Goal: Task Accomplishment & Management: Manage account settings

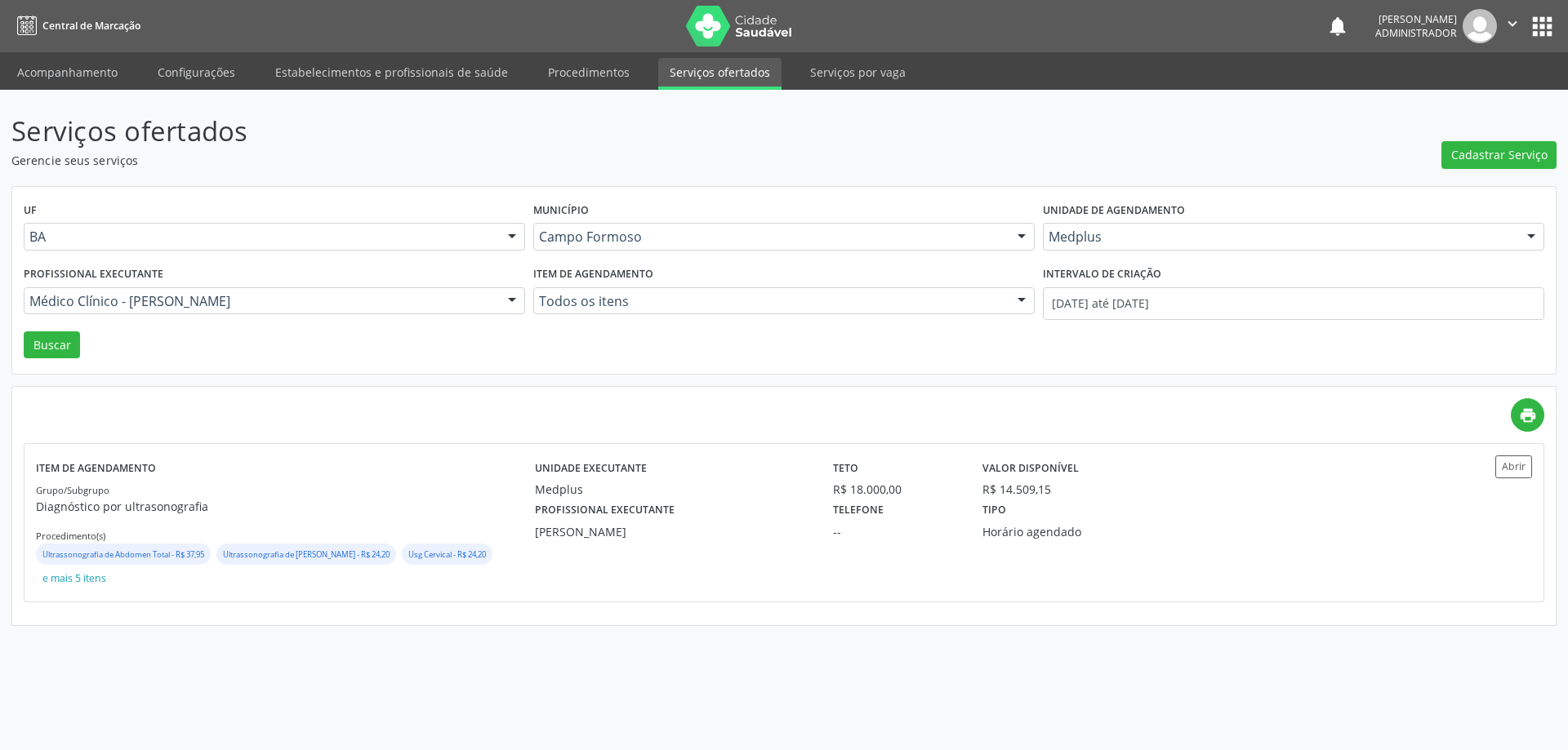
drag, startPoint x: 1079, startPoint y: 235, endPoint x: 1089, endPoint y: 232, distance: 10.4
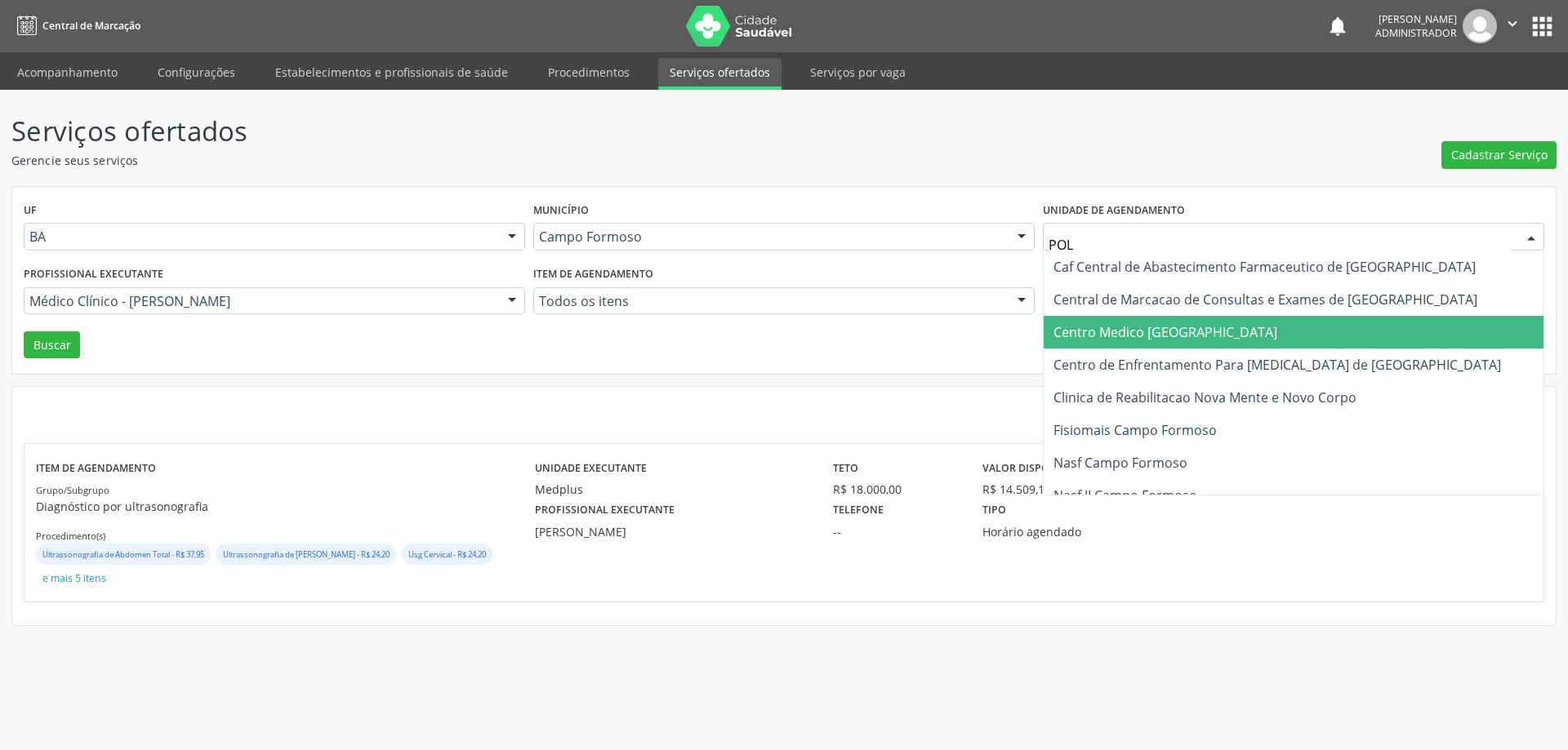
type input "POLI"
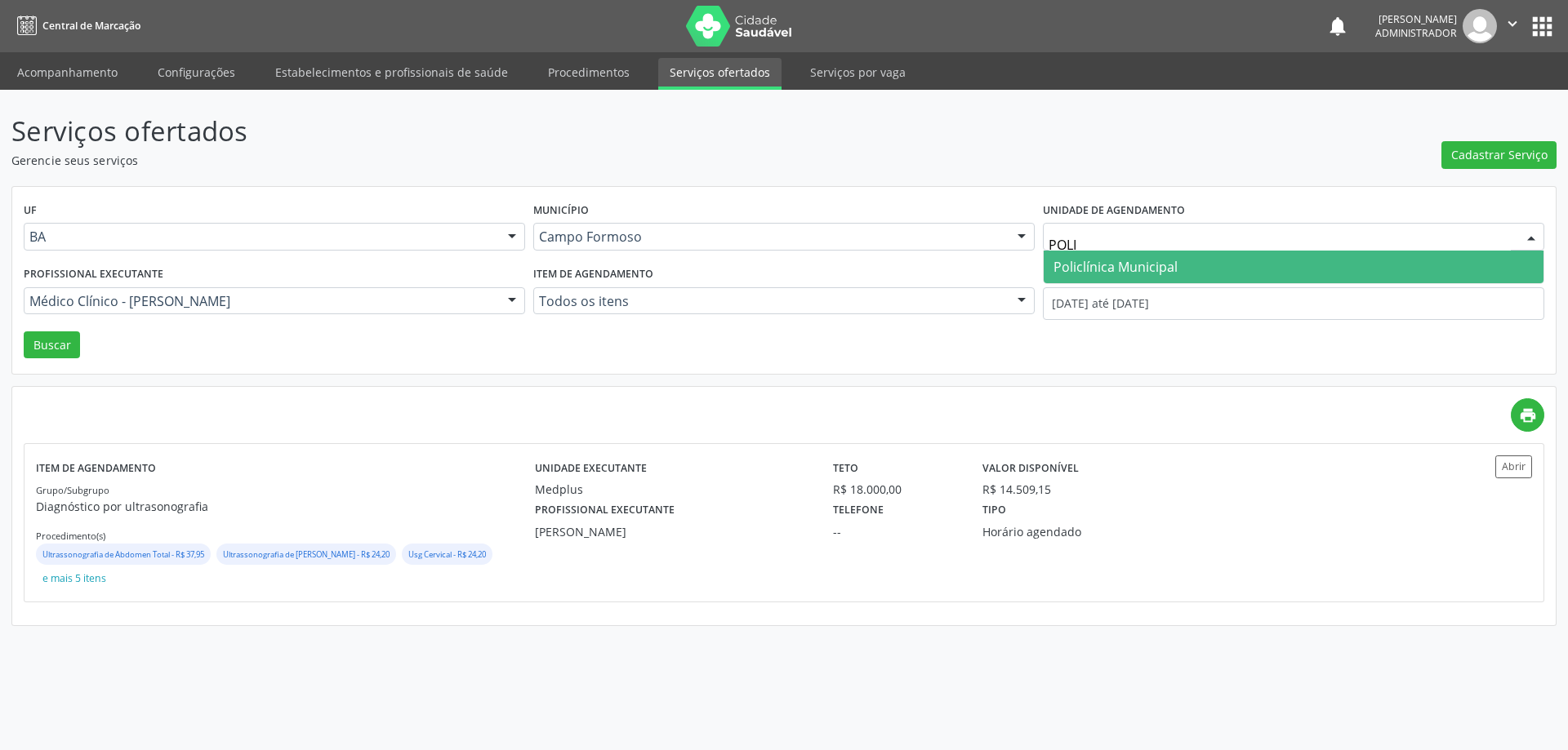
drag, startPoint x: 1100, startPoint y: 259, endPoint x: 1087, endPoint y: 254, distance: 13.9
click at [1098, 258] on span "Policlínica Municipal" at bounding box center [1115, 267] width 124 height 18
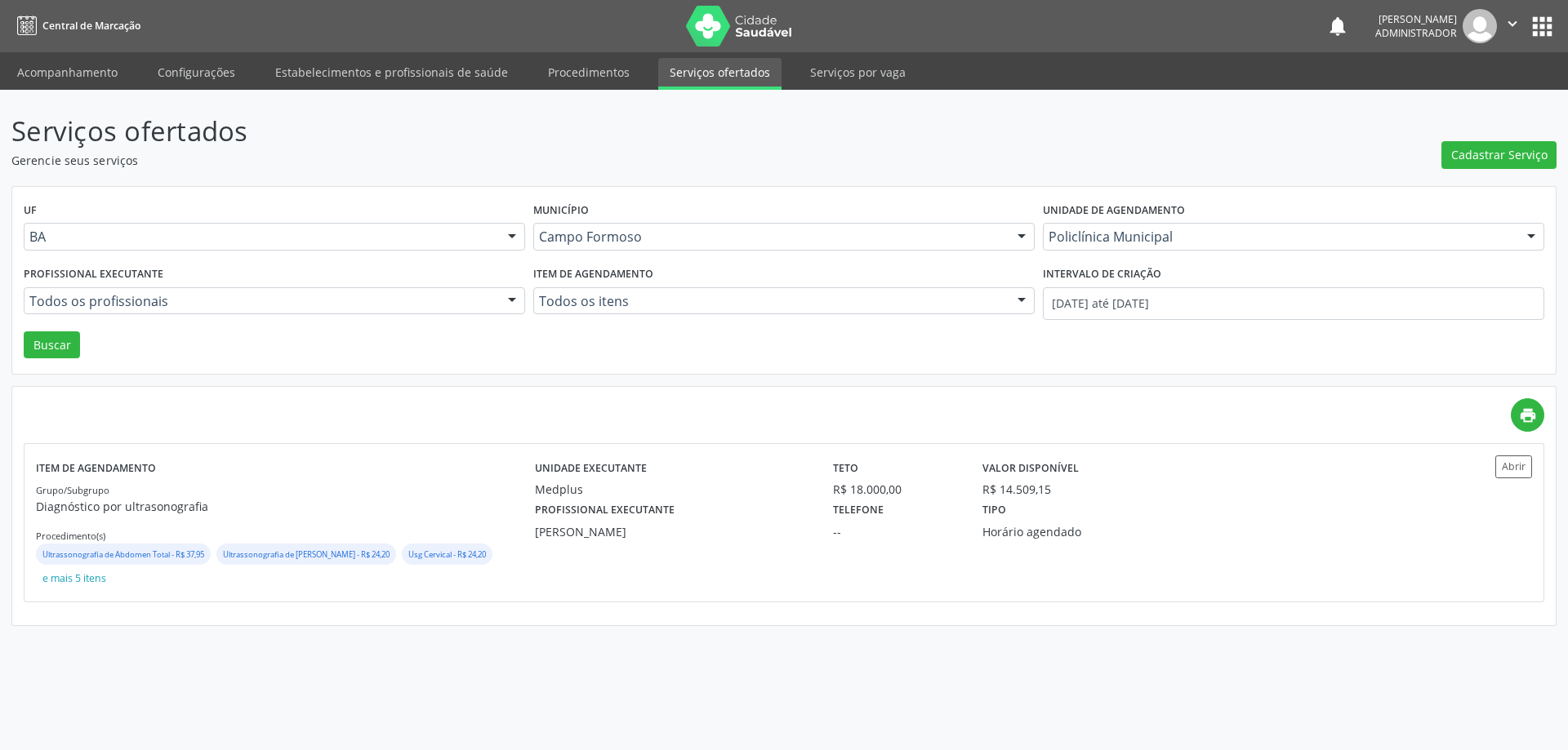
click at [511, 300] on div at bounding box center [512, 301] width 25 height 28
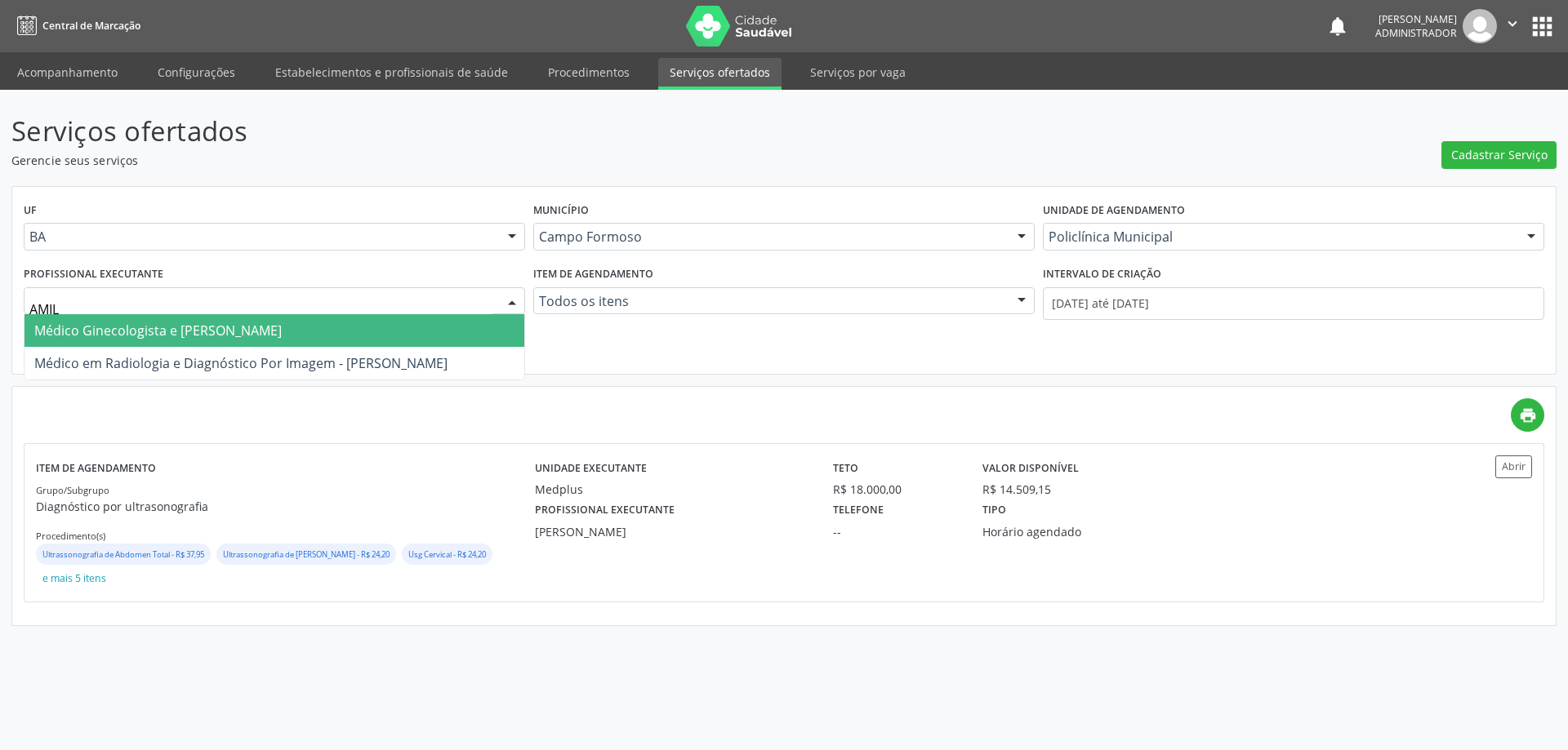
type input "AMILT"
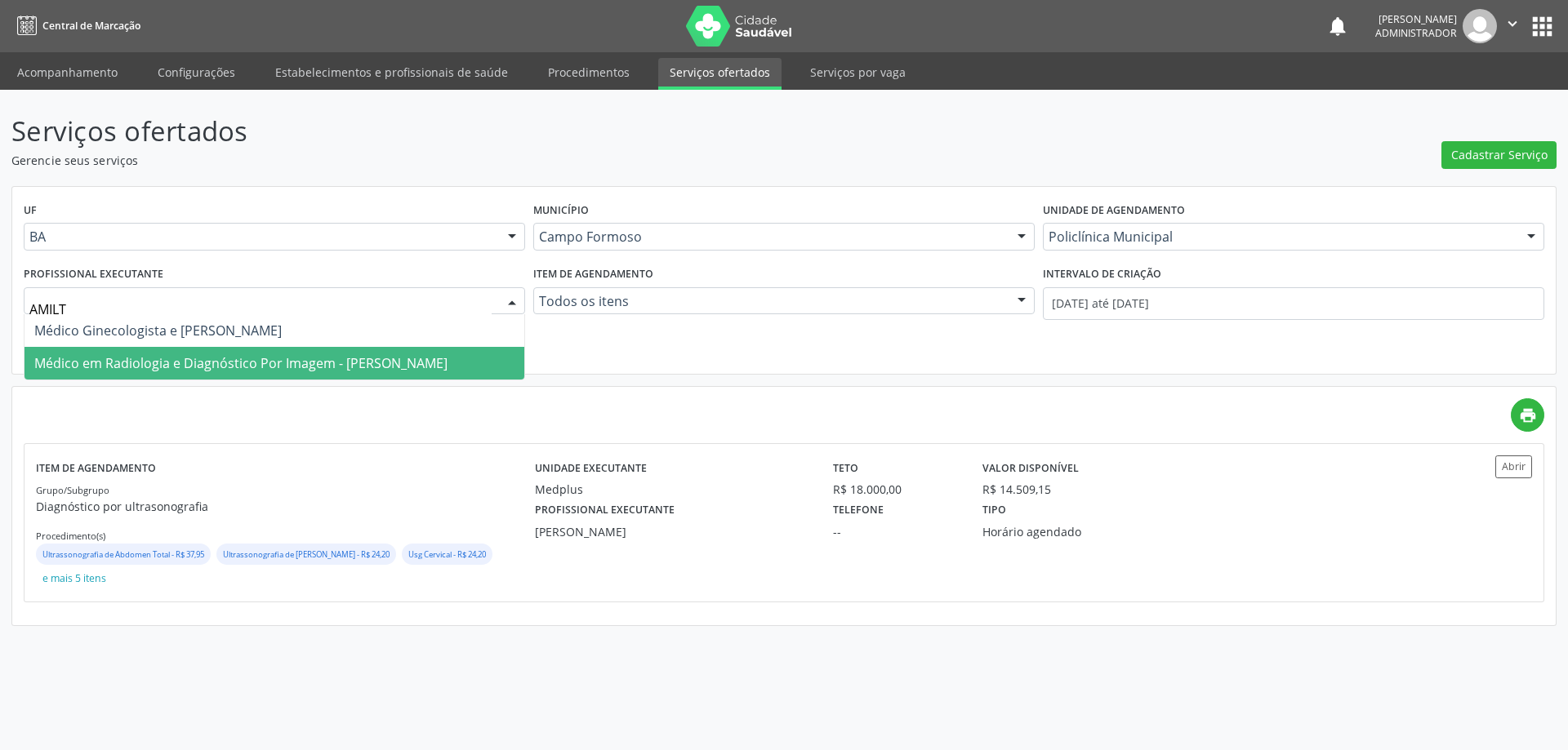
click at [421, 359] on span "Médico em Radiologia e Diagnóstico Por Imagem - [PERSON_NAME]" at bounding box center [241, 363] width 413 height 18
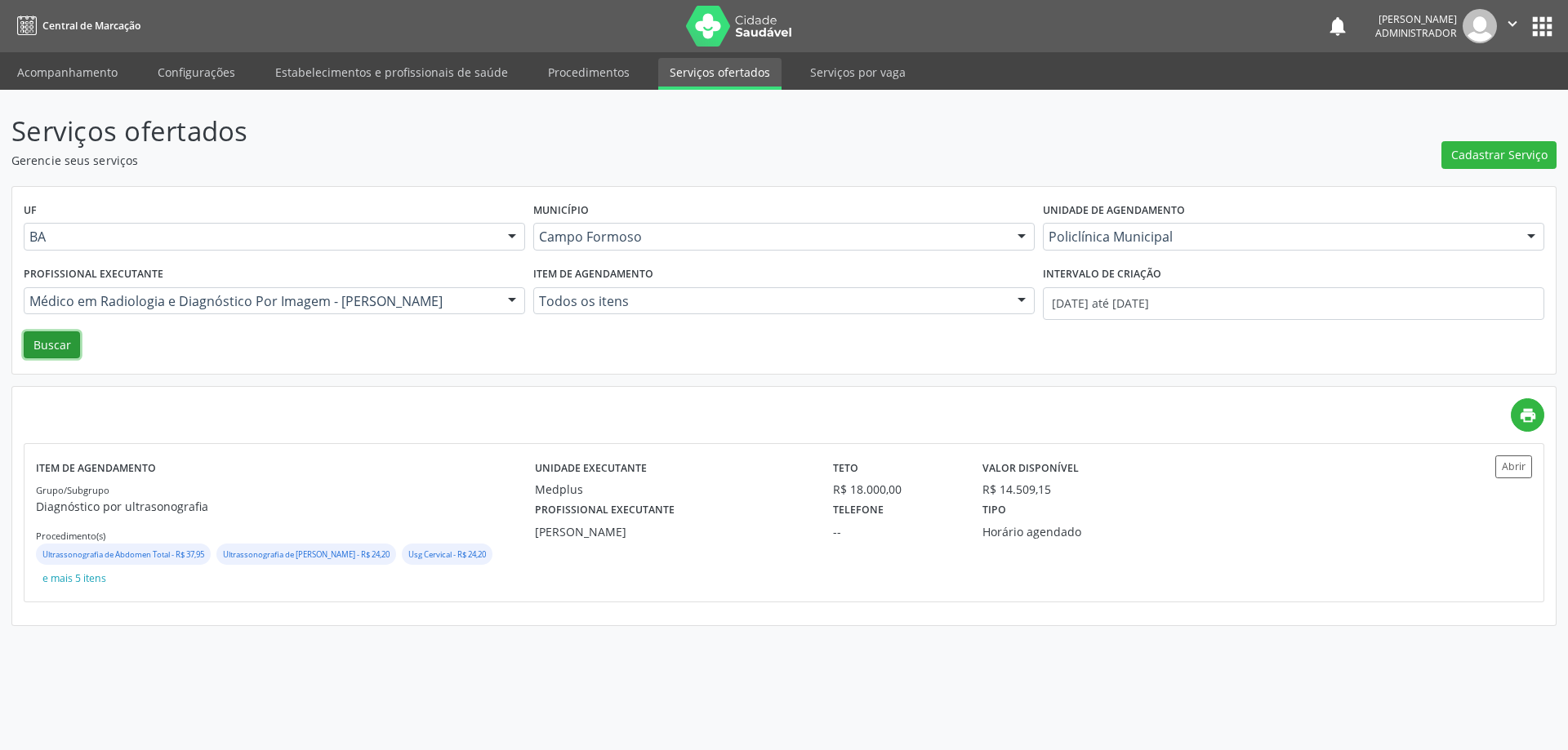
click at [44, 344] on button "Buscar" at bounding box center [52, 344] width 56 height 28
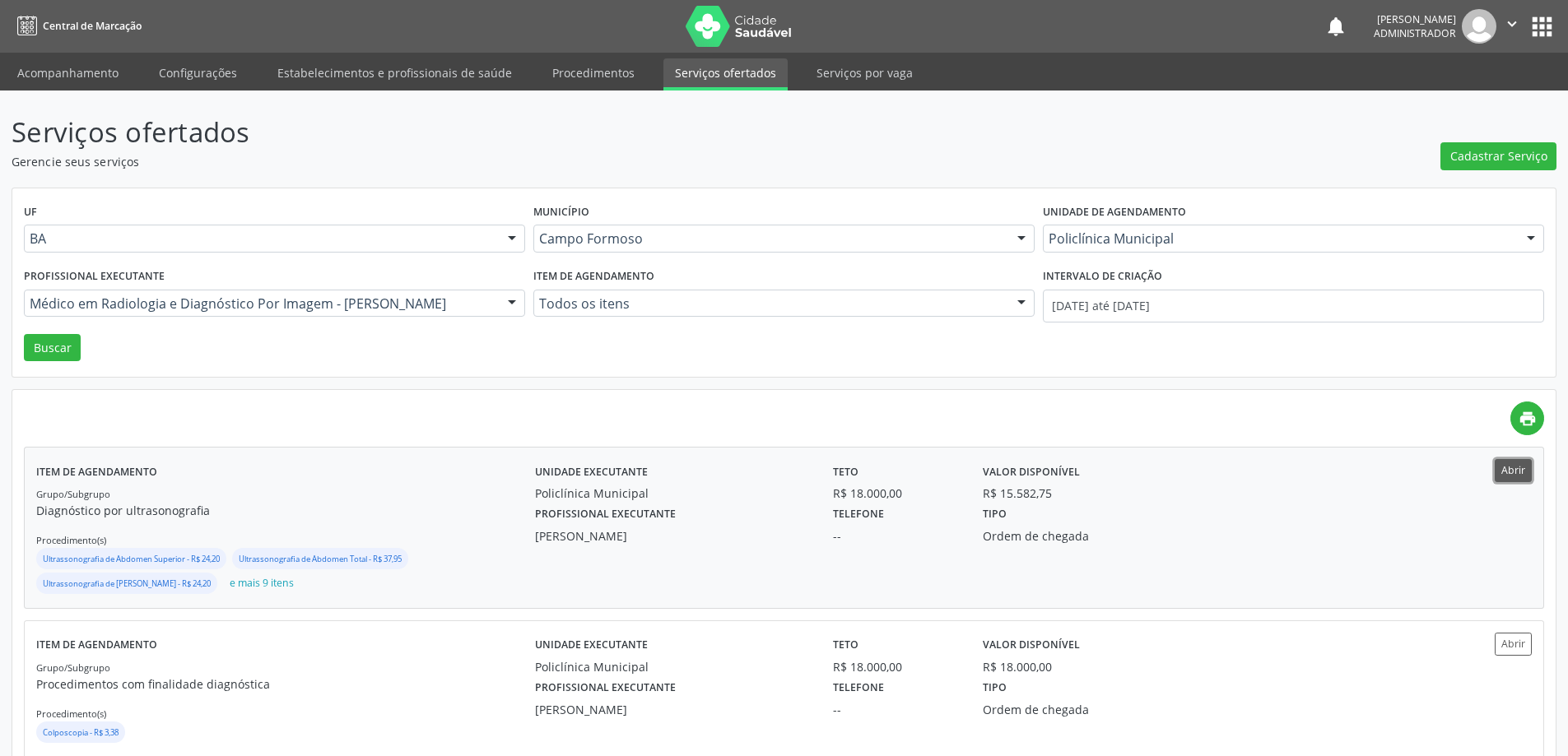
click at [1522, 473] on button "Abrir" at bounding box center [1513, 470] width 37 height 22
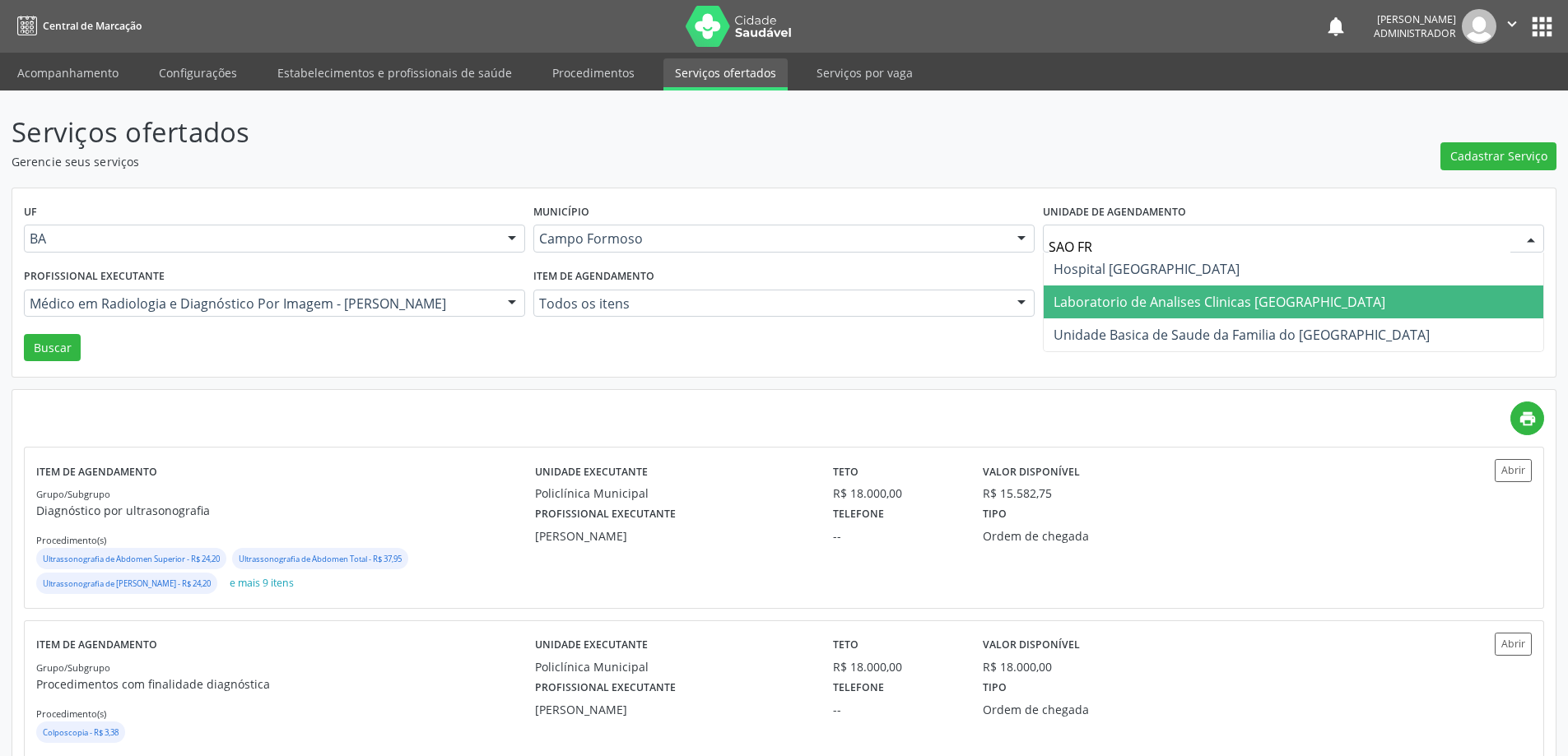
click at [1086, 295] on span "Laboratorio de Analises Clinicas Sao Francisco" at bounding box center [1219, 302] width 332 height 18
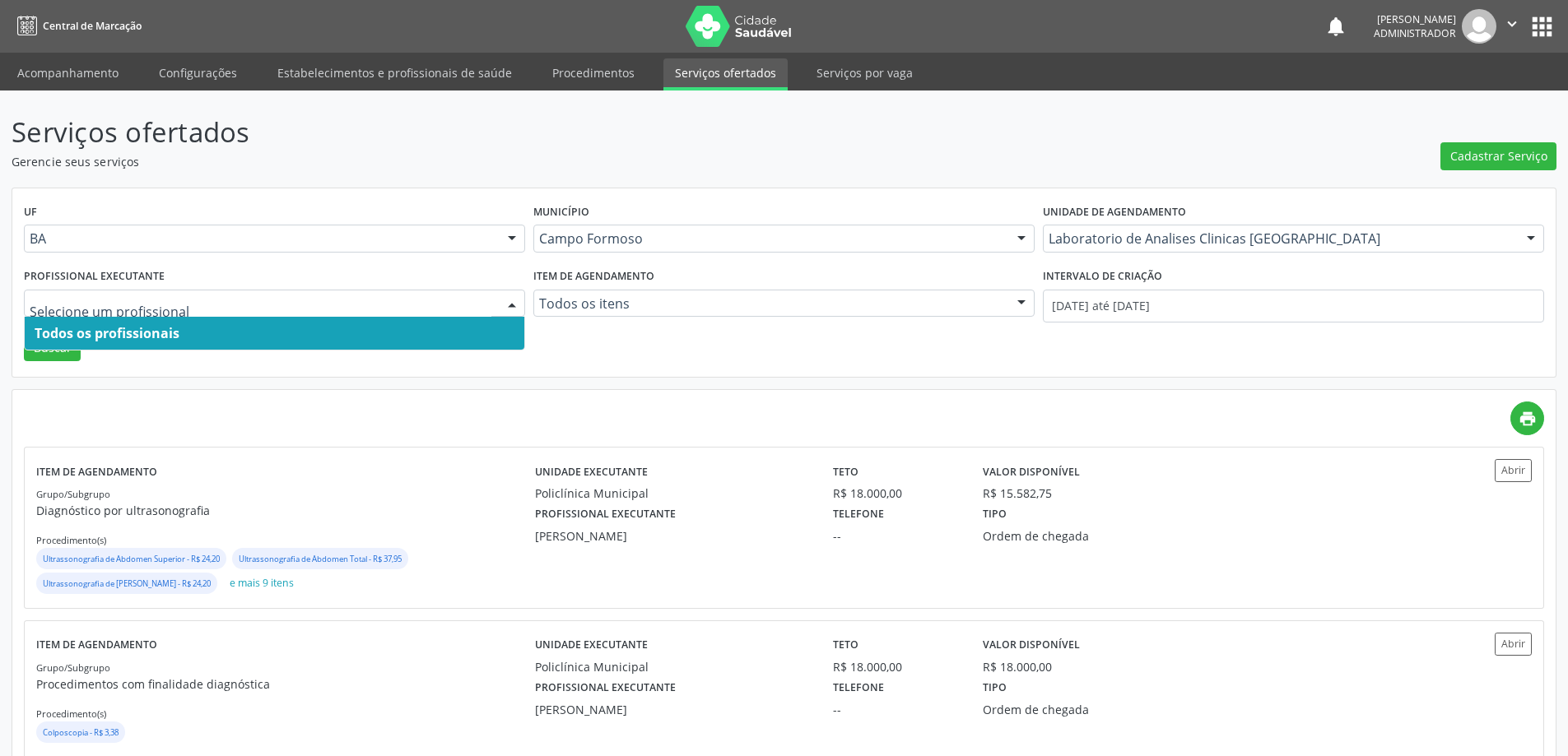
click at [514, 298] on div at bounding box center [512, 304] width 25 height 28
drag, startPoint x: 312, startPoint y: 327, endPoint x: 437, endPoint y: 329, distance: 125.0
click at [314, 327] on span "Todos os profissionais" at bounding box center [275, 334] width 500 height 33
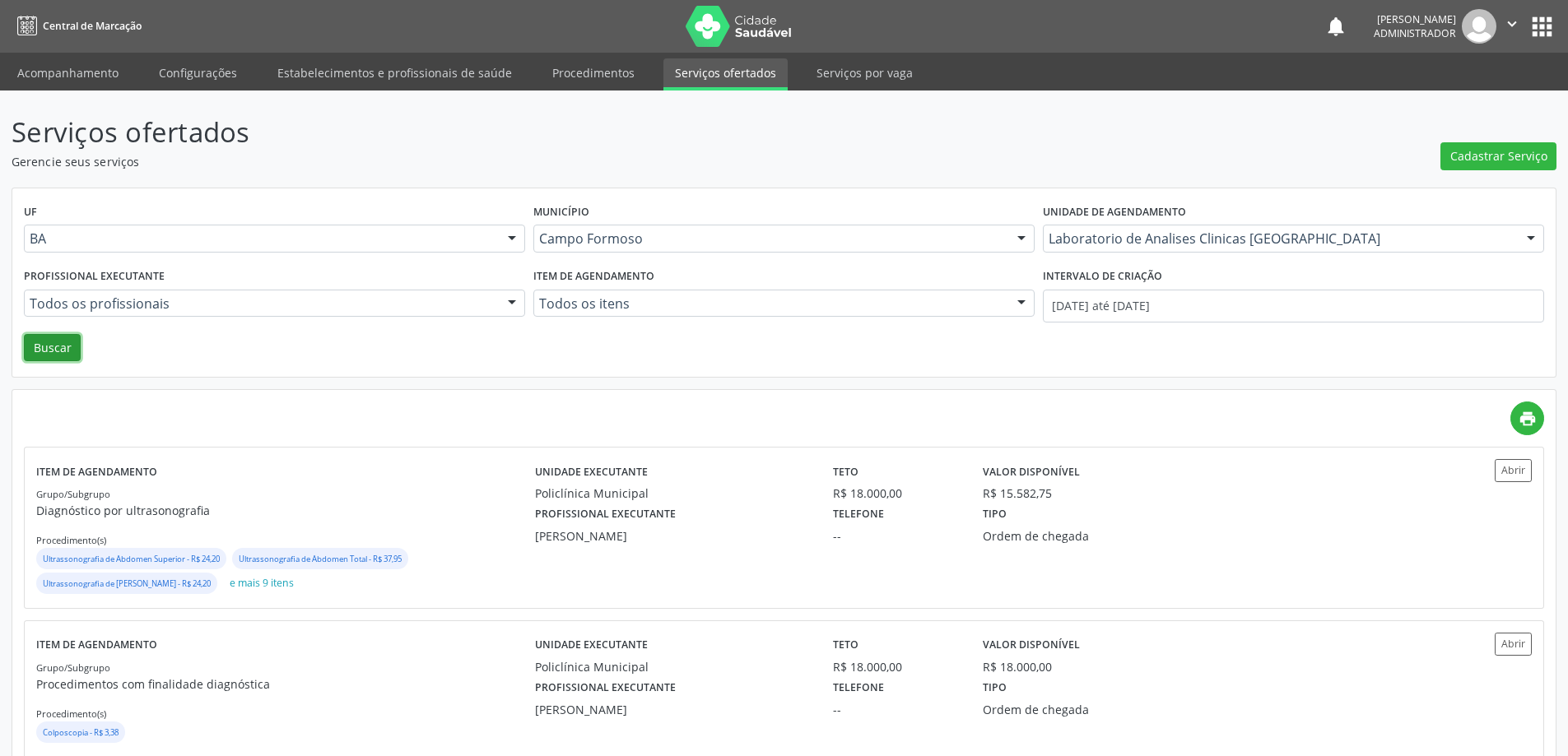
click at [68, 348] on button "Buscar" at bounding box center [52, 347] width 57 height 28
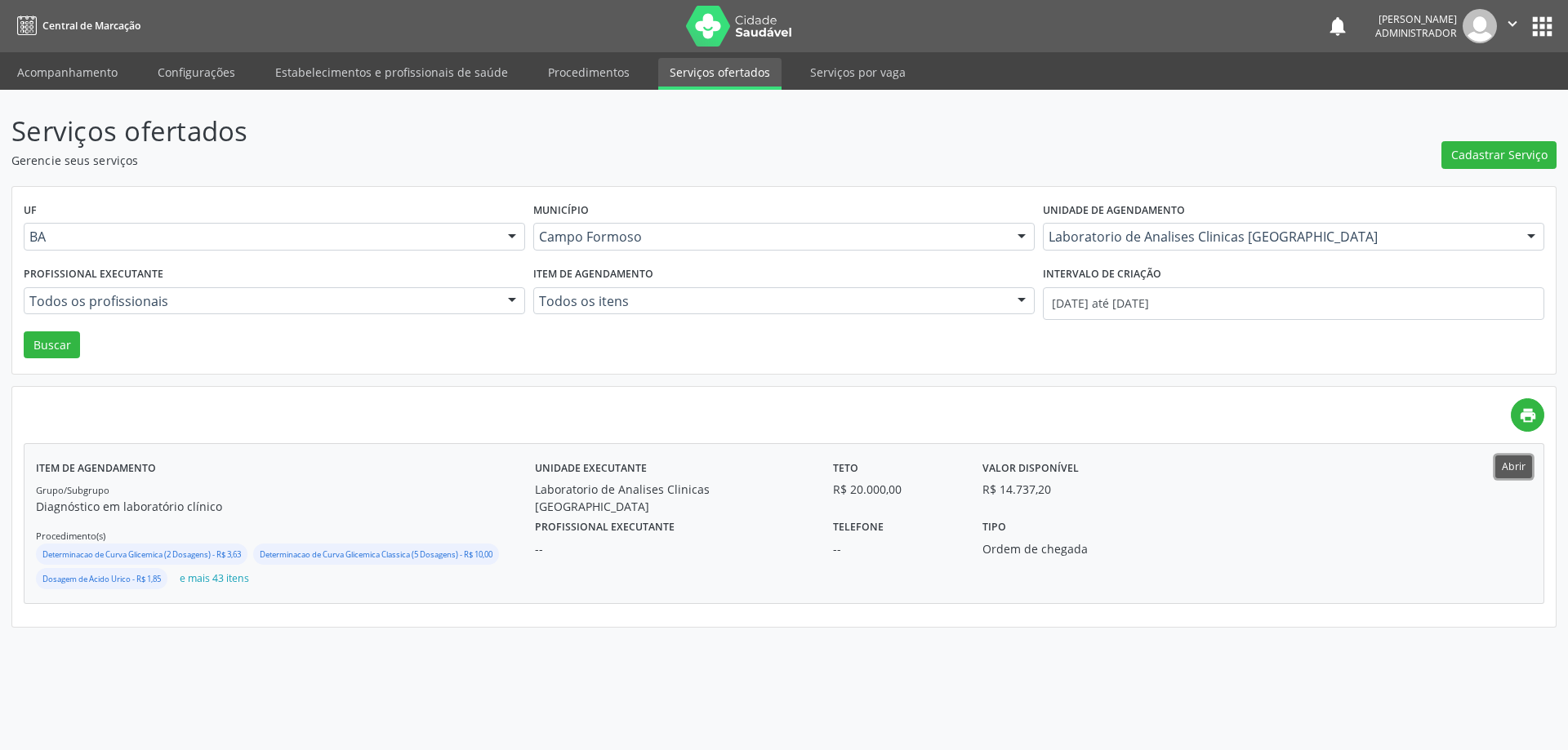
click at [1511, 472] on button "Abrir" at bounding box center [1513, 466] width 36 height 22
click at [1513, 467] on button "Abrir" at bounding box center [1513, 466] width 36 height 22
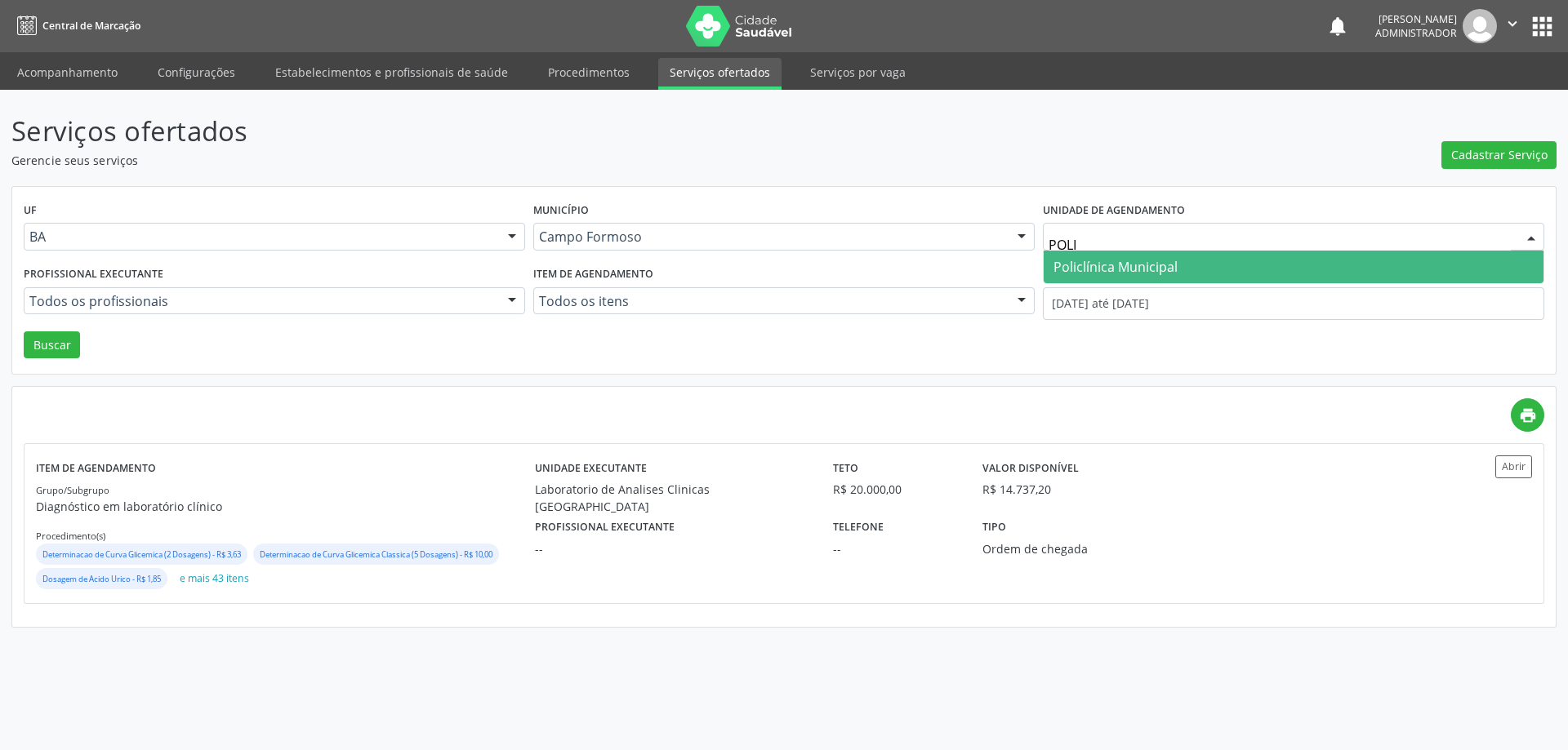
type input "POLIC"
drag, startPoint x: 1137, startPoint y: 267, endPoint x: 1027, endPoint y: 204, distance: 126.8
click at [1135, 267] on span "Policlínica Municipal" at bounding box center [1115, 267] width 124 height 18
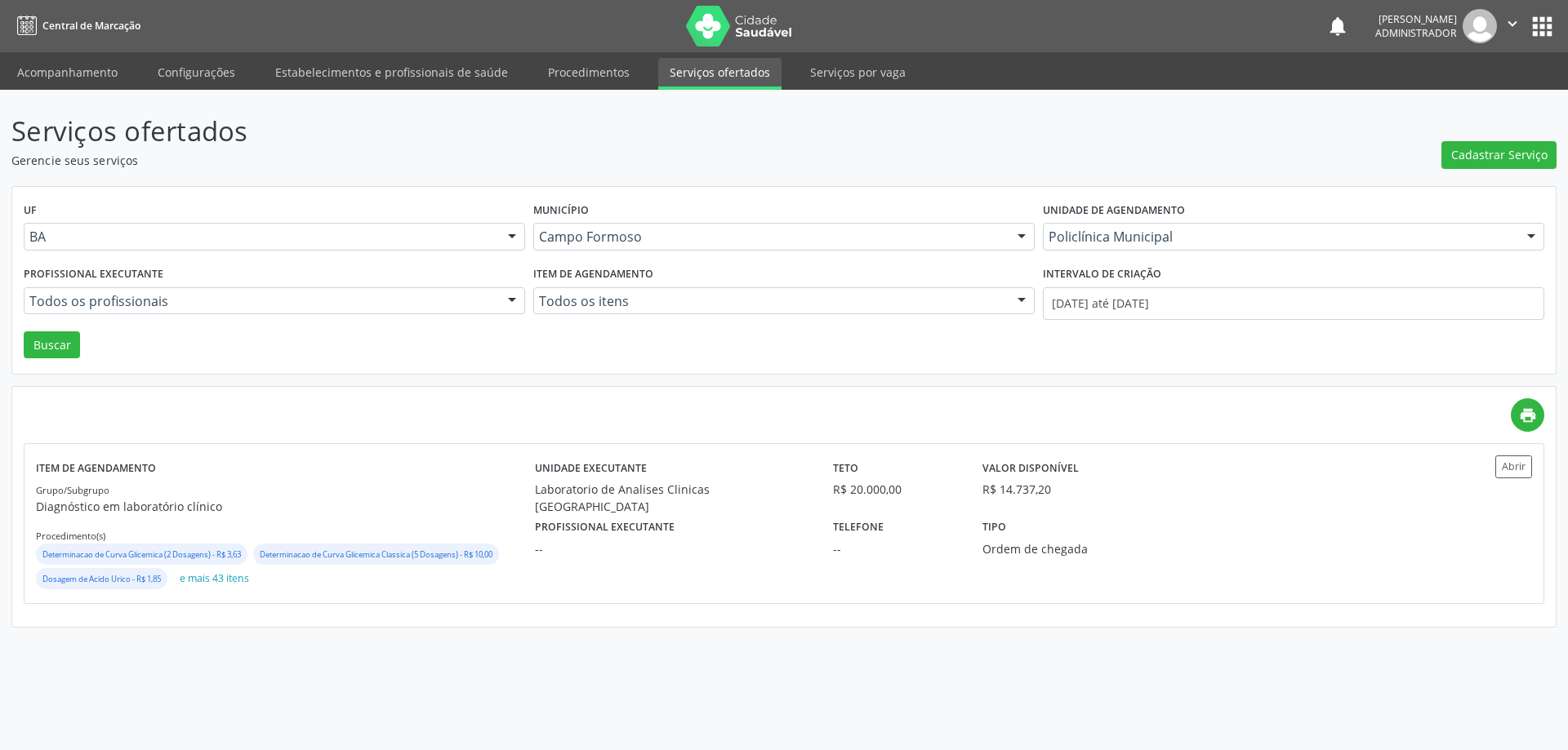
click at [513, 296] on div at bounding box center [512, 301] width 25 height 28
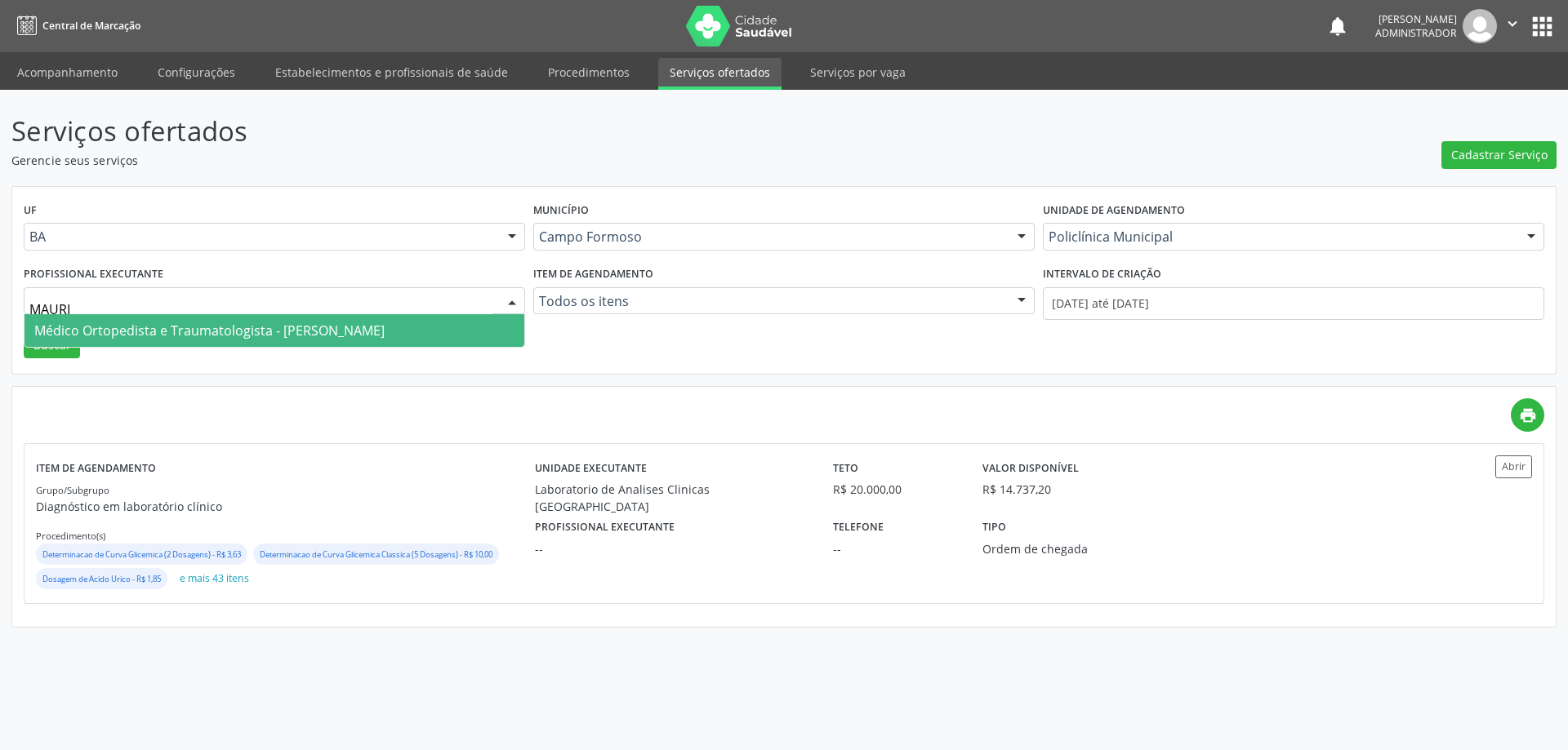
type input "MAURIC"
click at [385, 331] on span "Médico Ortopedista e Traumatologista - Mauricio Cardoso Ribeiro Junior" at bounding box center [210, 330] width 350 height 18
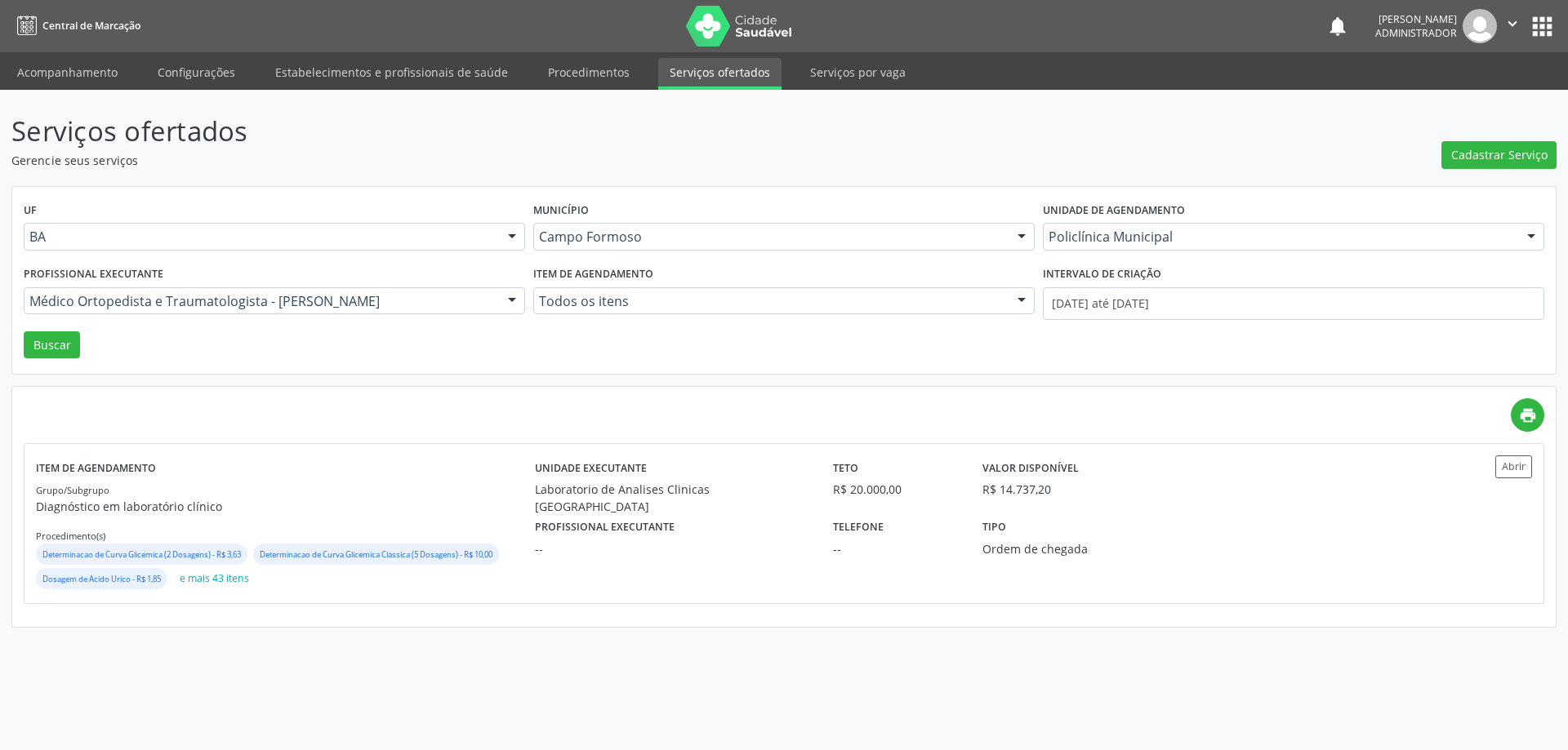
click at [53, 331] on div "Profissional executante Médico Ortopedista e Traumatologista - Mauricio Cardoso…" at bounding box center [274, 297] width 510 height 70
click at [54, 342] on button "Buscar" at bounding box center [52, 344] width 56 height 28
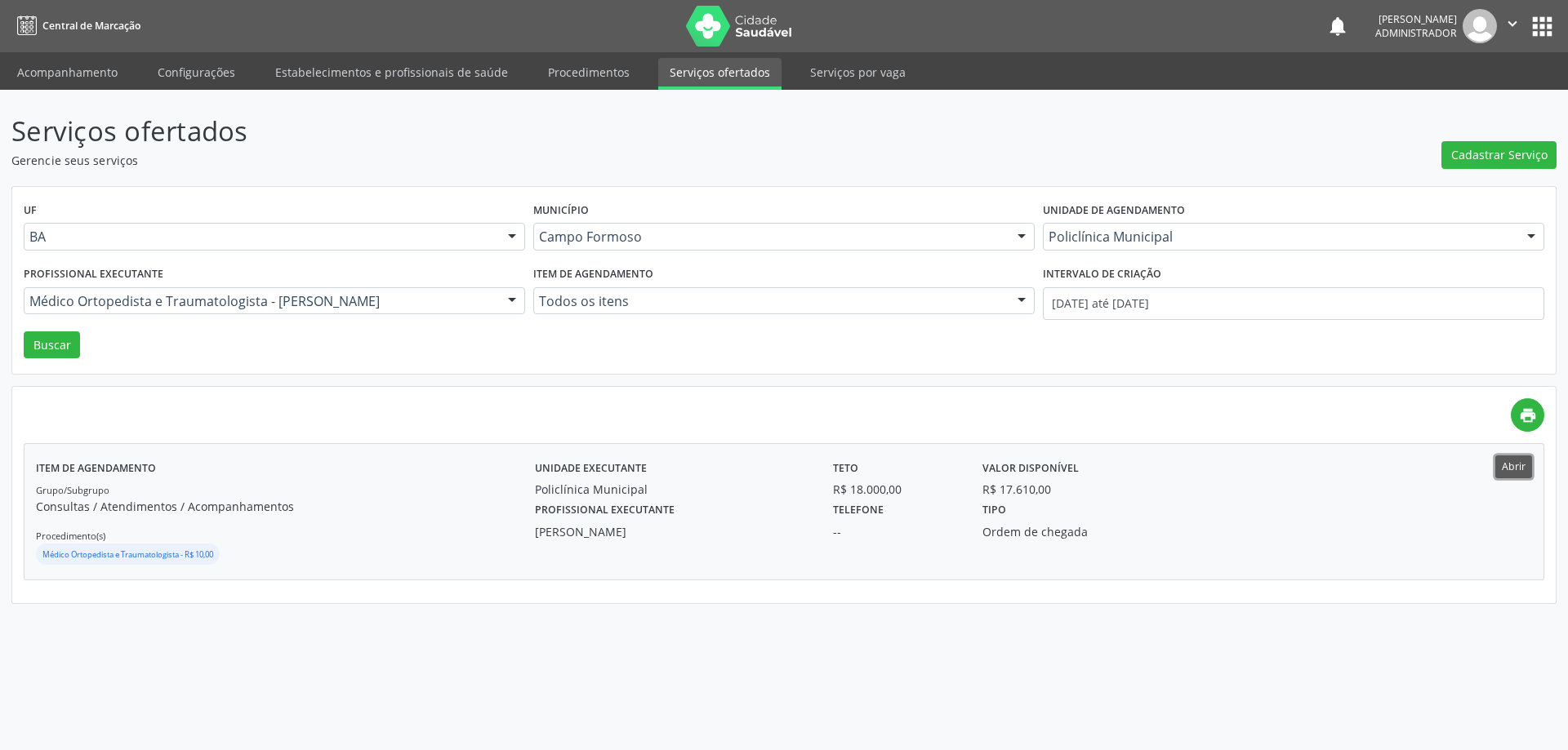
click at [1509, 459] on button "Abrir" at bounding box center [1513, 466] width 36 height 22
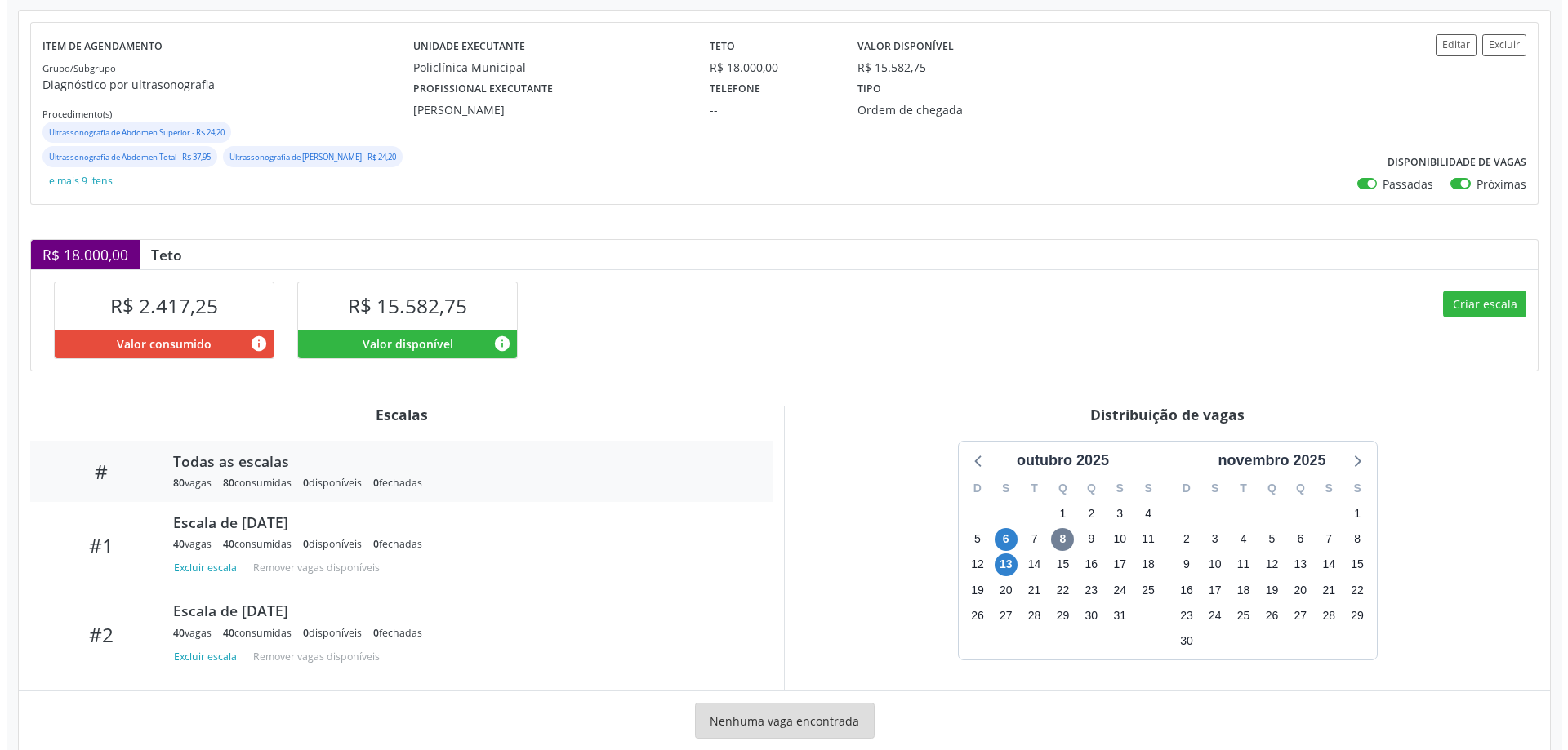
scroll to position [214, 0]
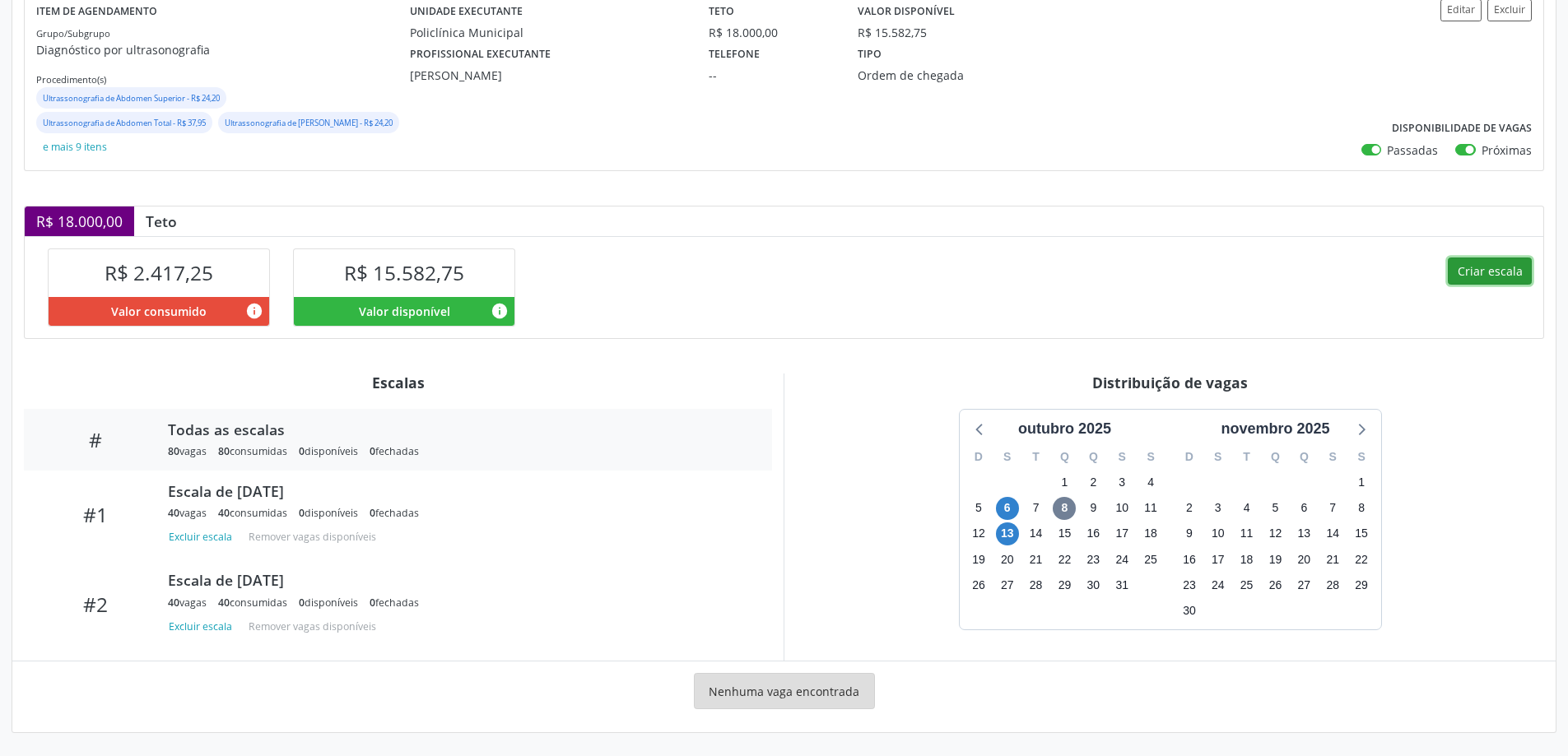
click at [1496, 261] on button "Criar escala" at bounding box center [1489, 271] width 84 height 28
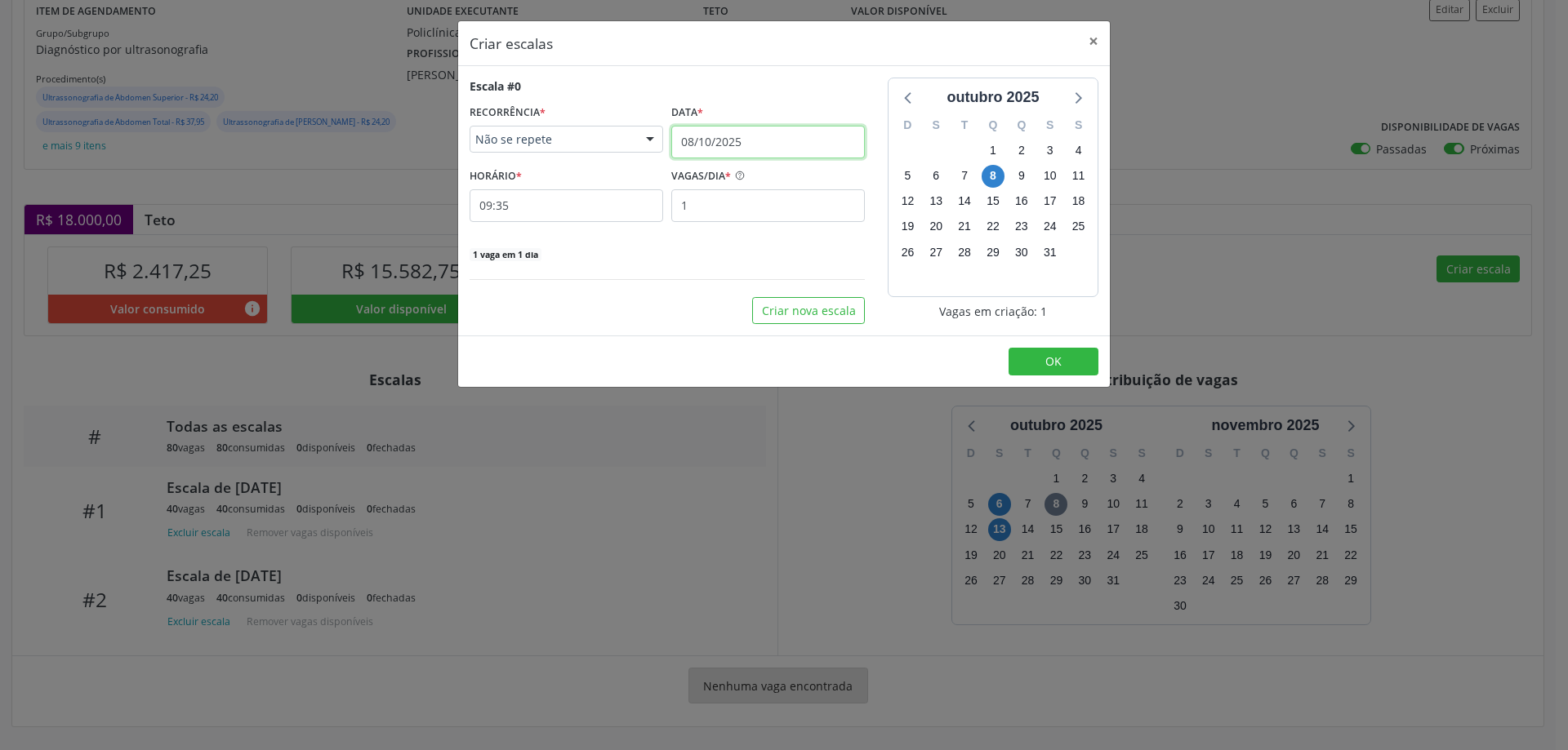
click at [715, 133] on input "08/10/2025" at bounding box center [768, 142] width 193 height 33
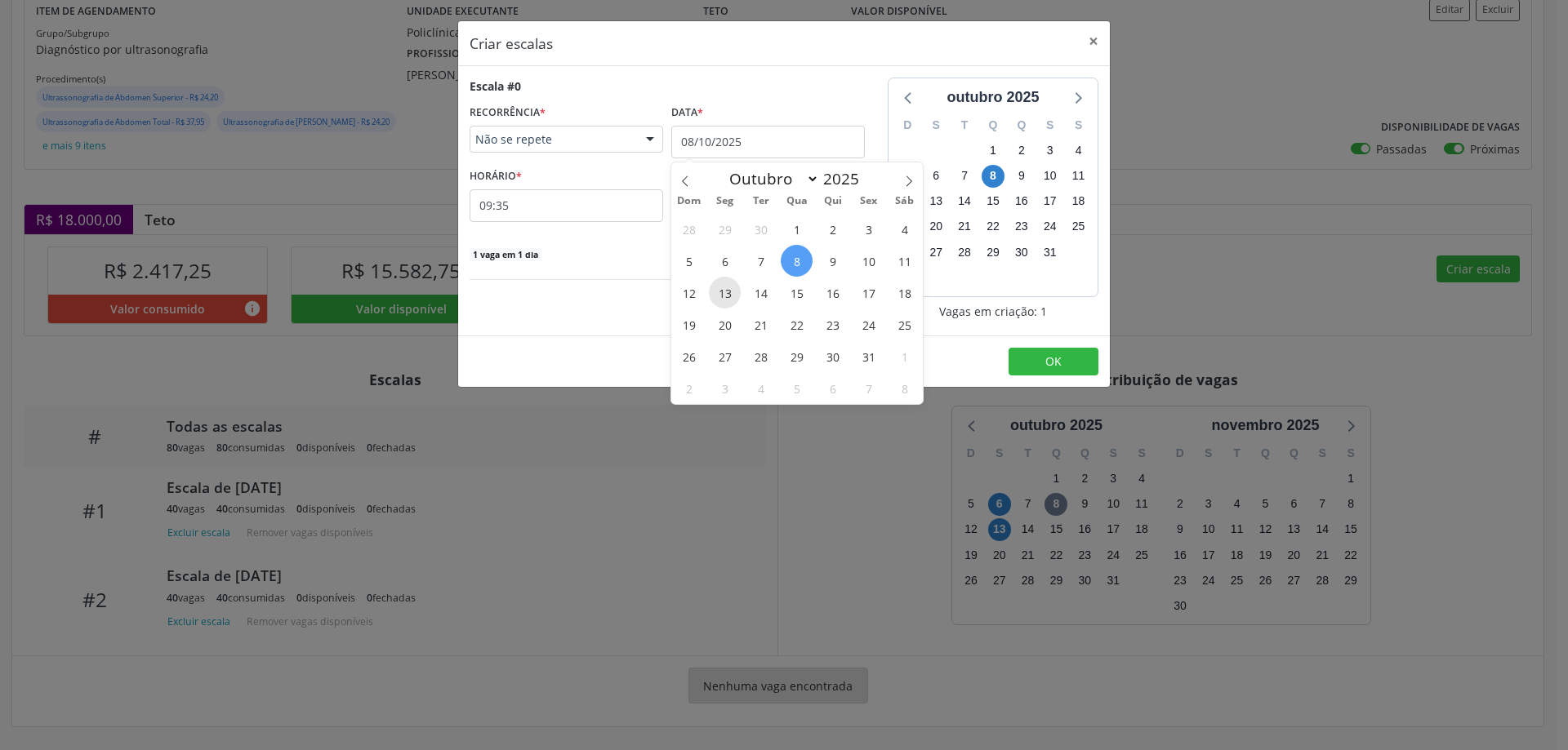
click at [726, 290] on span "13" at bounding box center [724, 292] width 32 height 32
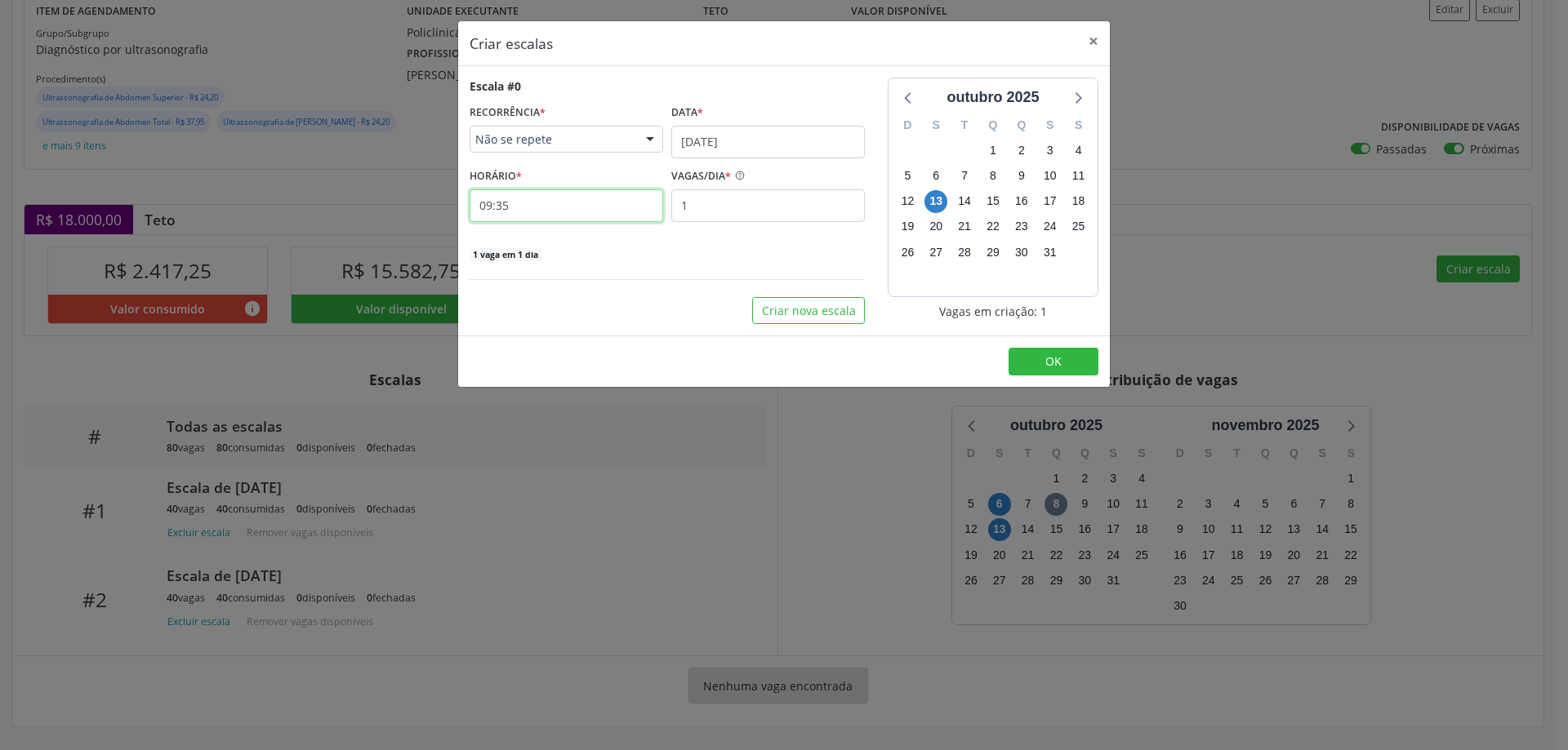
click at [548, 210] on input "09:35" at bounding box center [566, 206] width 193 height 33
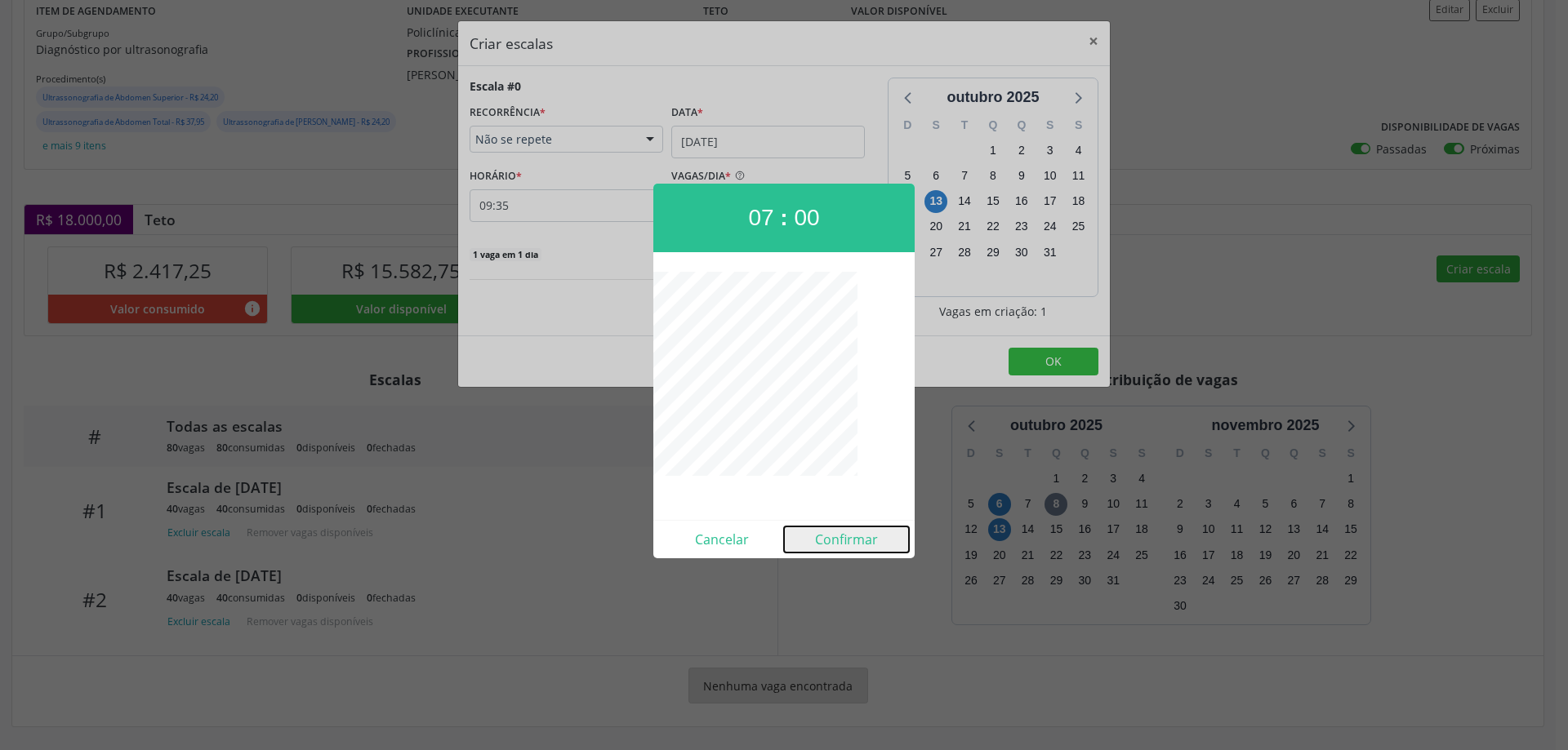
click at [842, 538] on button "Confirmar" at bounding box center [846, 539] width 125 height 26
type input "07:00"
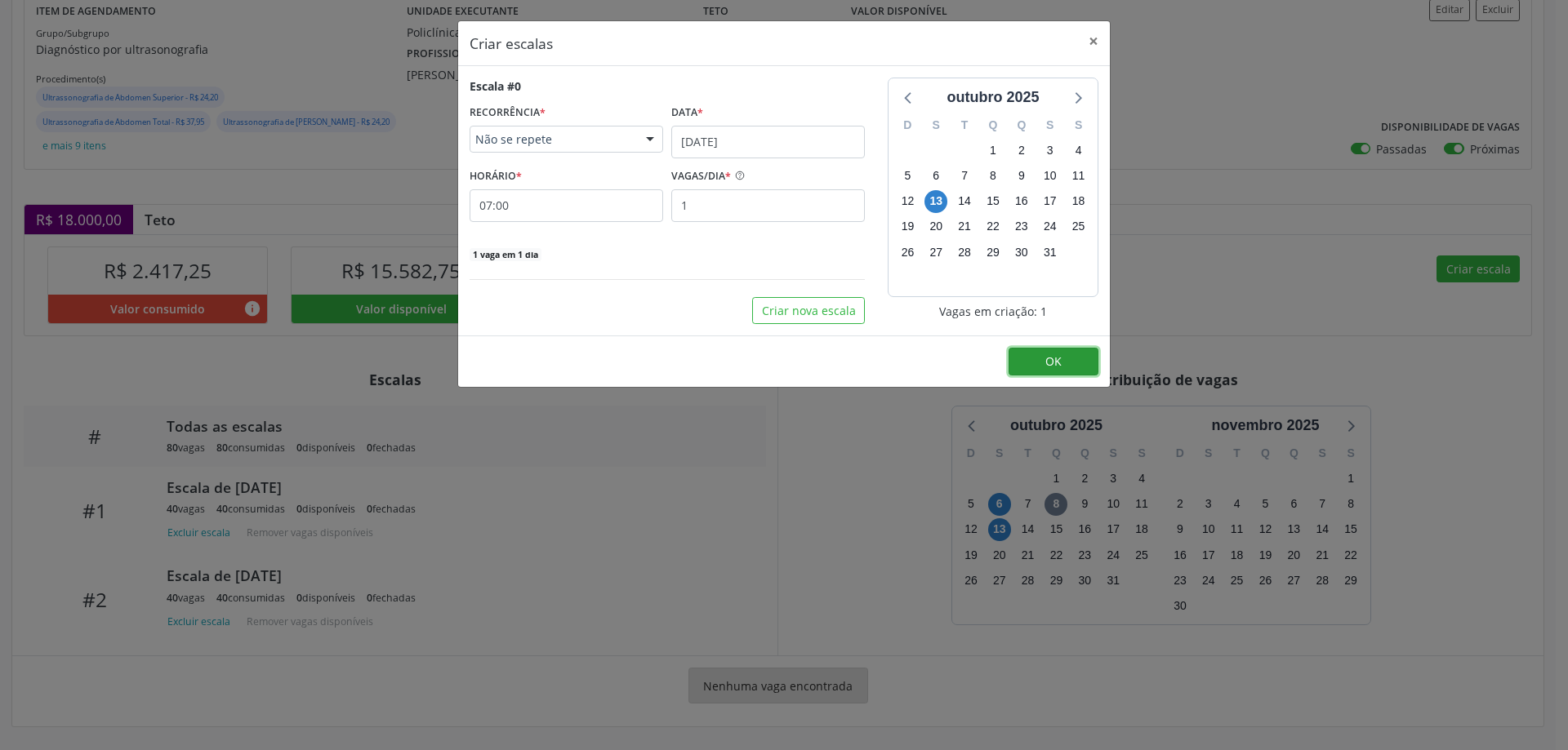
click at [1078, 359] on button "OK" at bounding box center [1053, 362] width 90 height 28
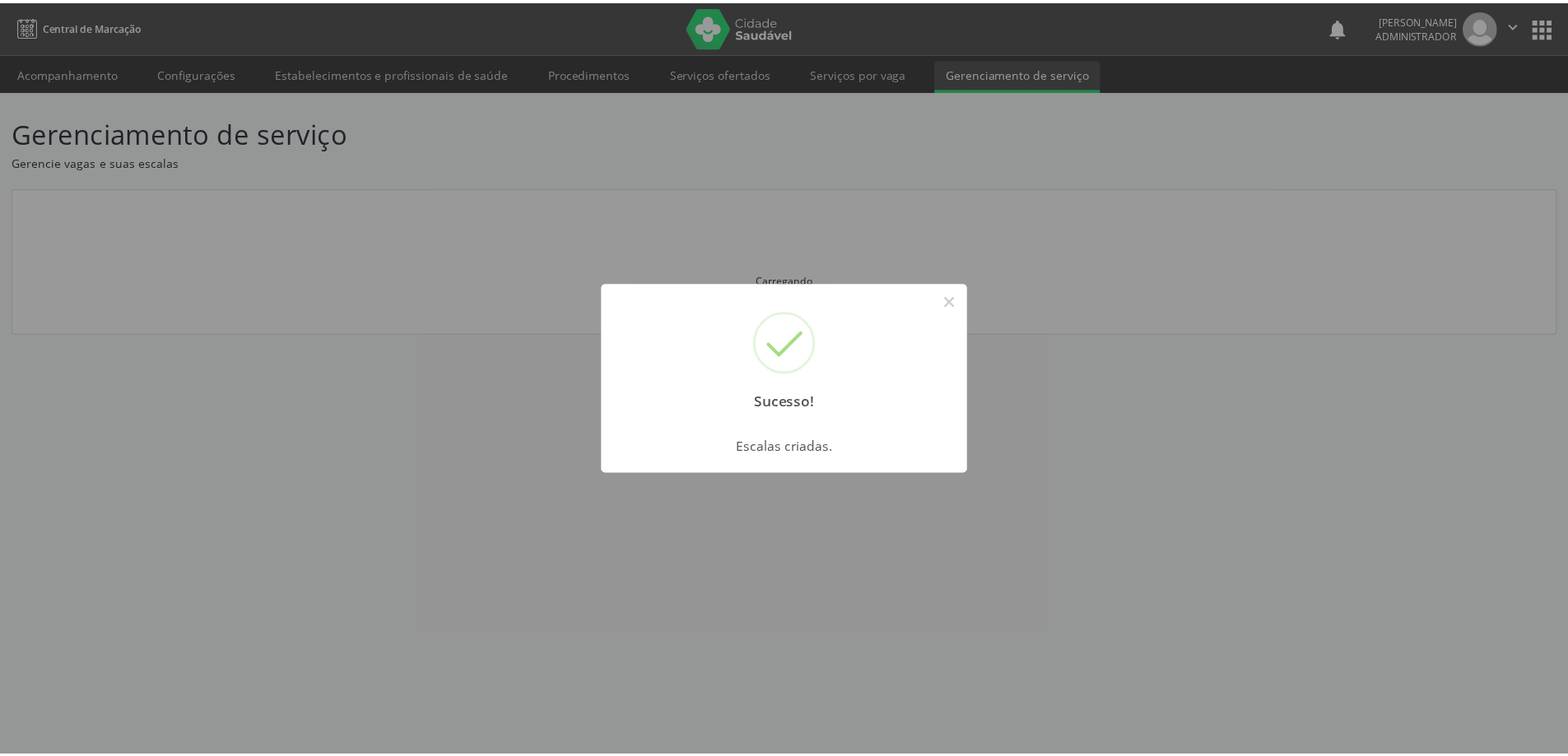
scroll to position [0, 0]
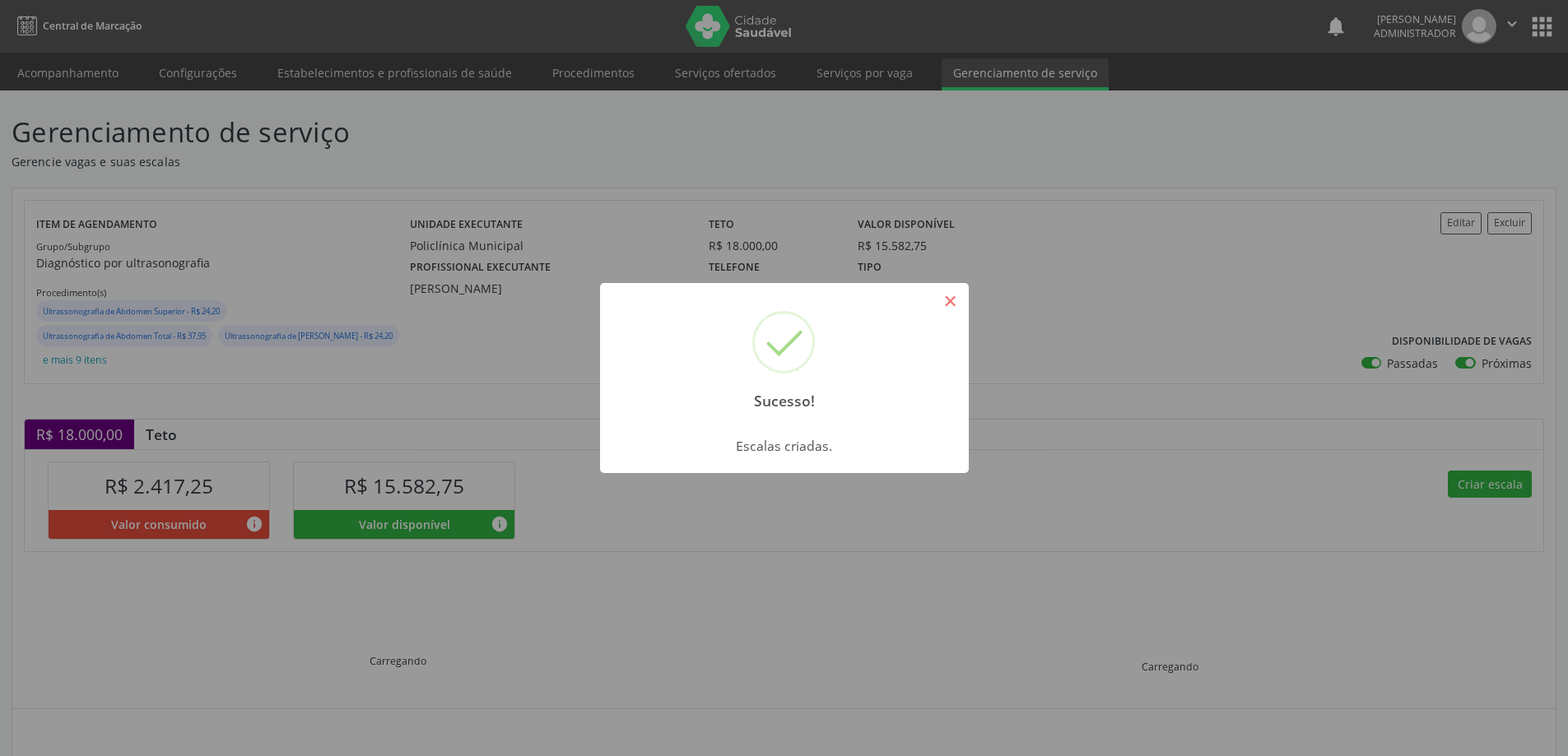
click at [946, 301] on button "×" at bounding box center [950, 301] width 28 height 28
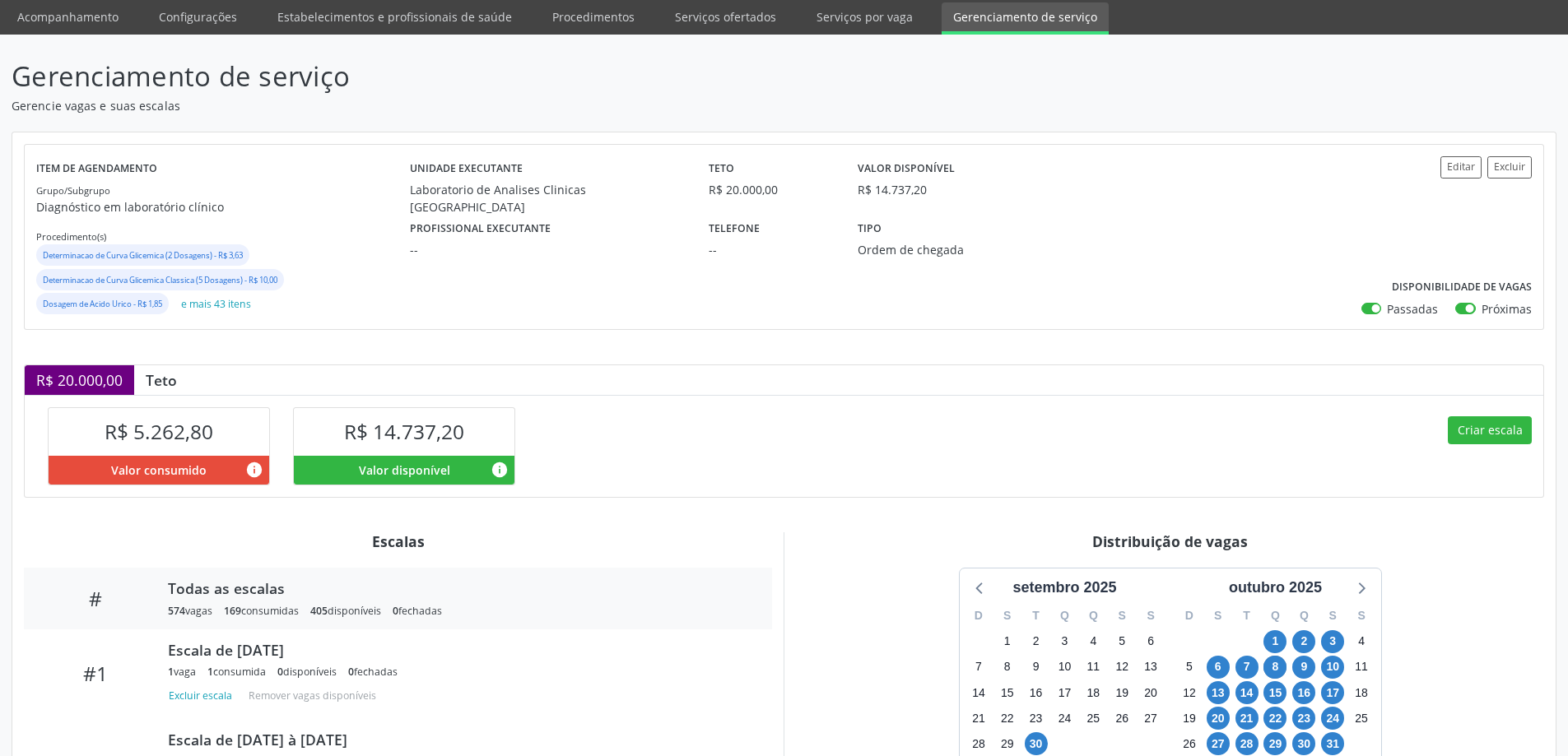
scroll to position [247, 0]
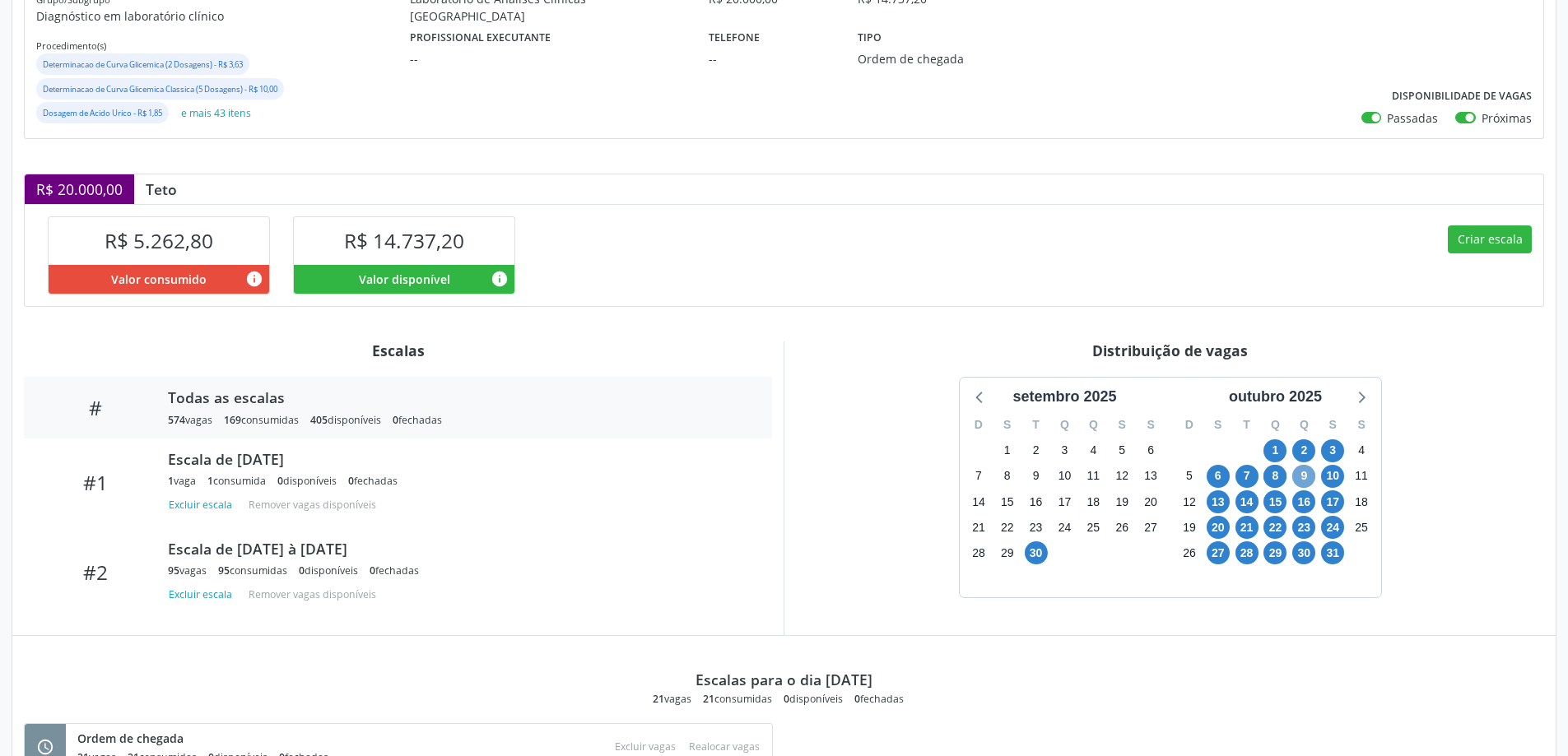
click at [1311, 477] on span "9" at bounding box center [1304, 476] width 23 height 23
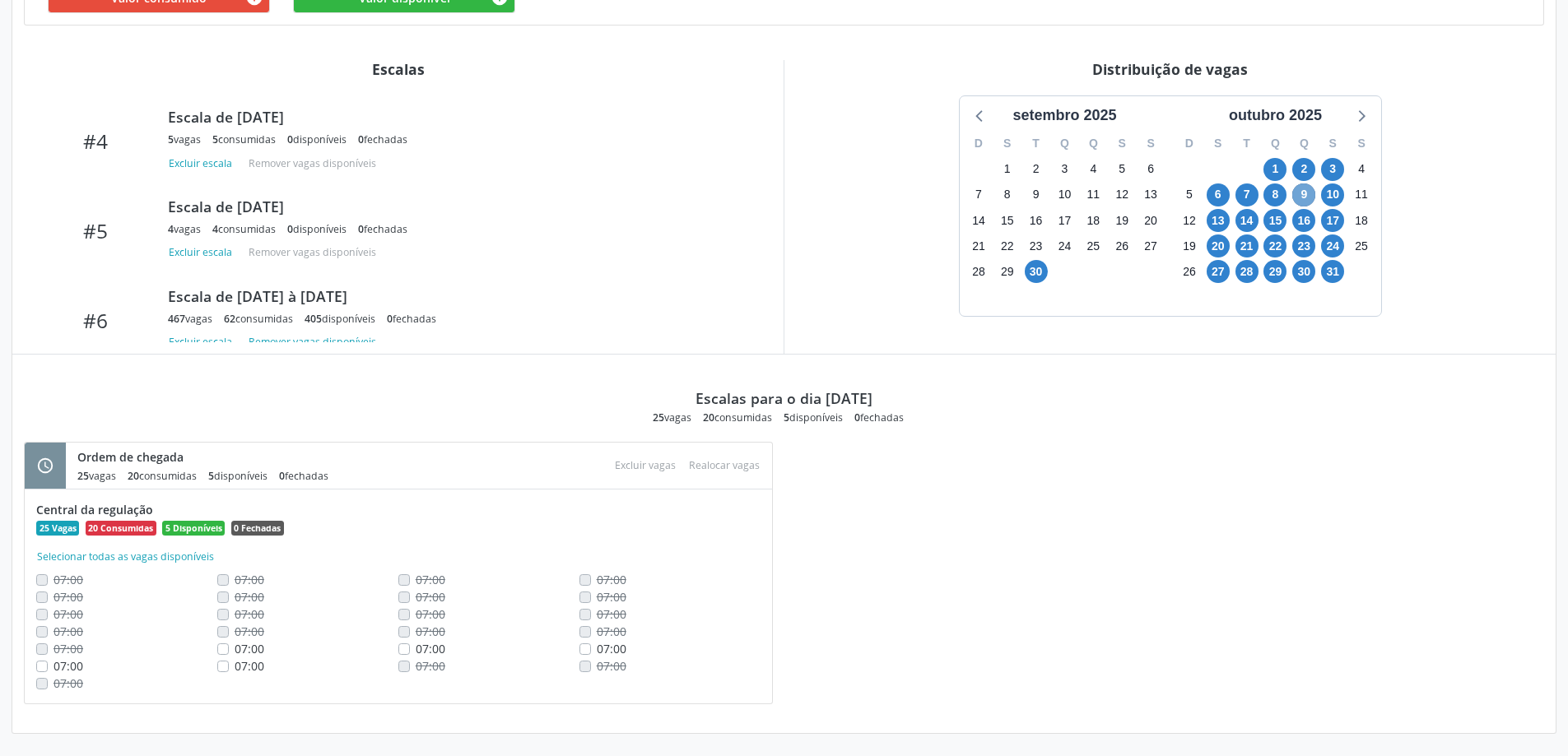
scroll to position [529, 0]
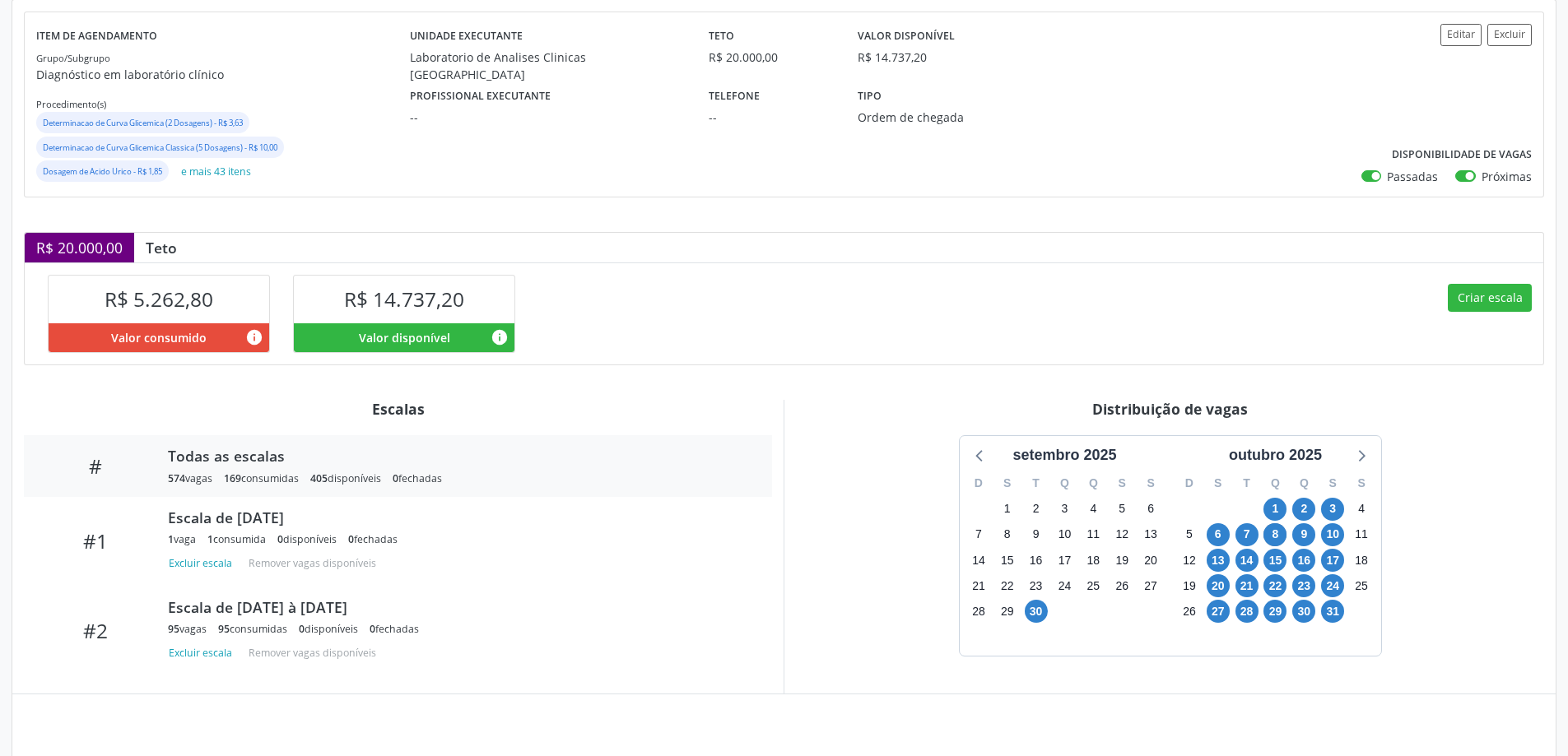
scroll to position [307, 0]
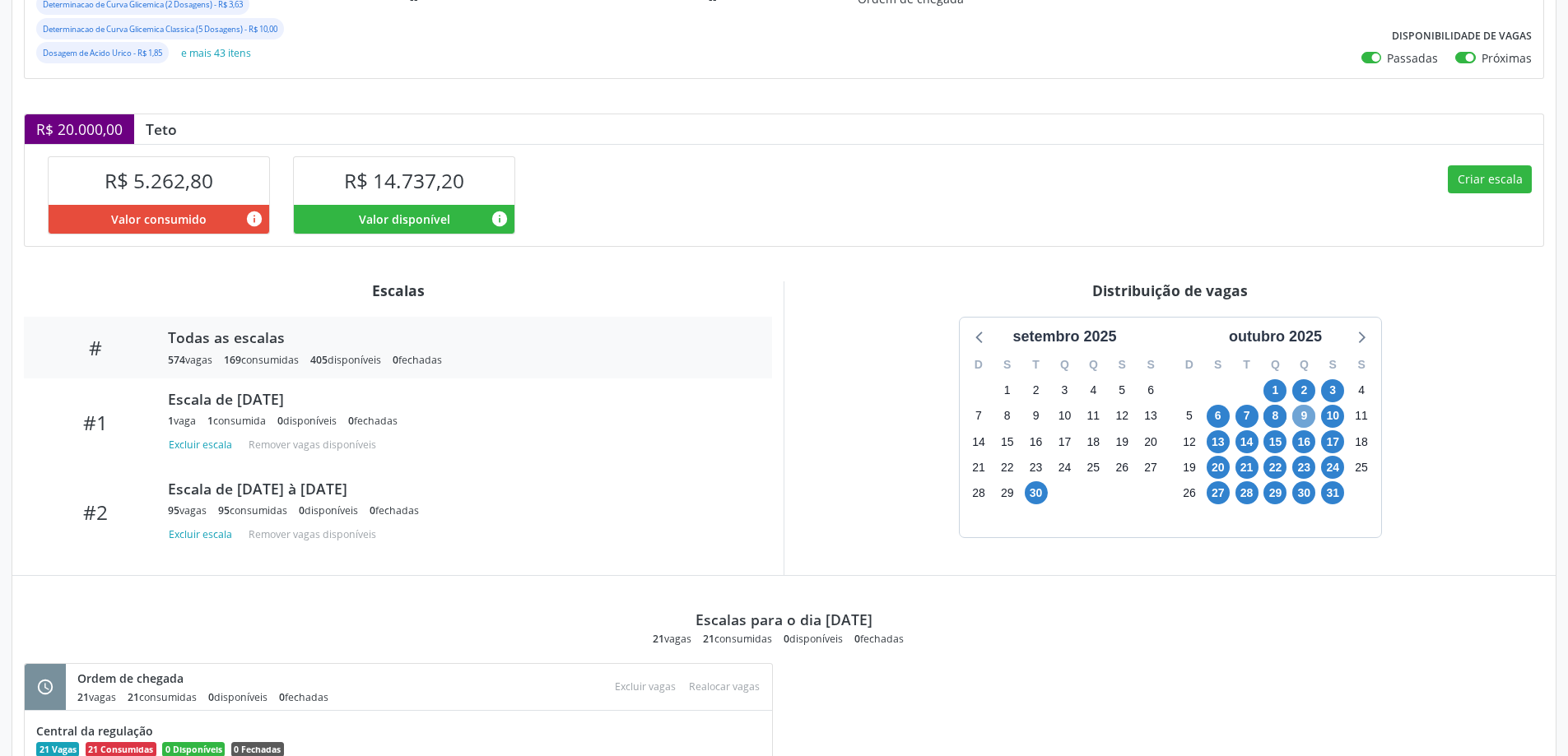
click at [1306, 416] on span "9" at bounding box center [1304, 417] width 23 height 23
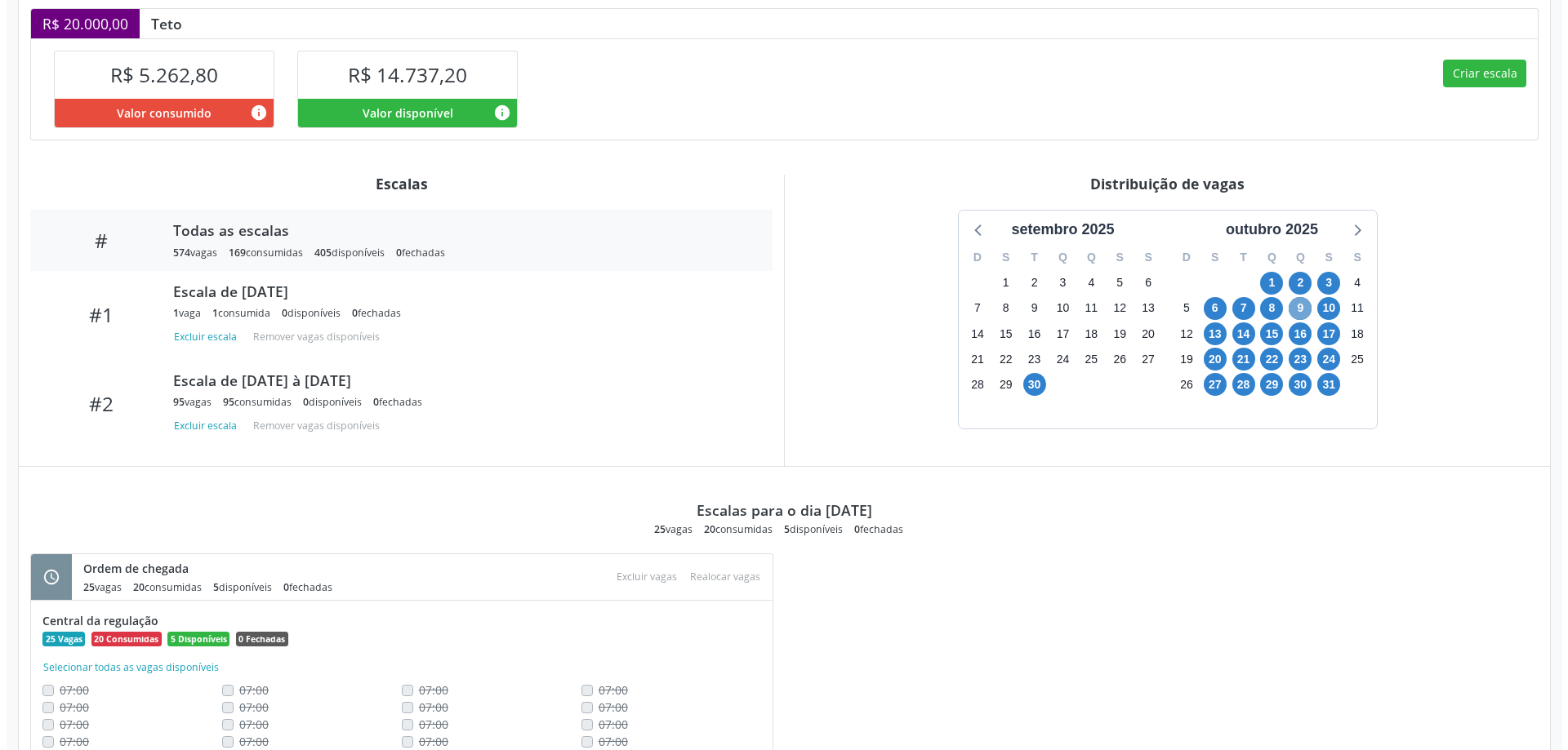
scroll to position [525, 0]
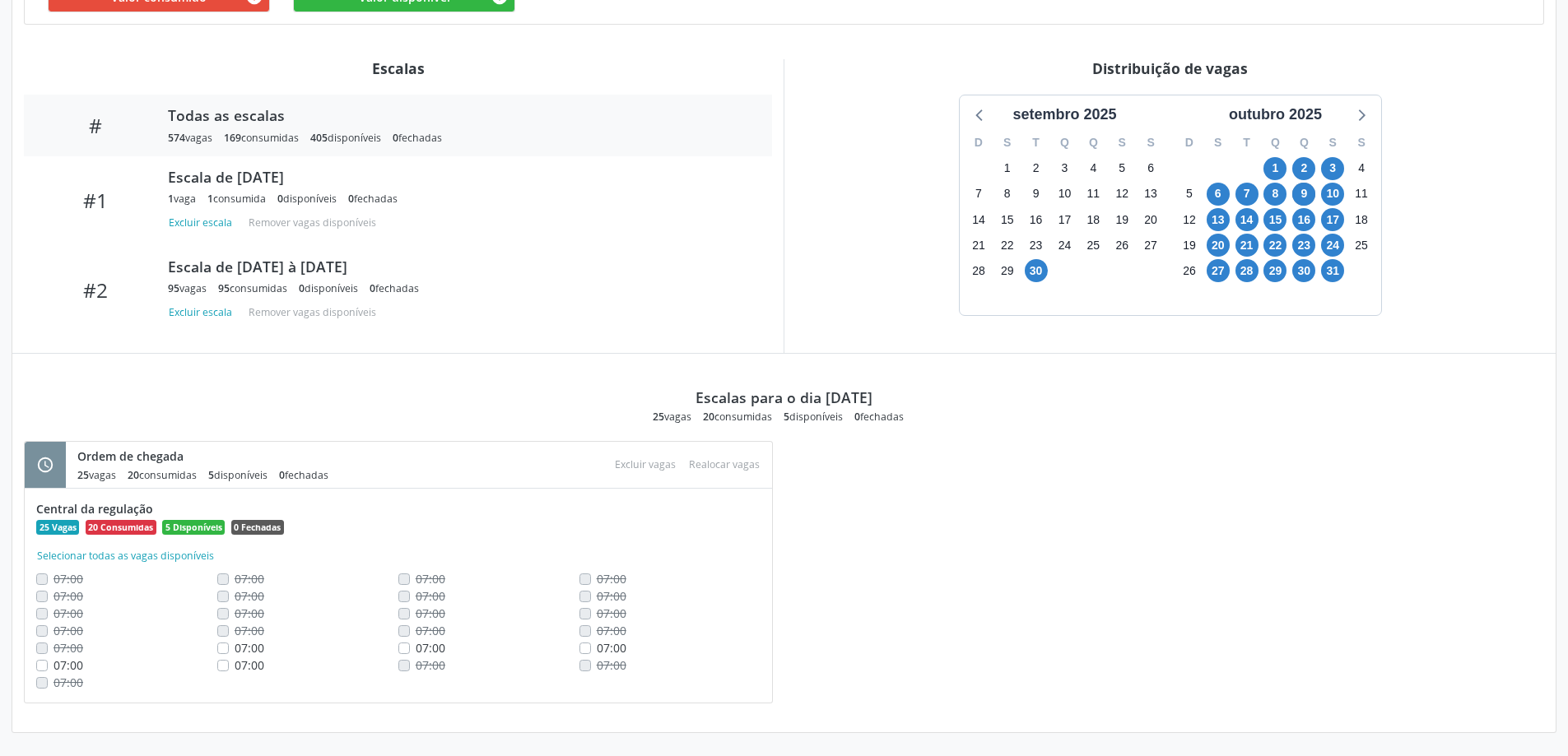
click at [597, 648] on label "07:00" at bounding box center [611, 648] width 30 height 17
click at [586, 648] on input "07:00" at bounding box center [585, 646] width 12 height 14
checkbox input "true"
click at [416, 643] on label "07:00" at bounding box center [430, 648] width 30 height 17
click at [407, 643] on input "07:00" at bounding box center [404, 646] width 12 height 14
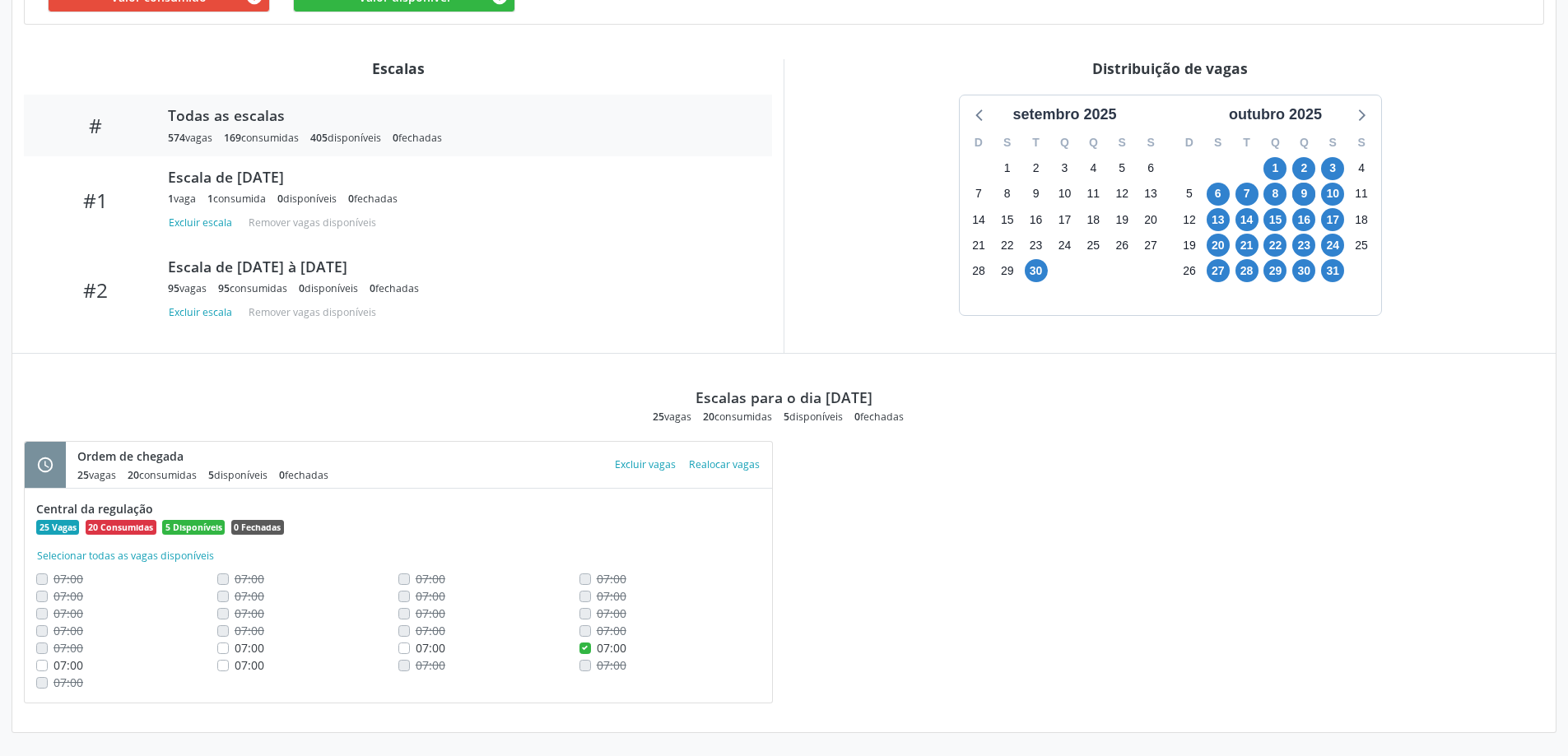
checkbox input "true"
click at [230, 646] on div "07:00" at bounding box center [308, 648] width 181 height 17
click at [234, 648] on label "07:00" at bounding box center [249, 648] width 30 height 17
click at [222, 648] on input "07:00" at bounding box center [223, 646] width 12 height 14
checkbox input "true"
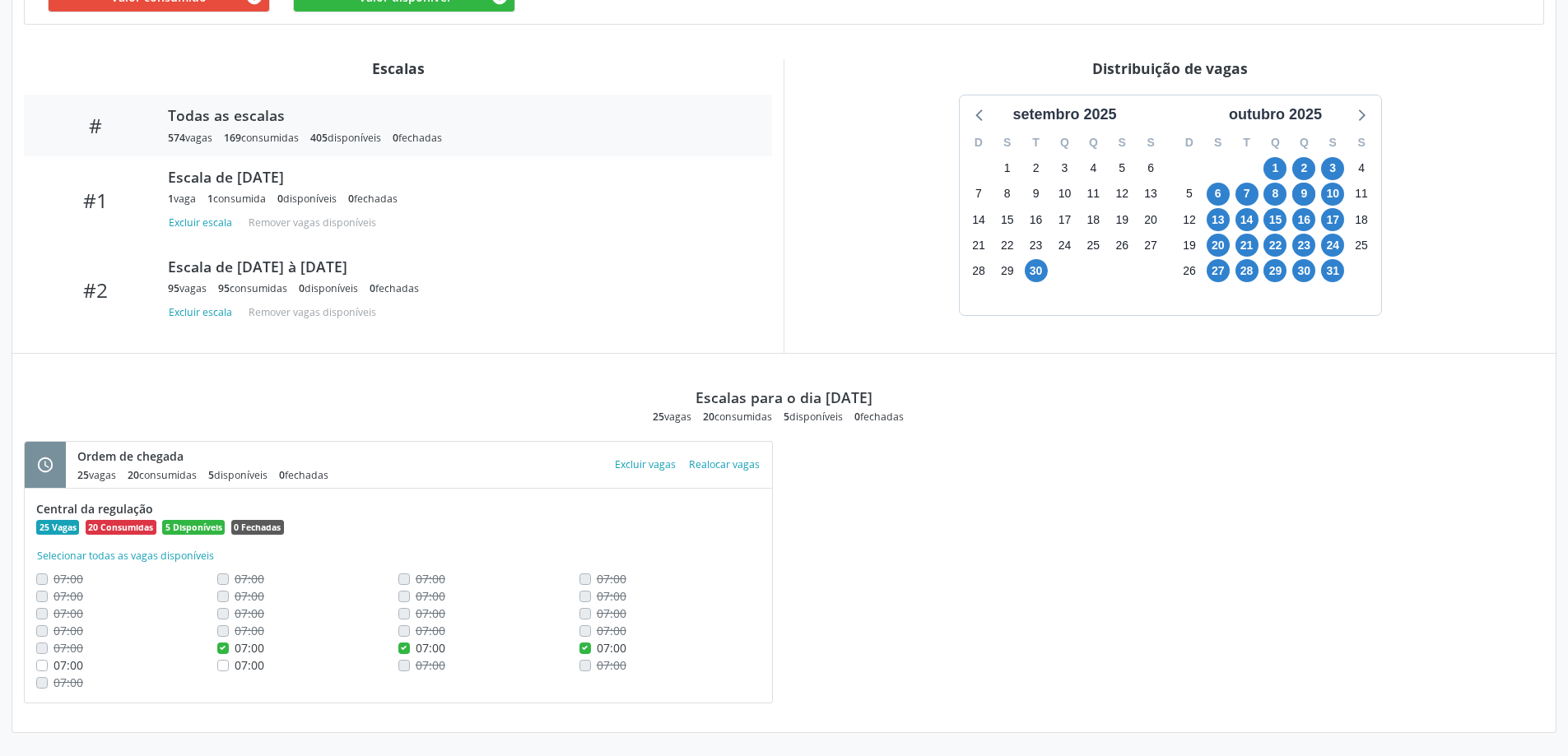
click at [234, 665] on label "07:00" at bounding box center [249, 665] width 30 height 17
click at [224, 665] on input "07:00" at bounding box center [223, 663] width 12 height 14
checkbox input "true"
click at [662, 469] on button "Excluir vagas" at bounding box center [645, 464] width 74 height 22
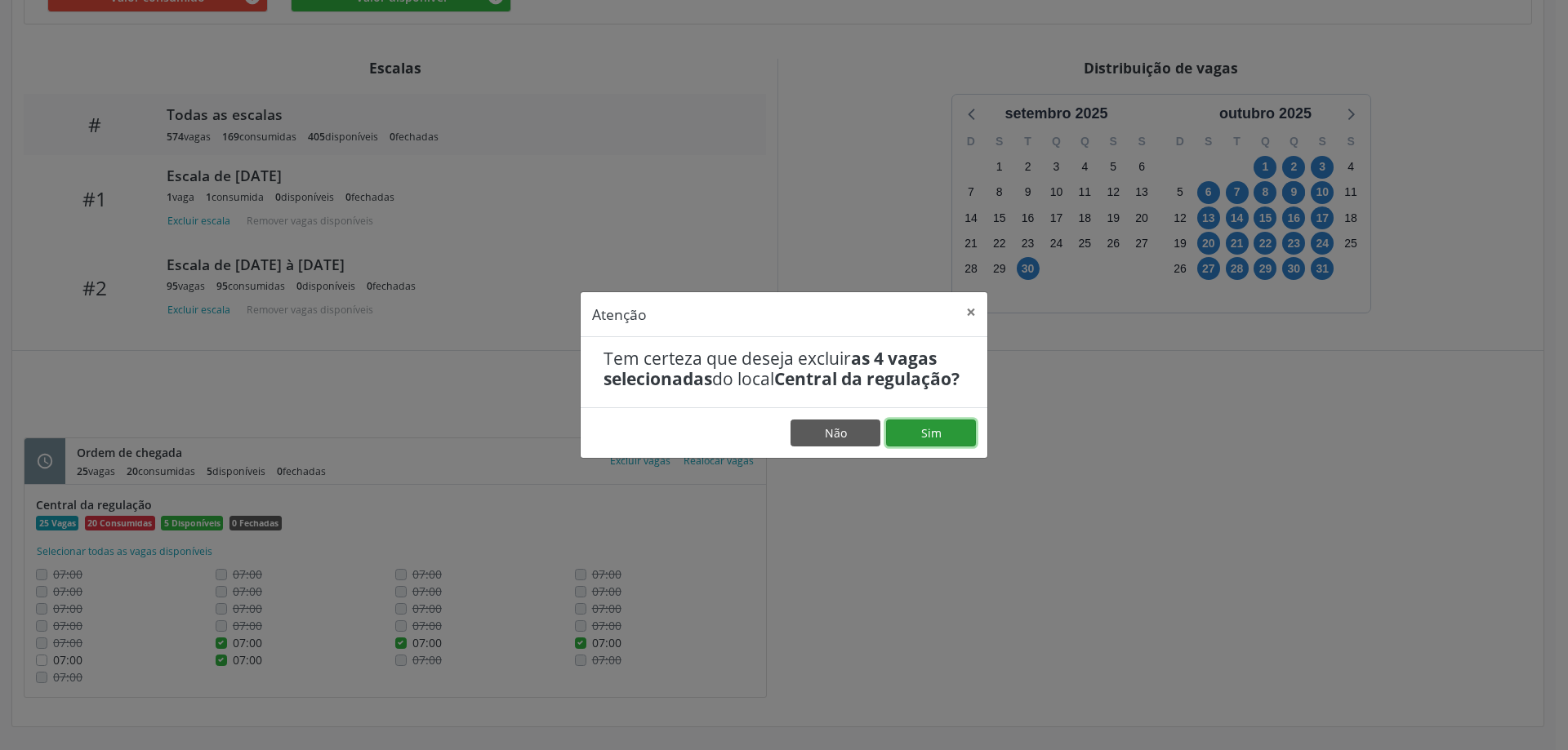
click at [922, 445] on button "Sim" at bounding box center [931, 433] width 90 height 28
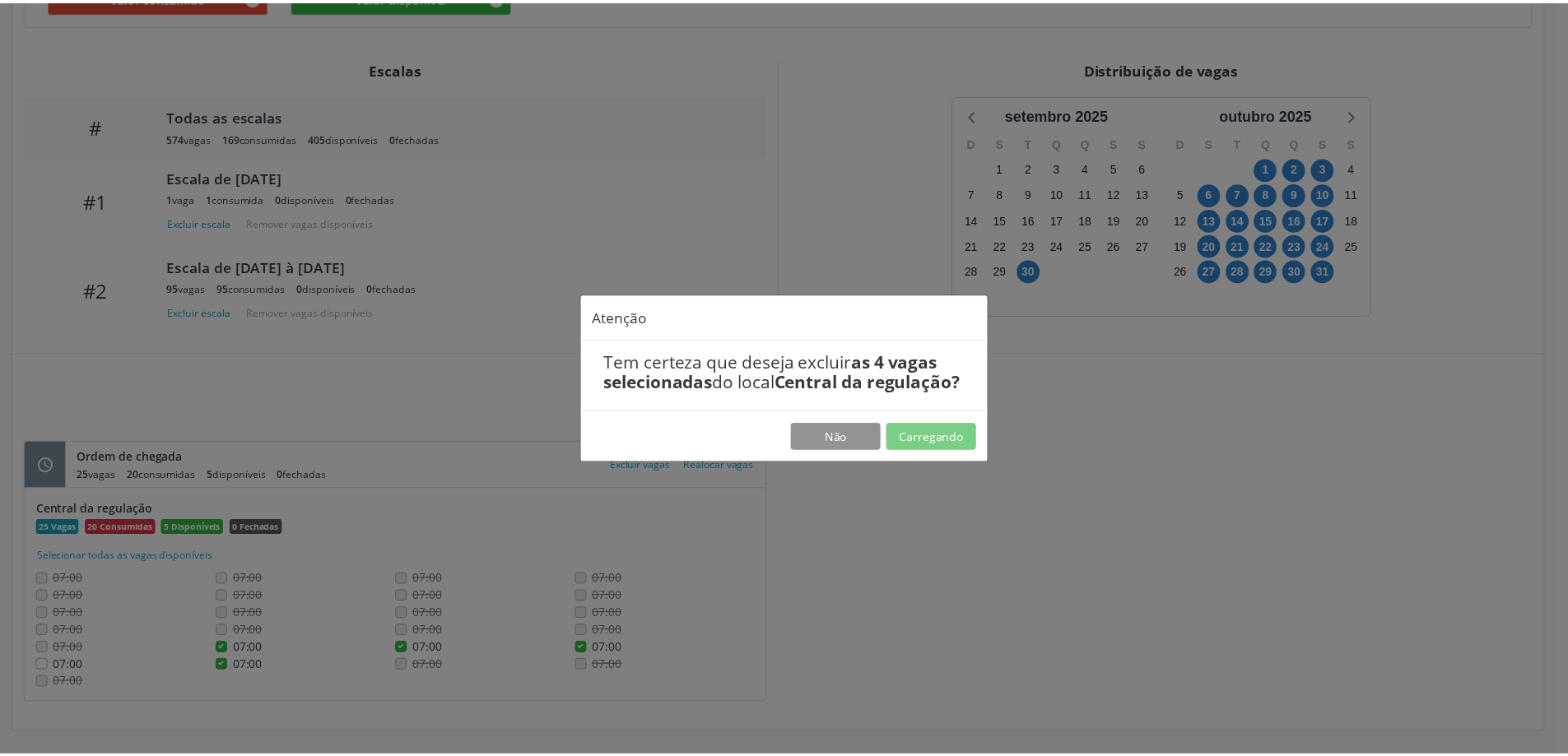
scroll to position [0, 0]
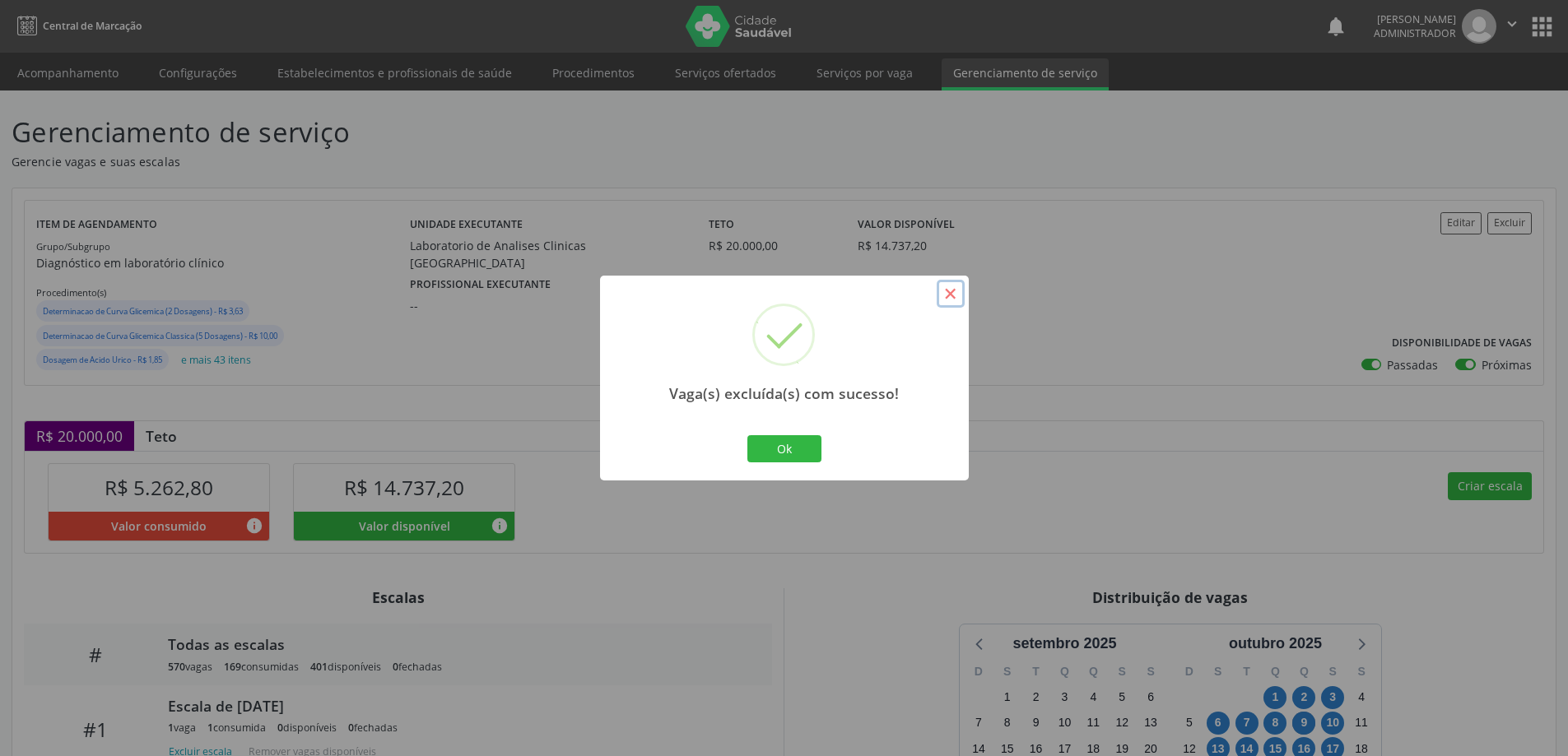
click at [949, 295] on button "×" at bounding box center [950, 293] width 28 height 28
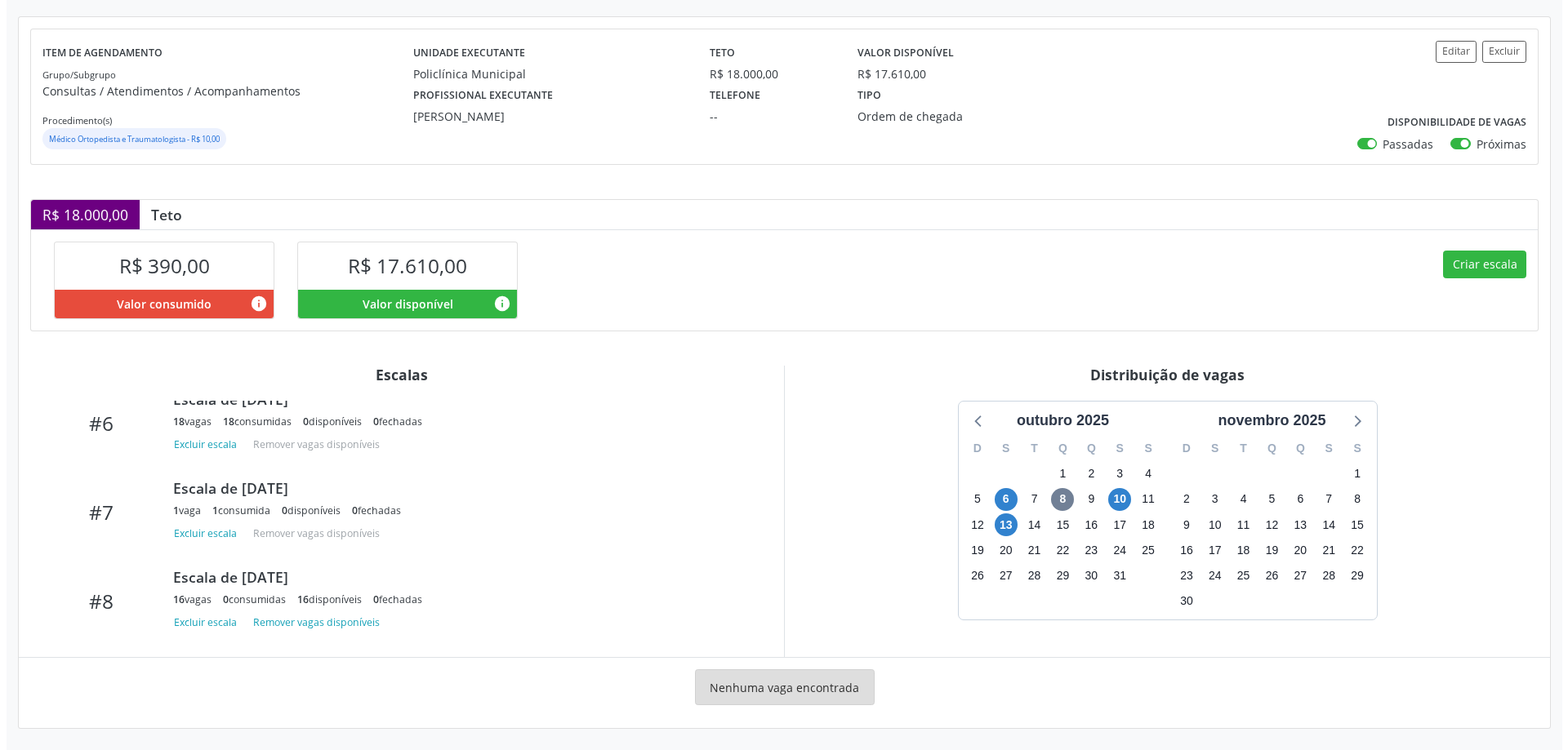
scroll to position [171, 0]
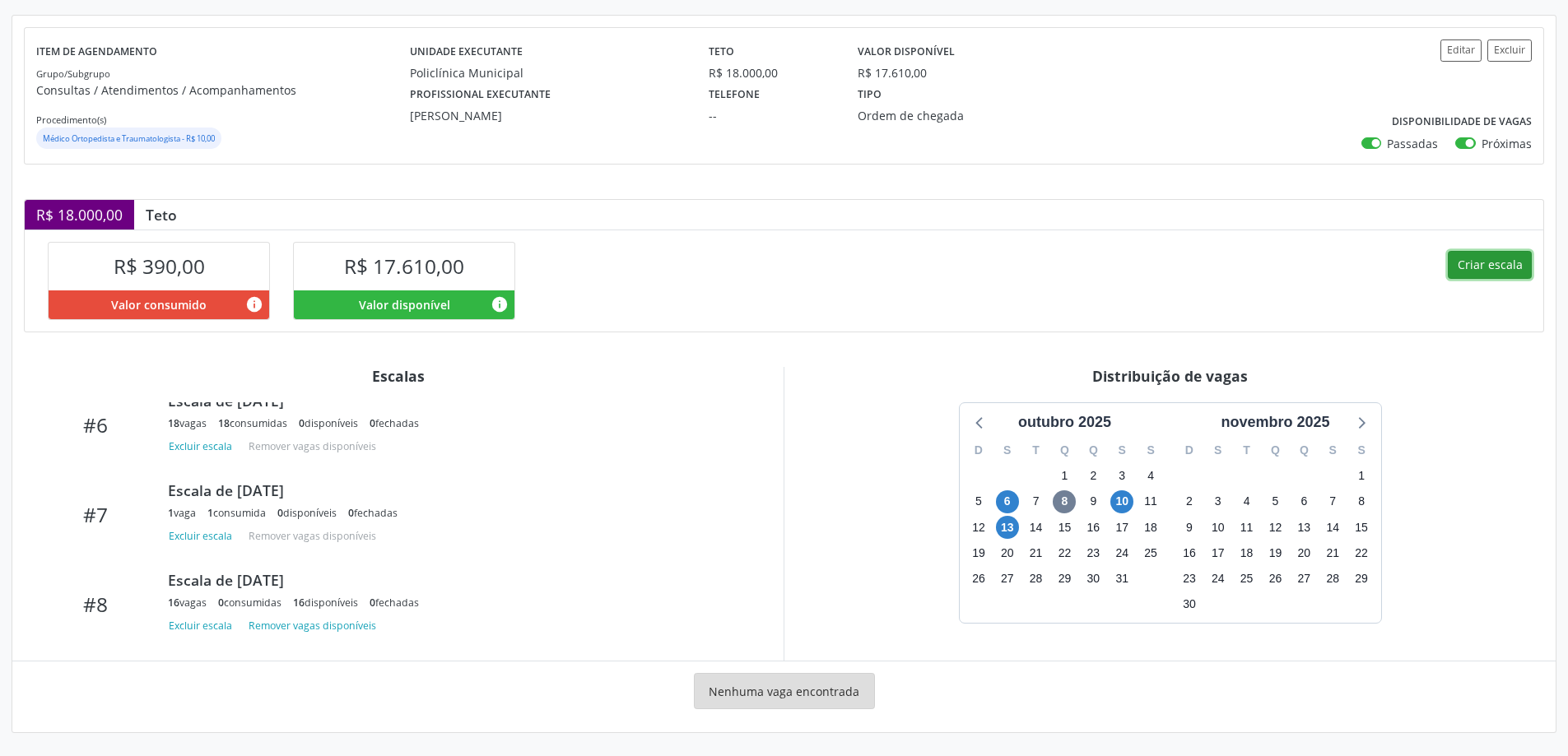
click at [1477, 262] on button "Criar escala" at bounding box center [1489, 264] width 84 height 28
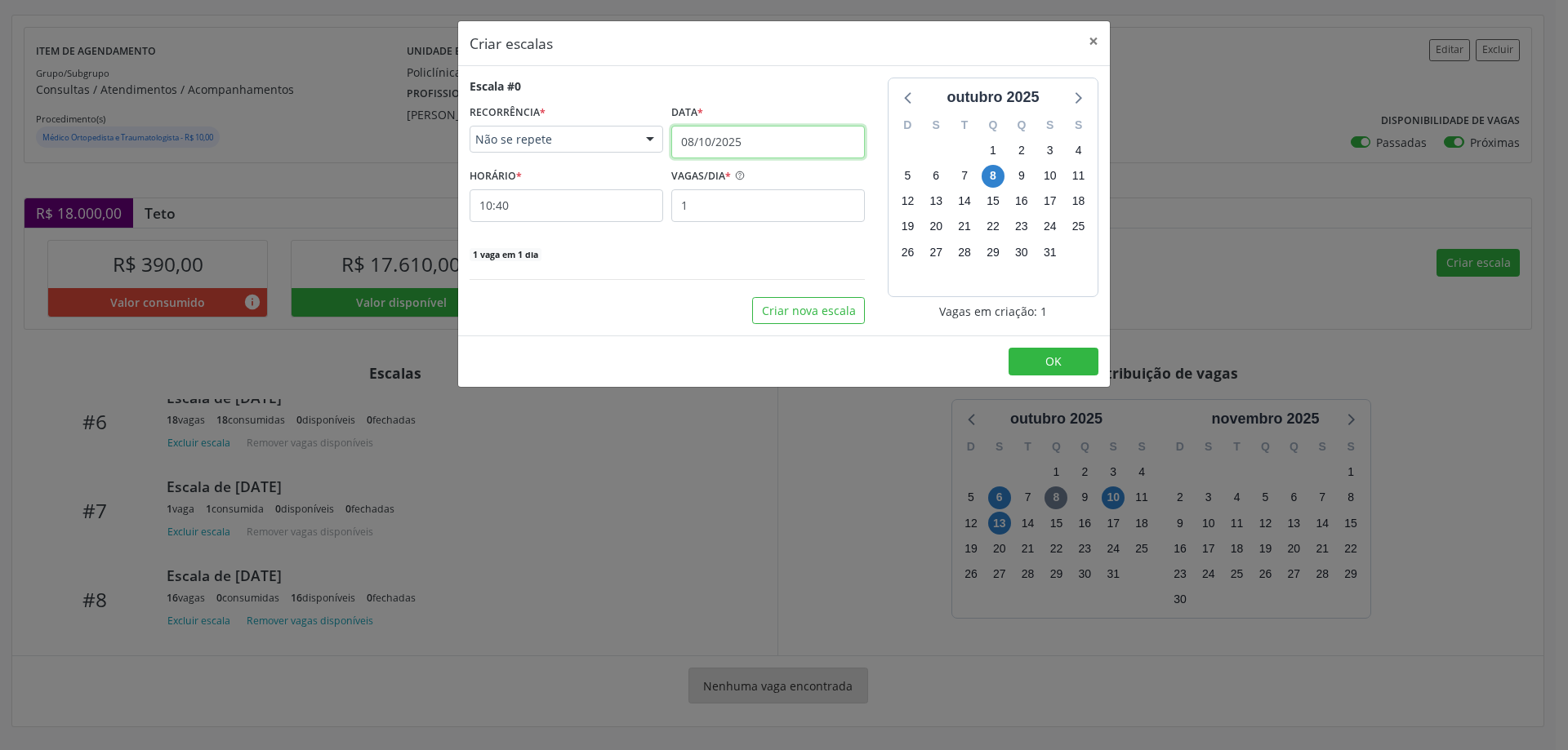
click at [727, 132] on input "08/10/2025" at bounding box center [768, 142] width 193 height 33
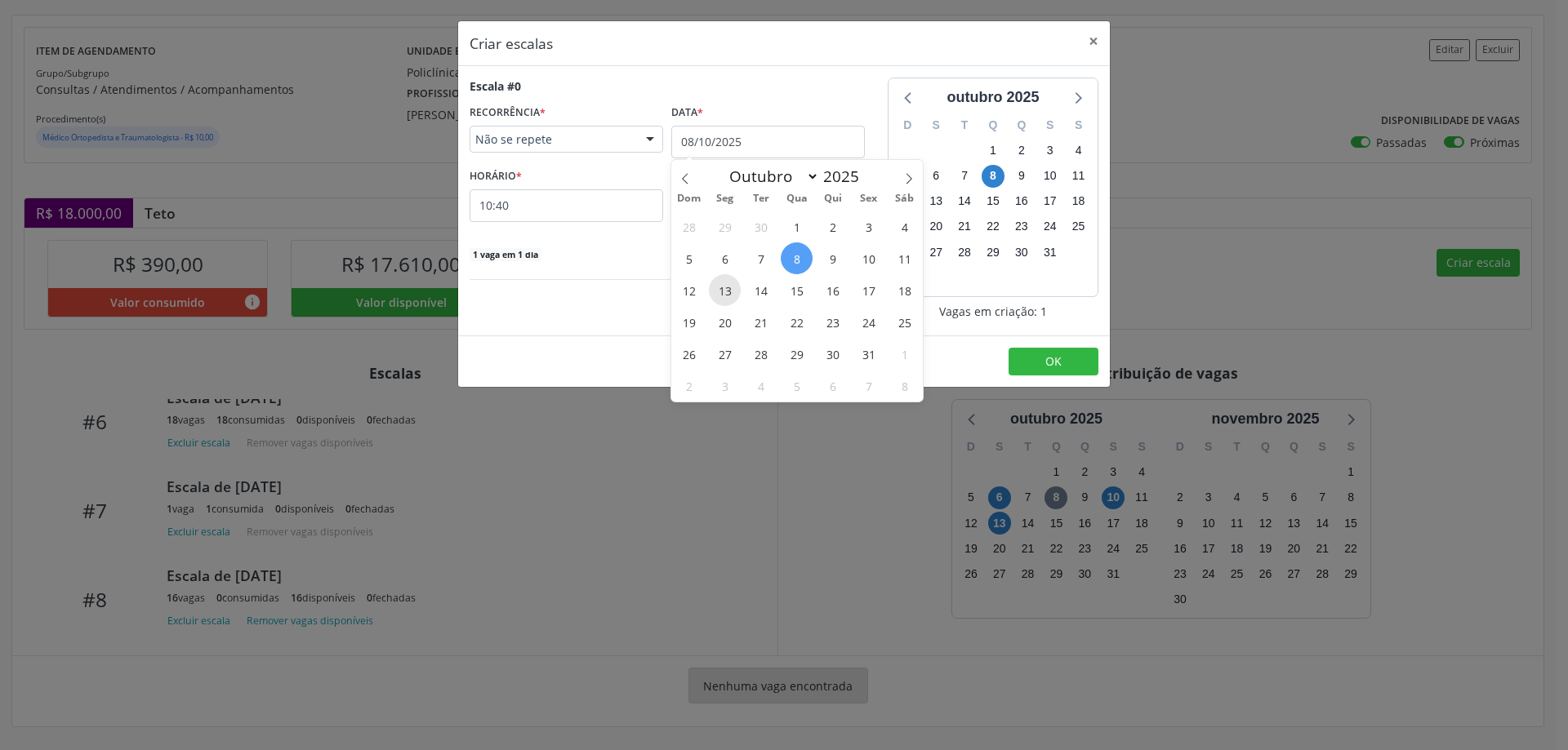
click at [728, 290] on span "13" at bounding box center [724, 290] width 32 height 32
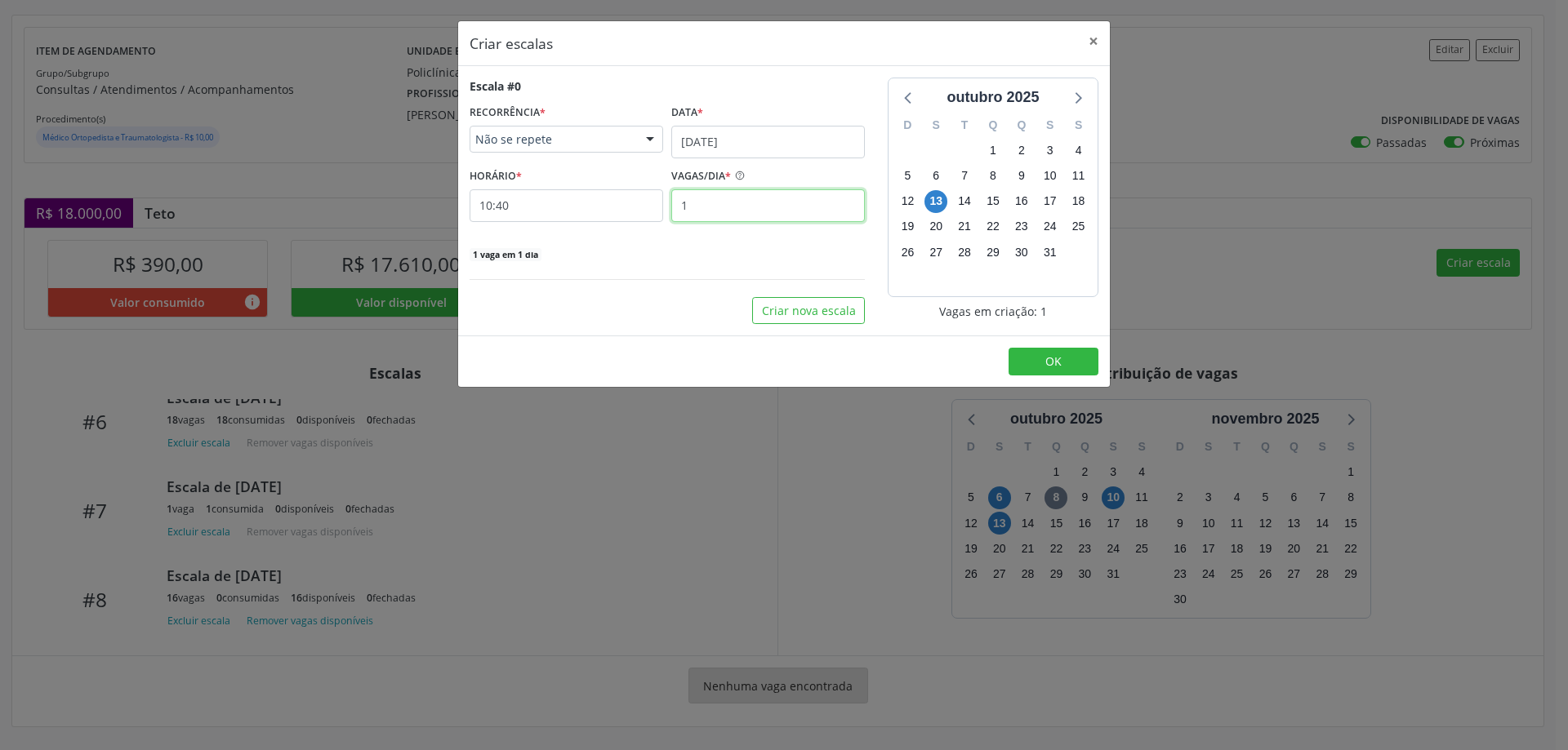
click at [697, 208] on input "1" at bounding box center [768, 206] width 193 height 33
type input "2"
click at [627, 204] on input "10:40" at bounding box center [566, 206] width 193 height 33
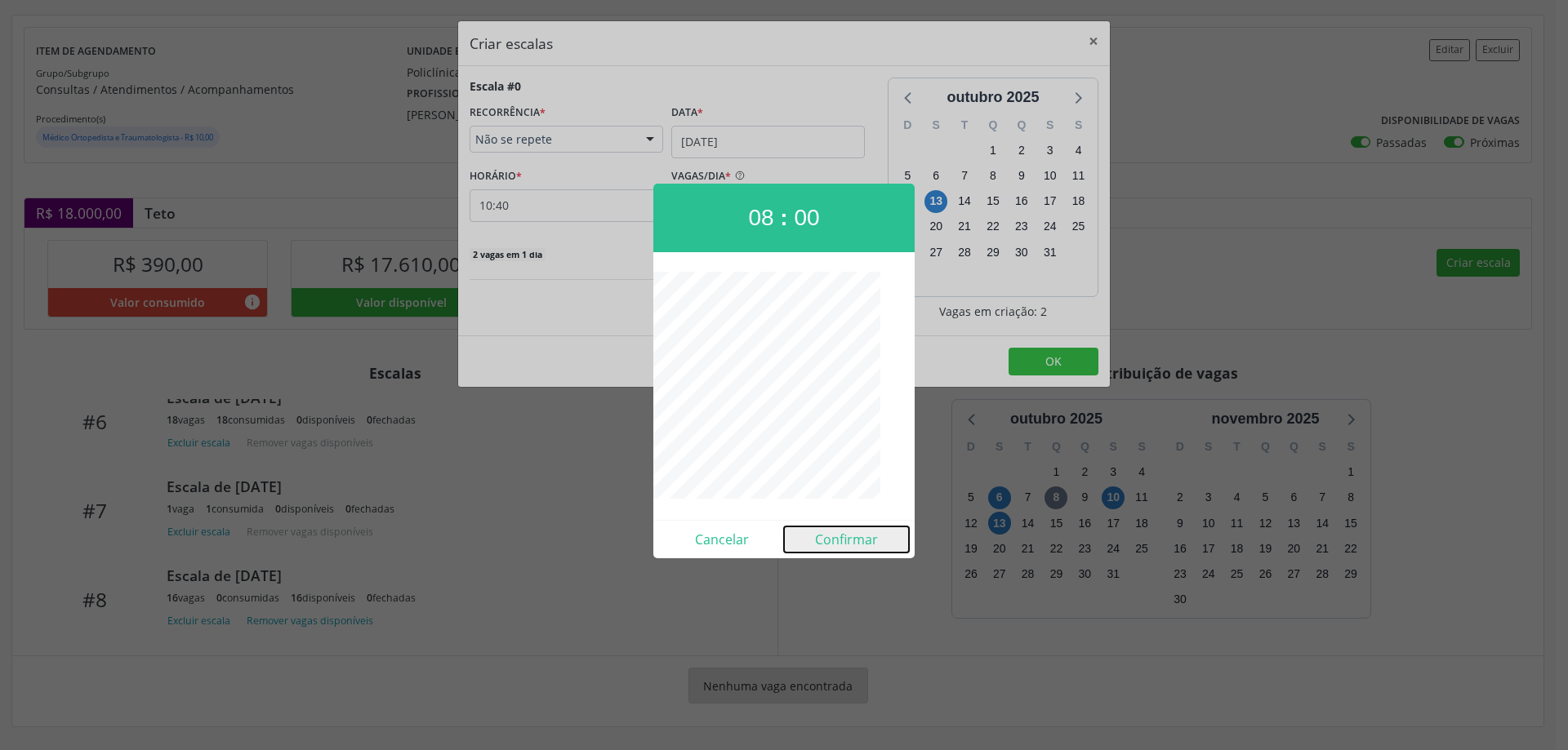
drag, startPoint x: 835, startPoint y: 542, endPoint x: 908, endPoint y: 486, distance: 92.0
click at [839, 538] on button "Confirmar" at bounding box center [846, 539] width 125 height 26
type input "08:00"
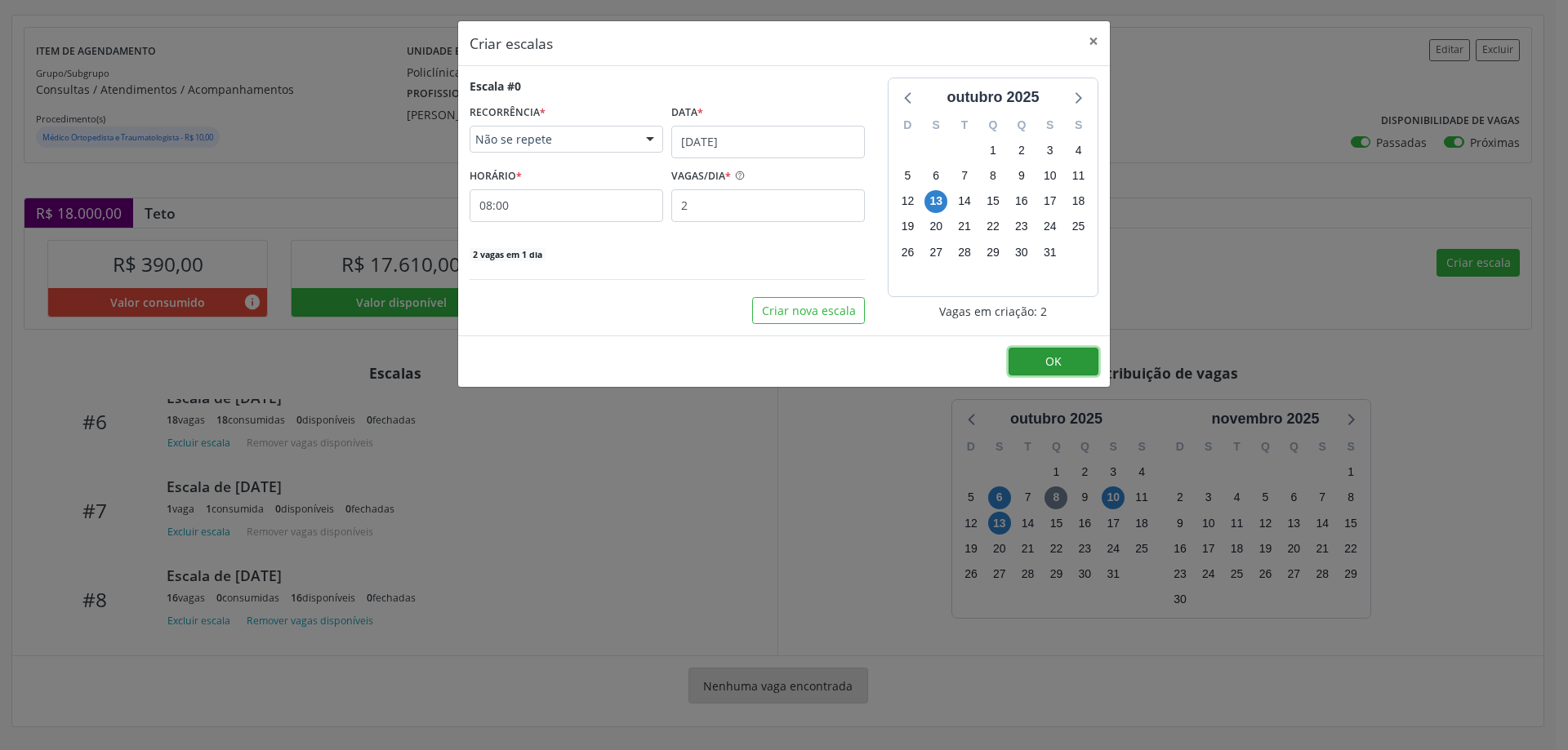
click at [1069, 359] on button "OK" at bounding box center [1053, 362] width 90 height 28
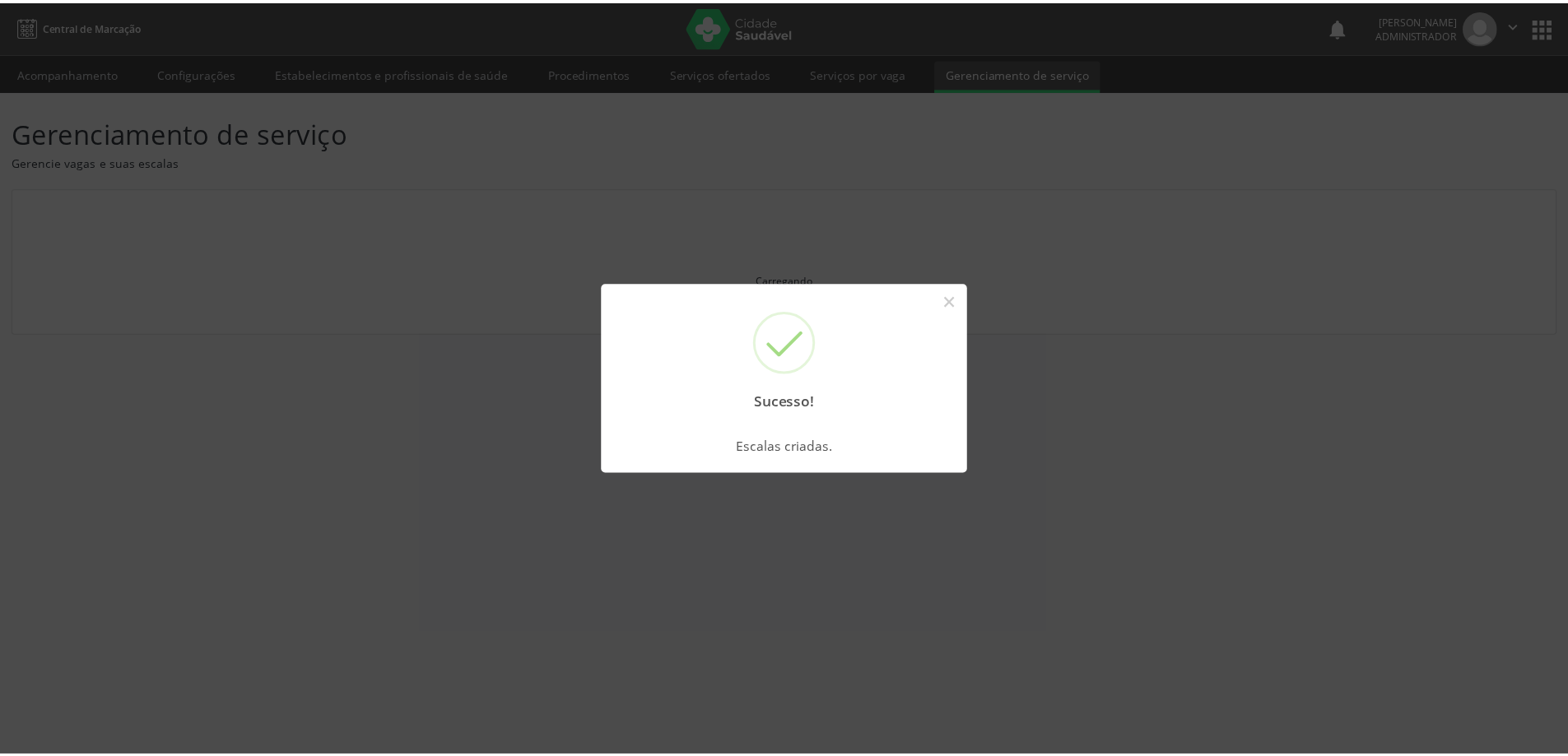
scroll to position [0, 0]
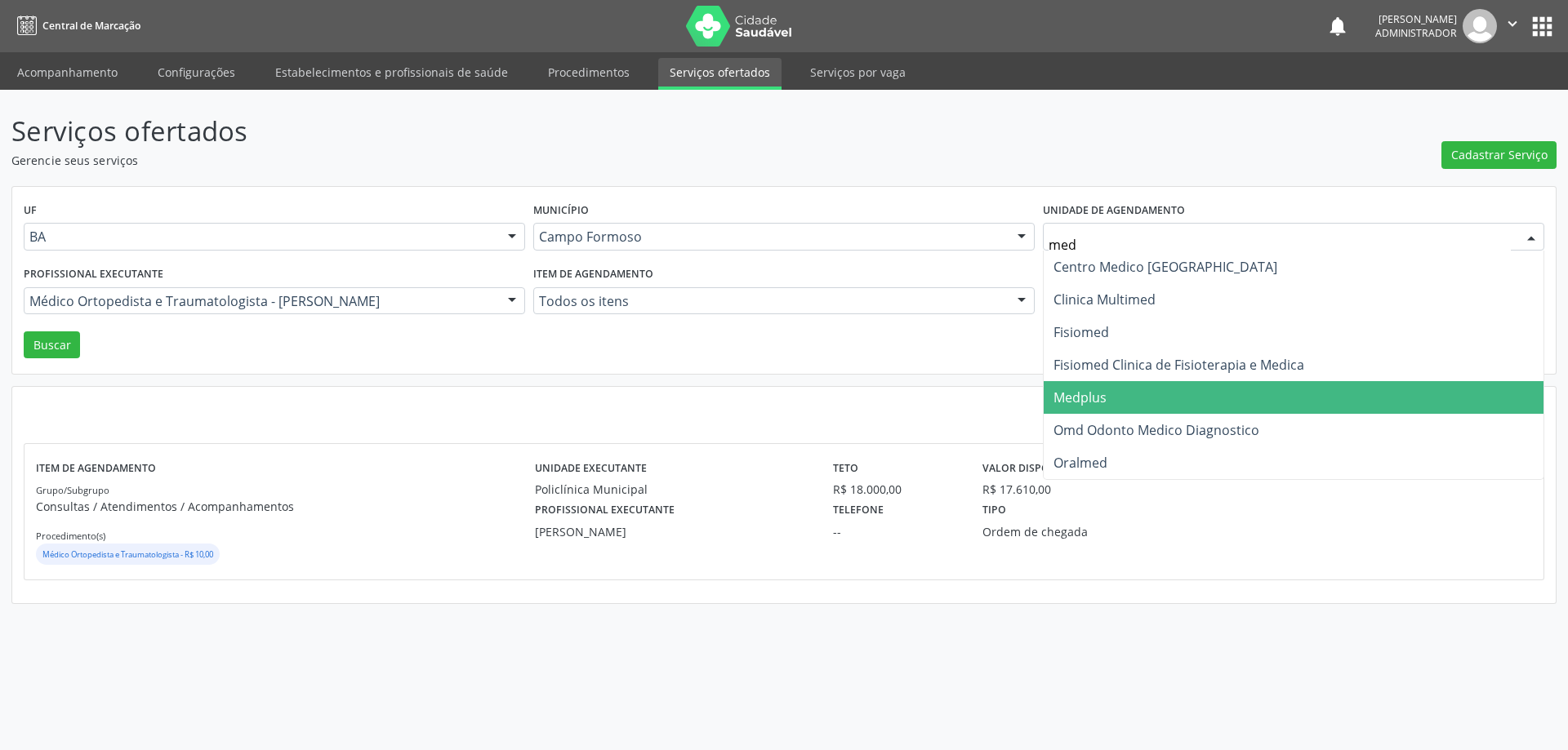
click at [1099, 403] on span "Medplus" at bounding box center [1079, 397] width 53 height 18
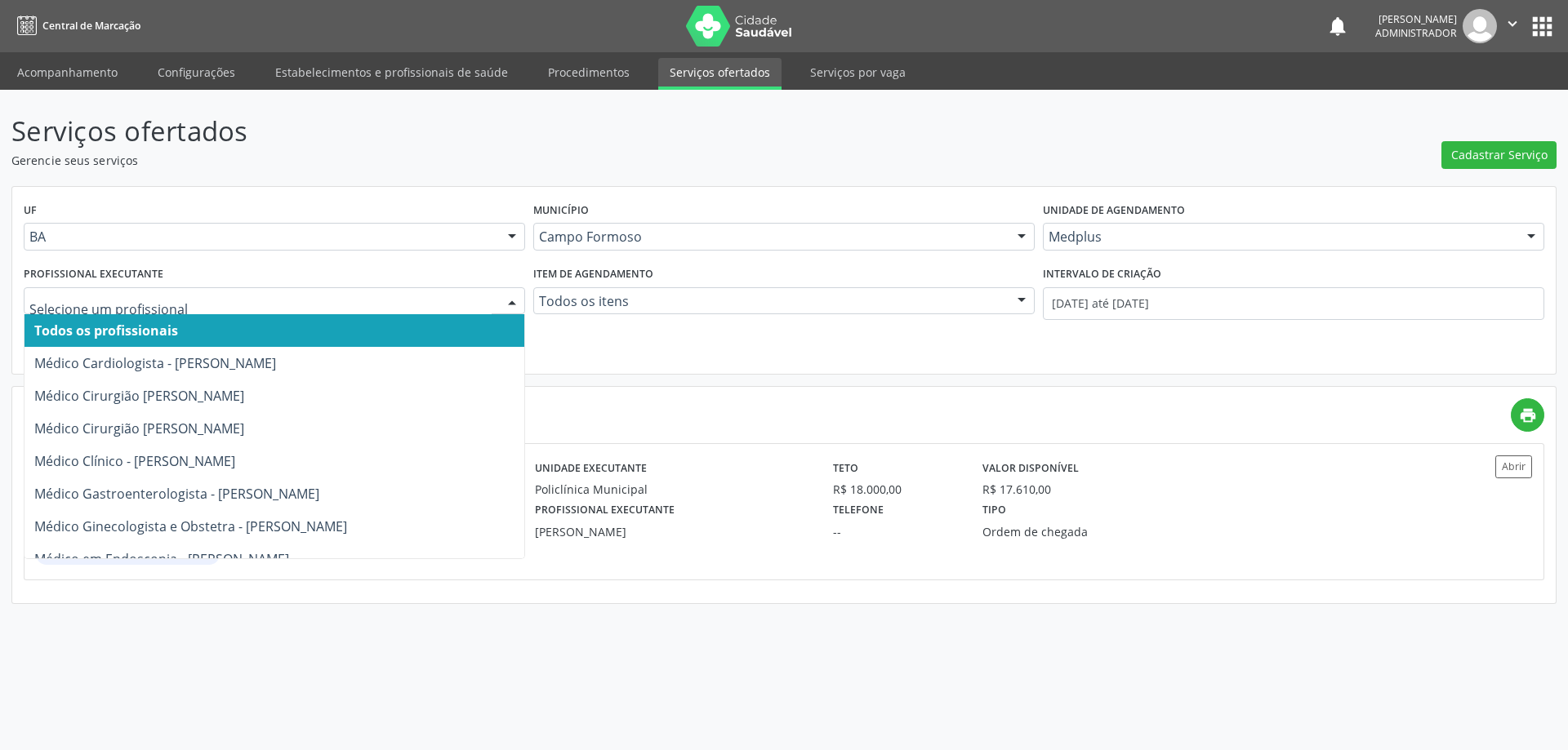
click at [515, 293] on div at bounding box center [512, 301] width 25 height 28
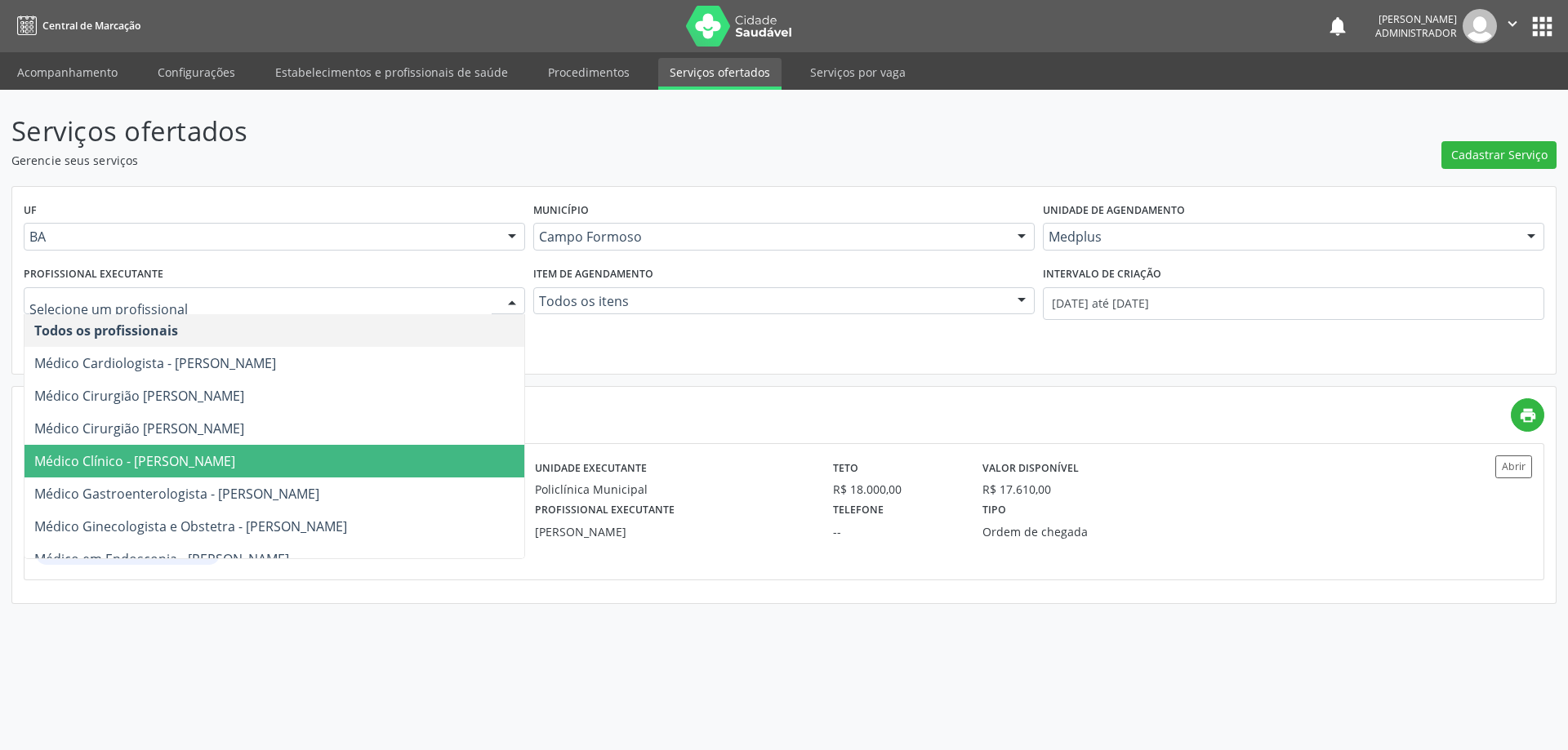
click at [424, 449] on span "Médico Clínico - Lanna Peralva Miranda Rocha" at bounding box center [275, 461] width 499 height 33
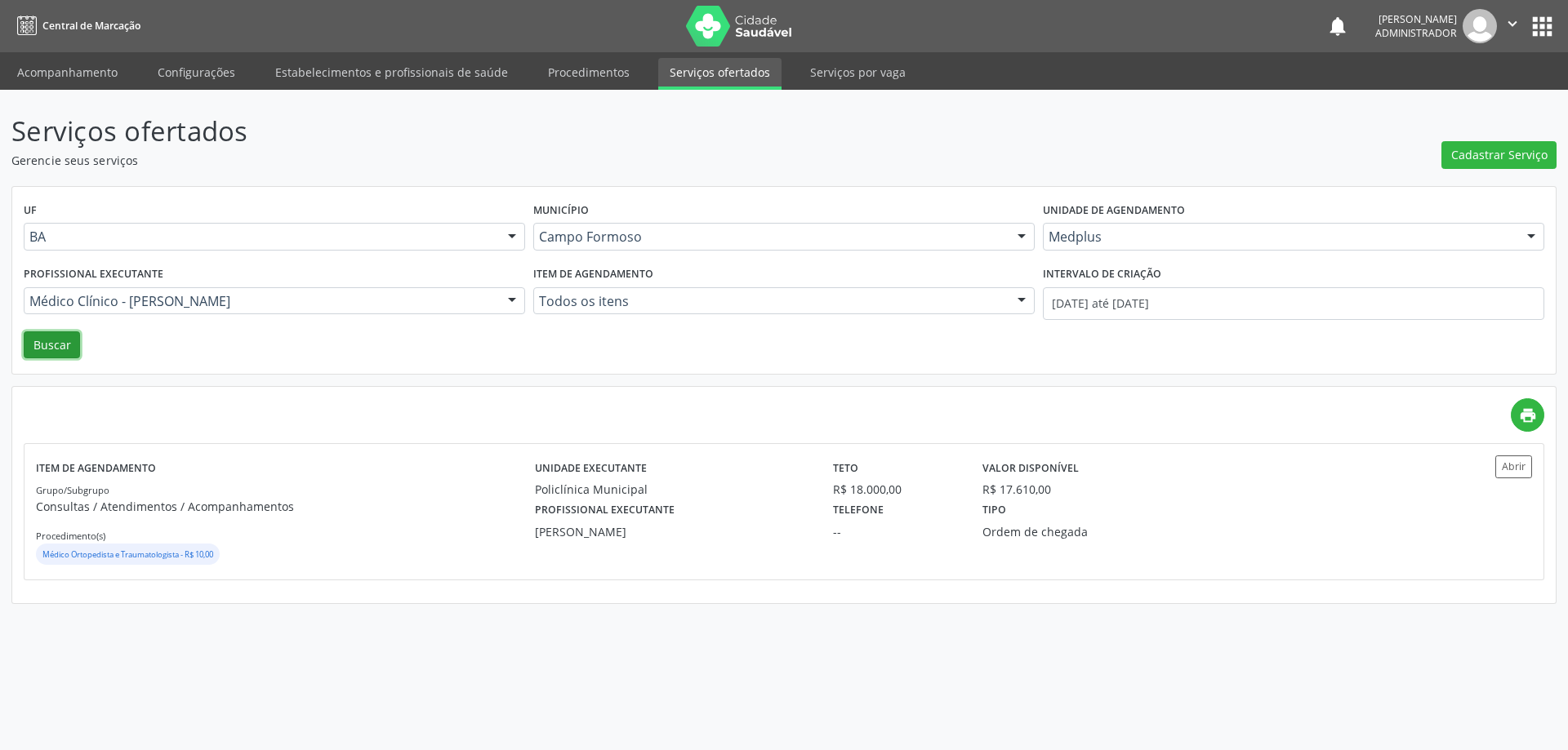
click at [40, 341] on button "Buscar" at bounding box center [52, 344] width 56 height 28
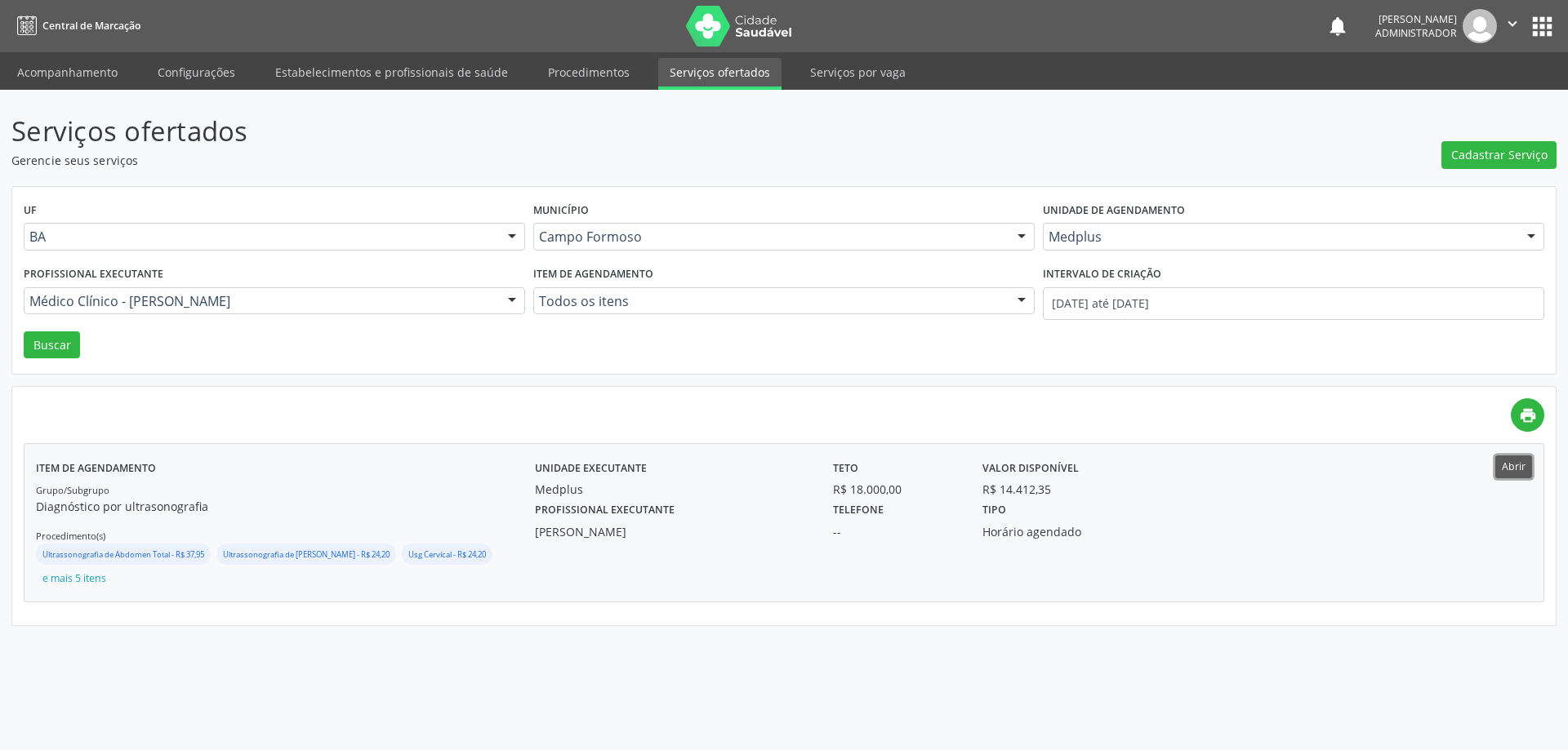
click at [1507, 461] on button "Abrir" at bounding box center [1513, 466] width 36 height 22
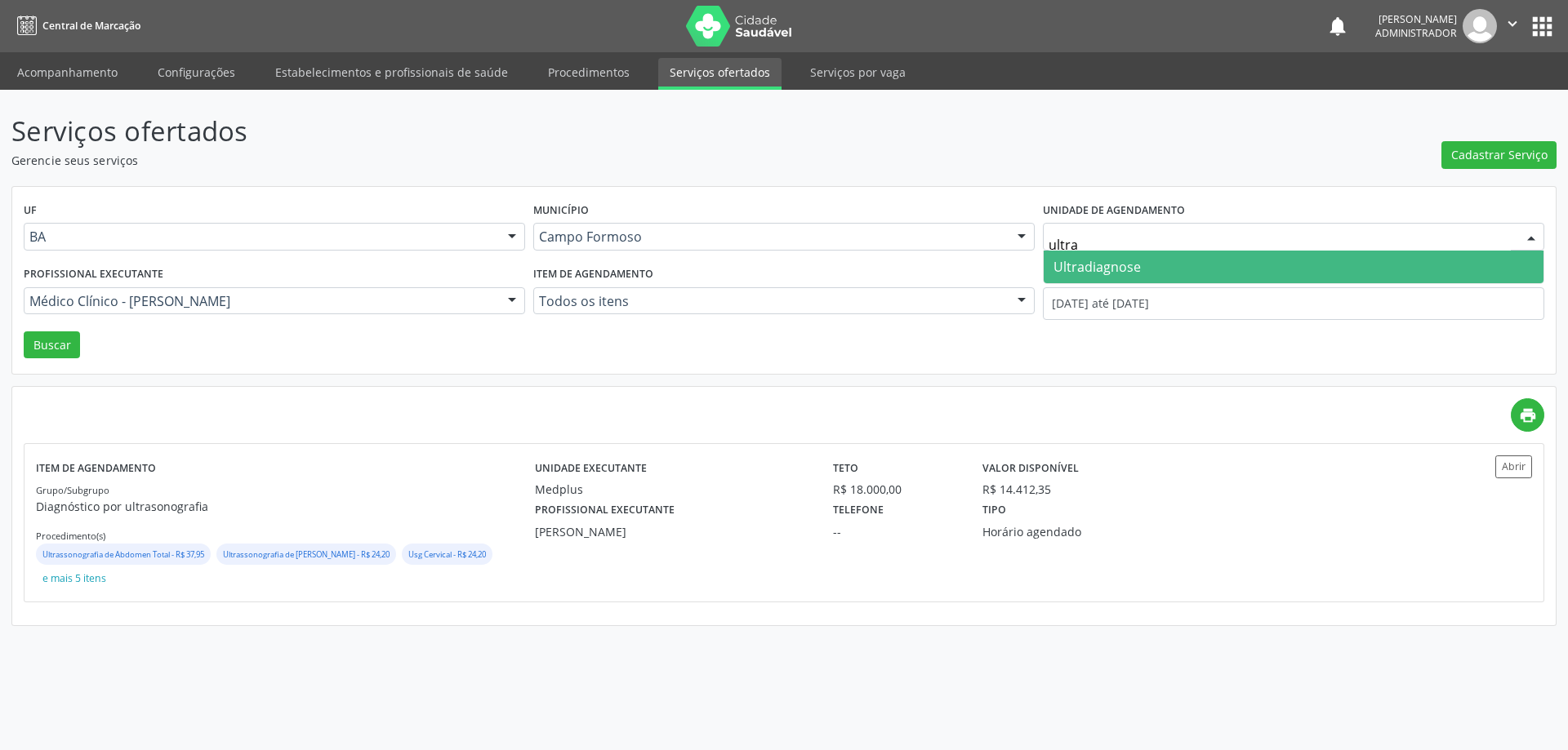
type input "ultrad"
click at [1097, 265] on span "Ultradiagnose" at bounding box center [1096, 267] width 87 height 18
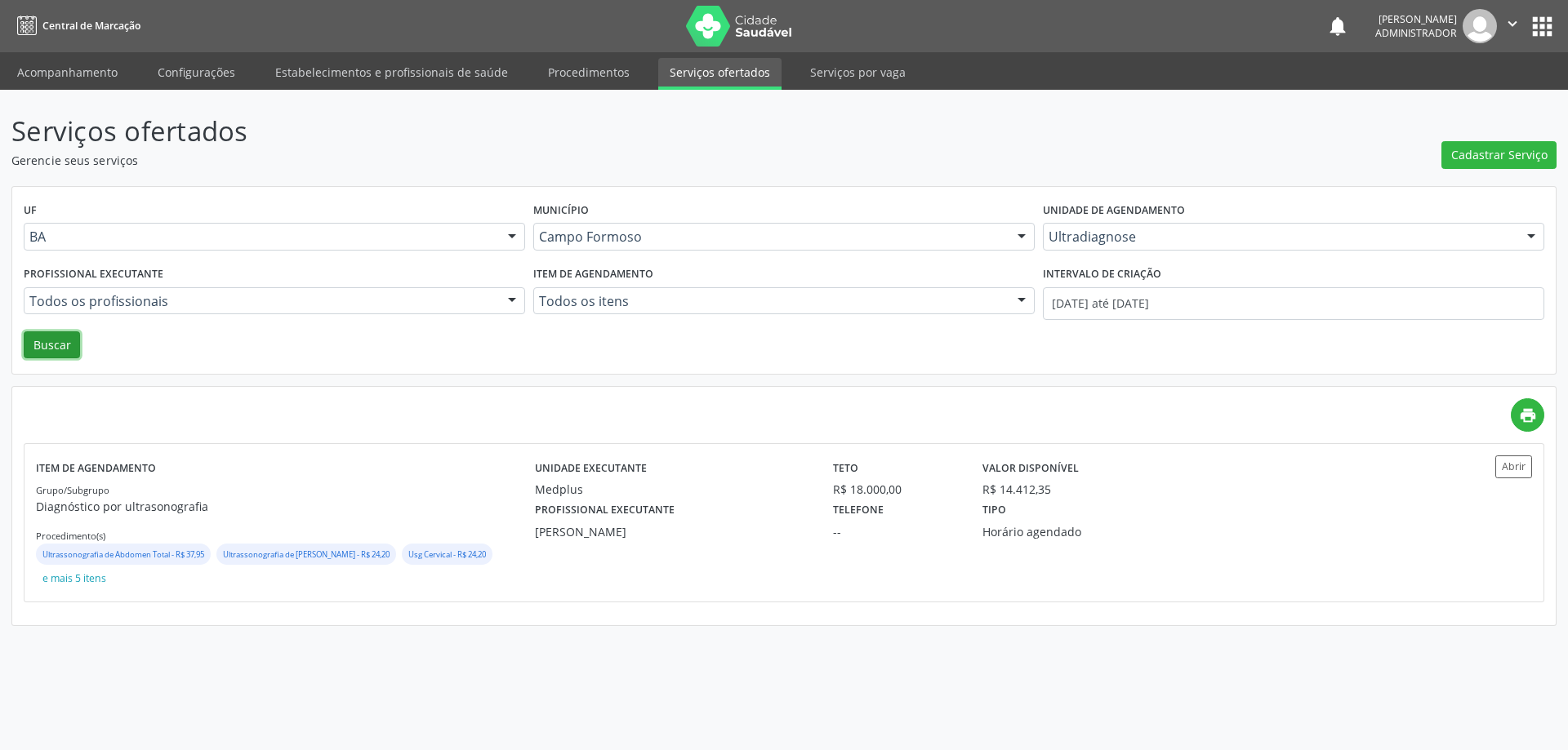
click at [65, 344] on button "Buscar" at bounding box center [52, 344] width 56 height 28
click at [1522, 463] on button "Abrir" at bounding box center [1513, 466] width 36 height 22
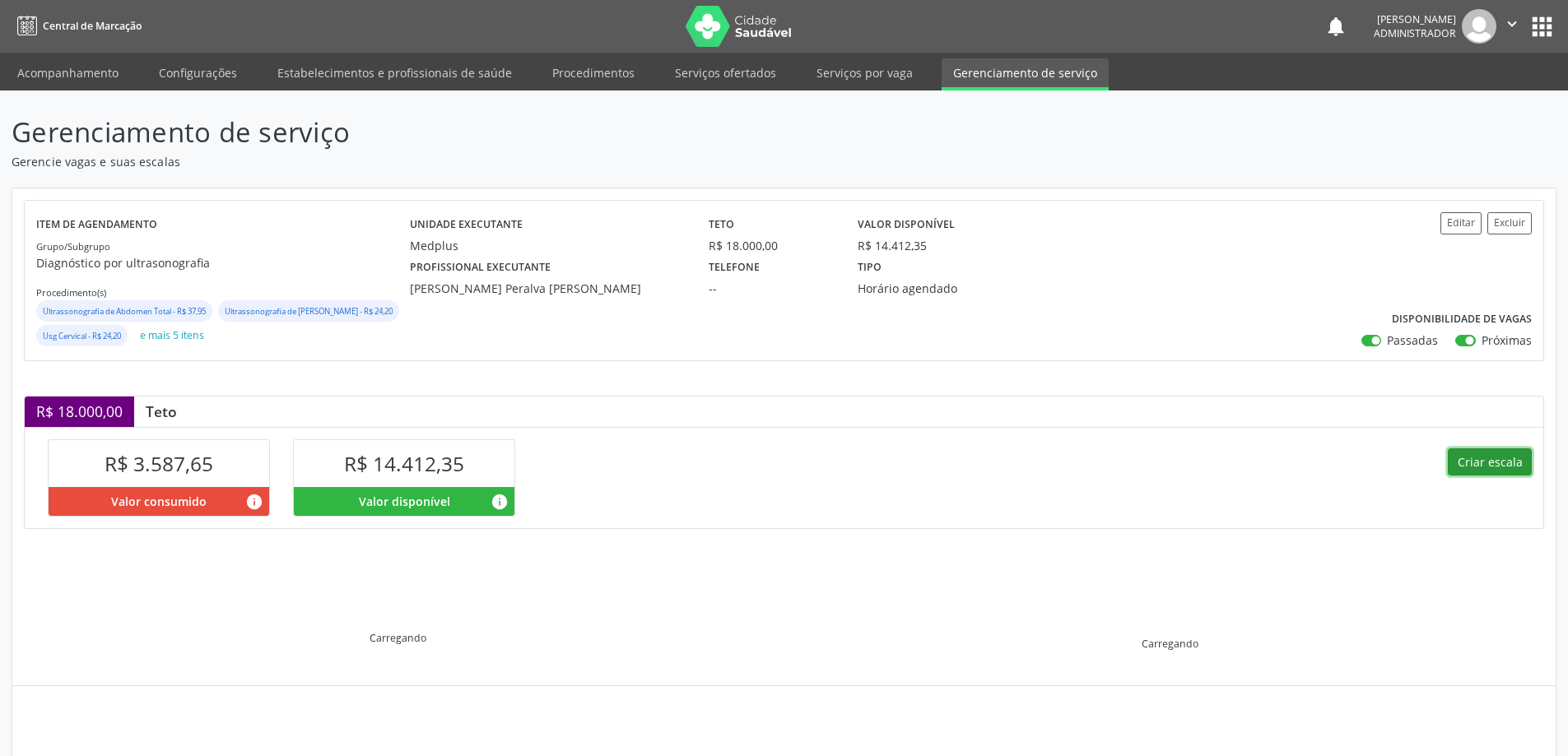
click at [1458, 476] on button "Criar escala" at bounding box center [1489, 462] width 84 height 28
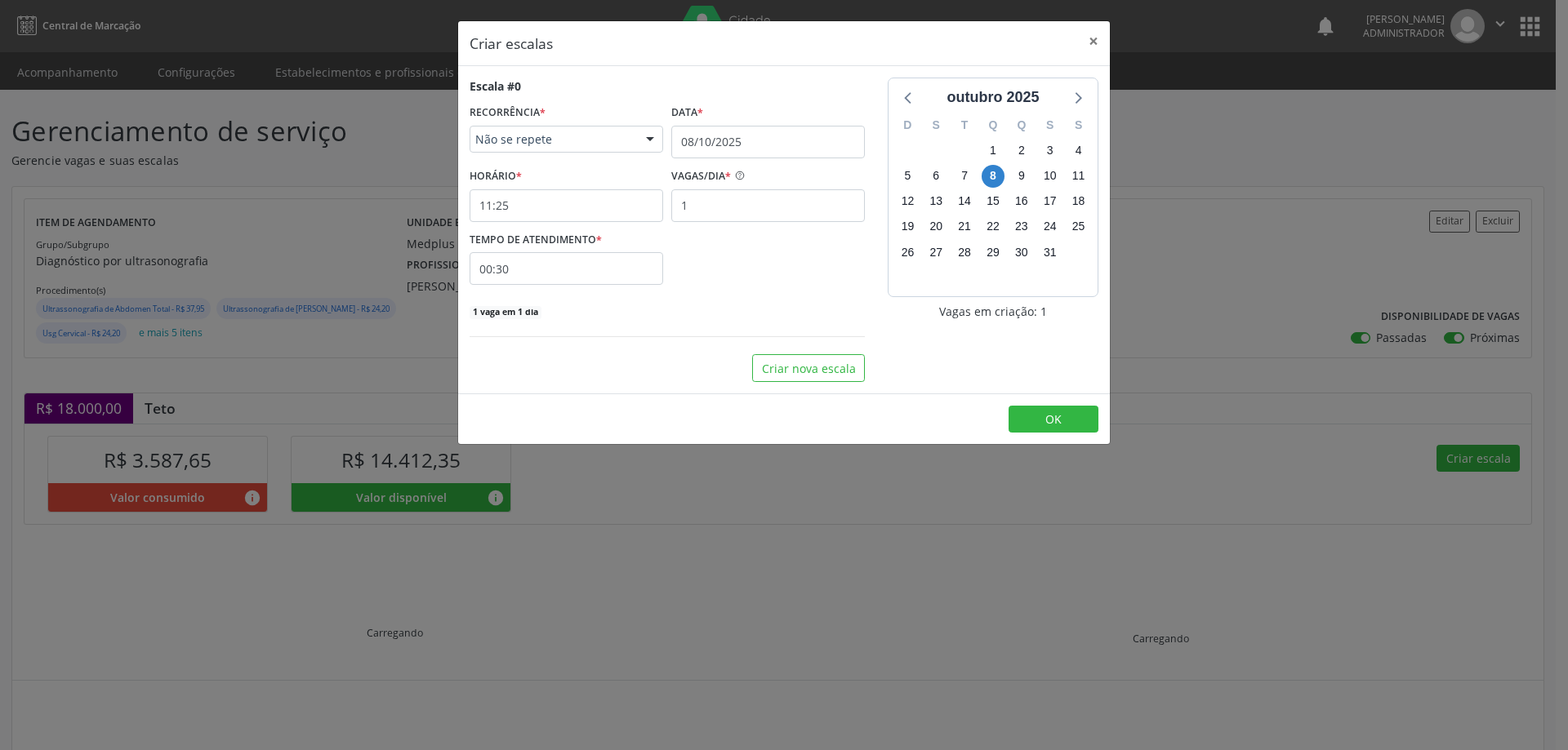
click at [723, 123] on div "Data *" at bounding box center [768, 113] width 193 height 25
click at [727, 143] on input "08/10/2025" at bounding box center [768, 142] width 193 height 33
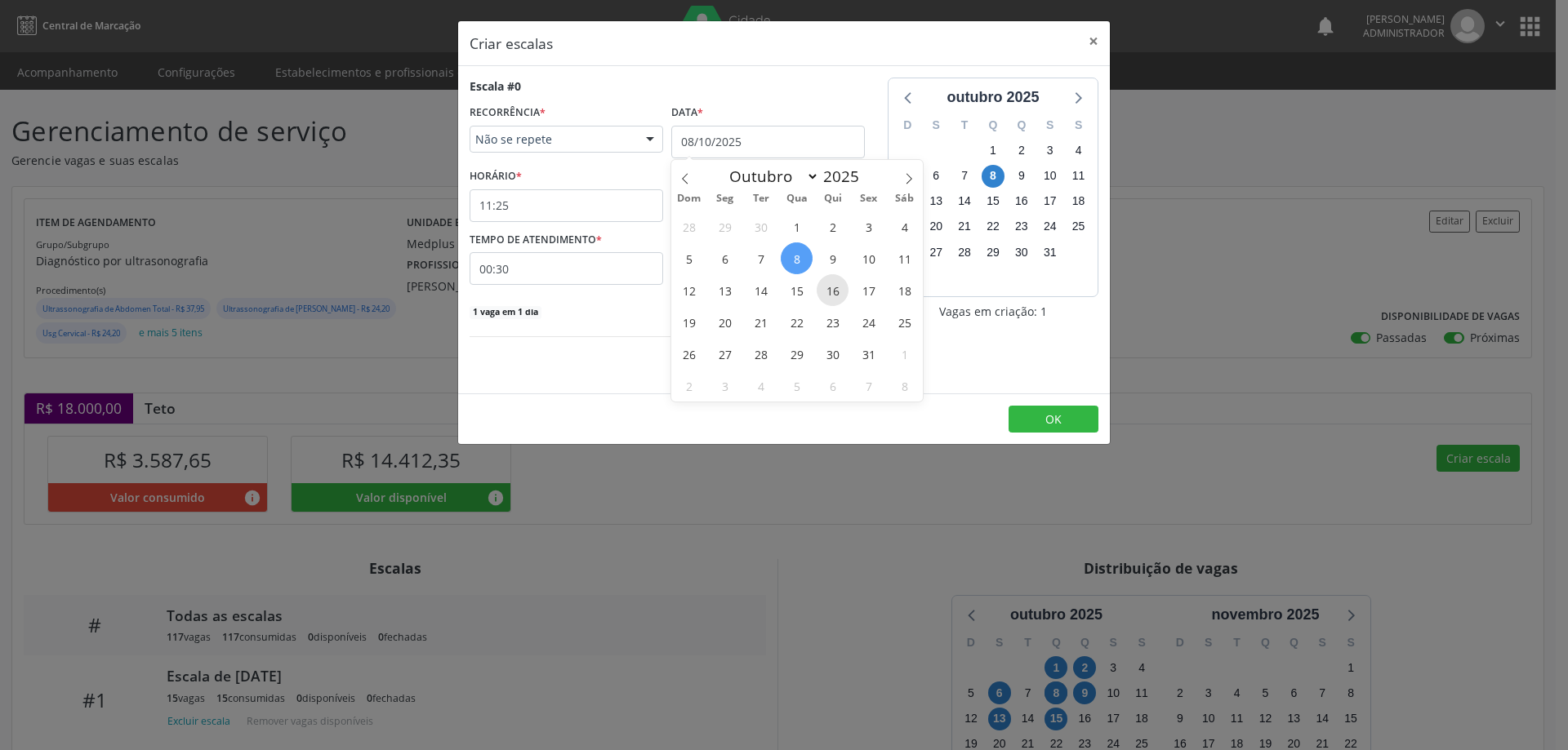
click at [838, 287] on span "16" at bounding box center [831, 290] width 32 height 32
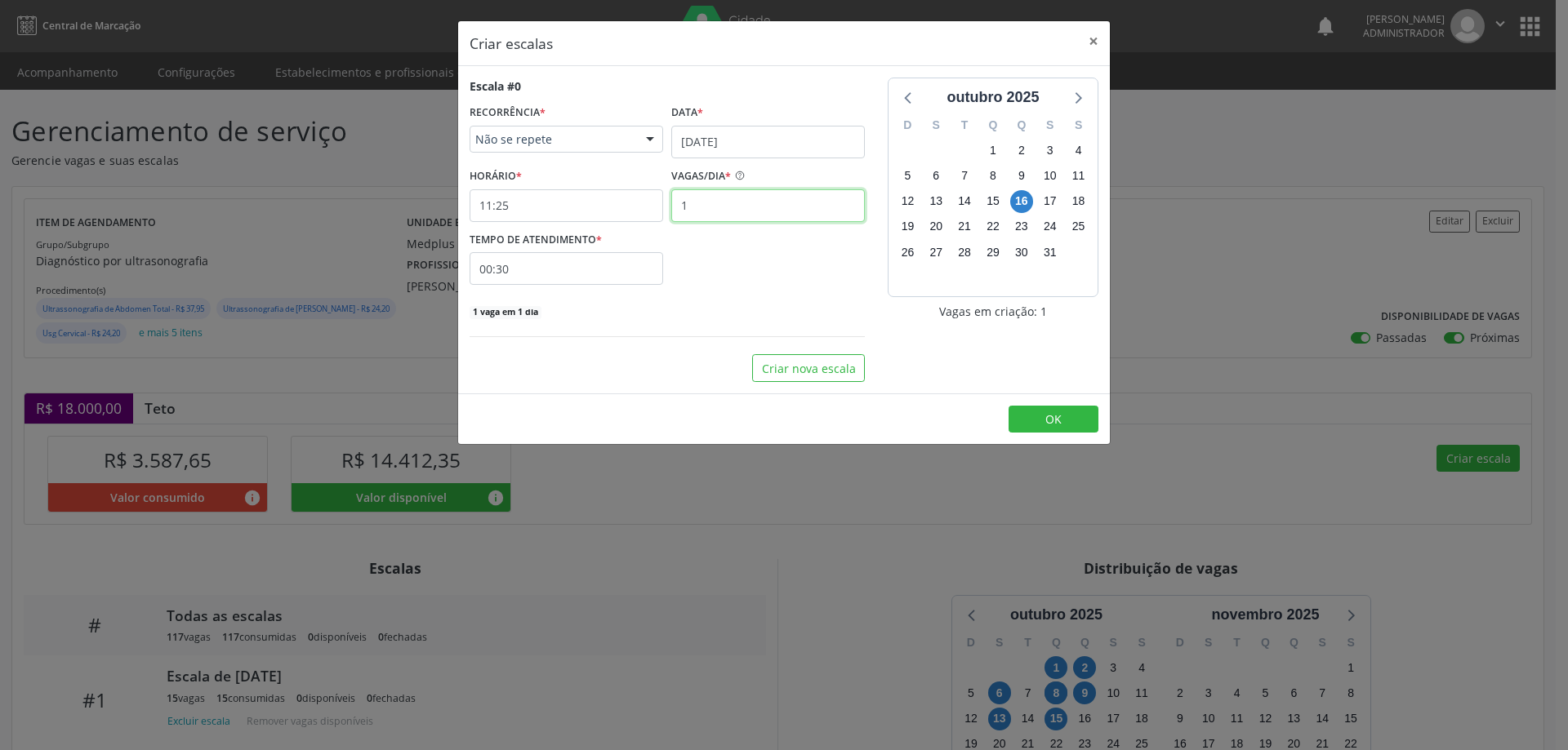
click at [721, 201] on input "1" at bounding box center [768, 206] width 193 height 33
type input "10"
click at [647, 204] on input "11:25" at bounding box center [566, 206] width 193 height 33
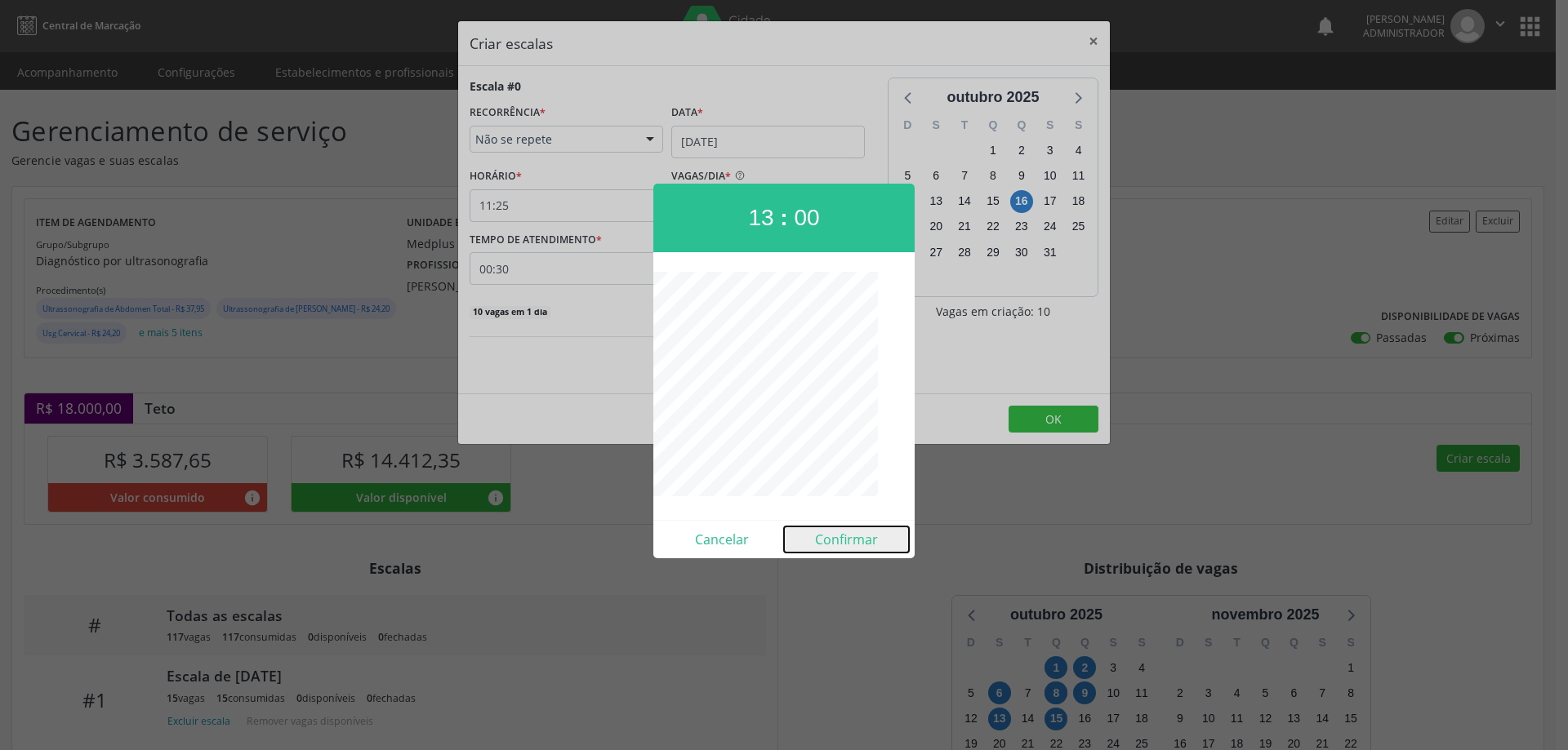
click at [838, 542] on button "Confirmar" at bounding box center [846, 539] width 125 height 26
type input "13:00"
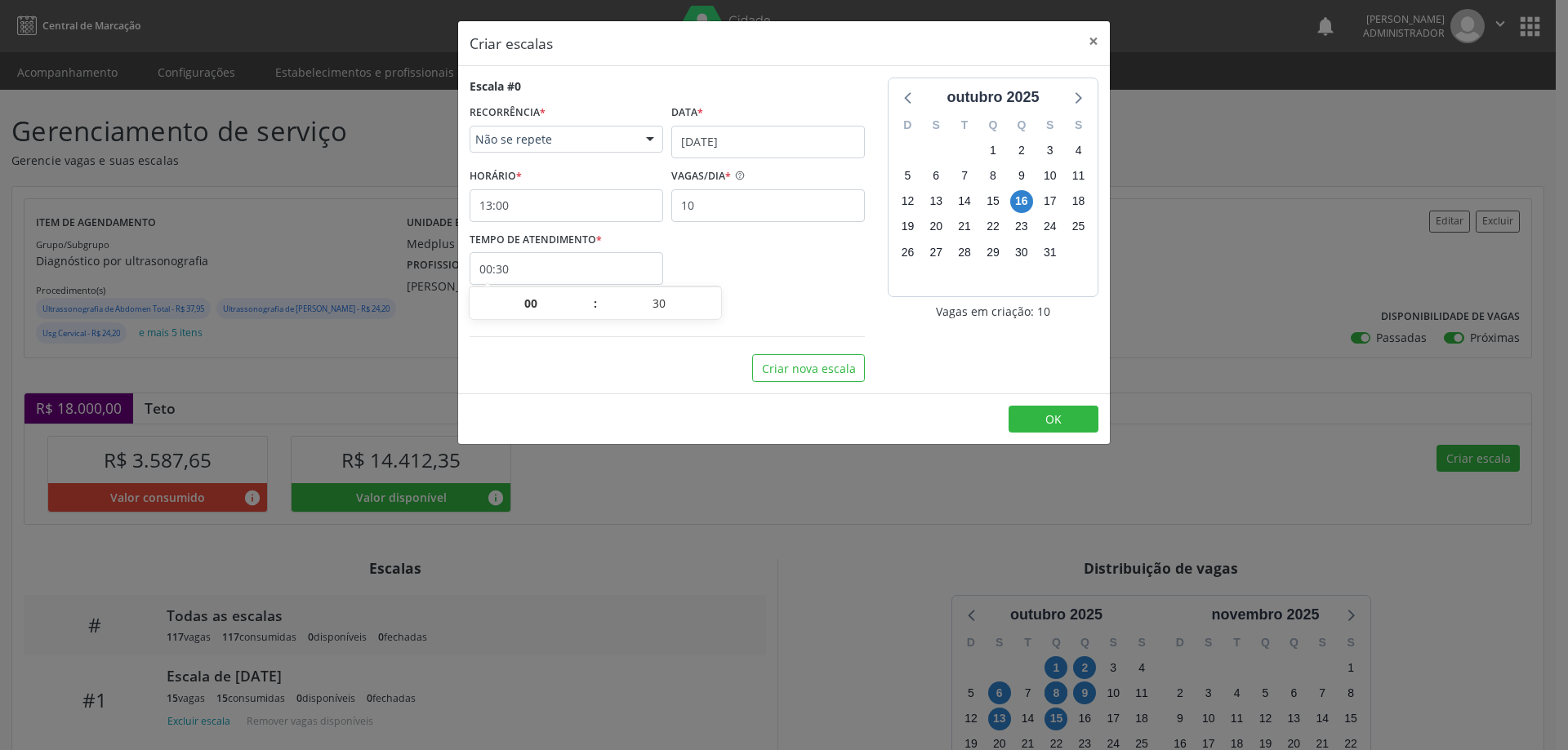
click at [610, 259] on input "00:30" at bounding box center [566, 269] width 193 height 33
click at [718, 314] on span at bounding box center [716, 311] width 11 height 16
type input "00:25"
type input "25"
click at [718, 314] on span at bounding box center [716, 311] width 11 height 16
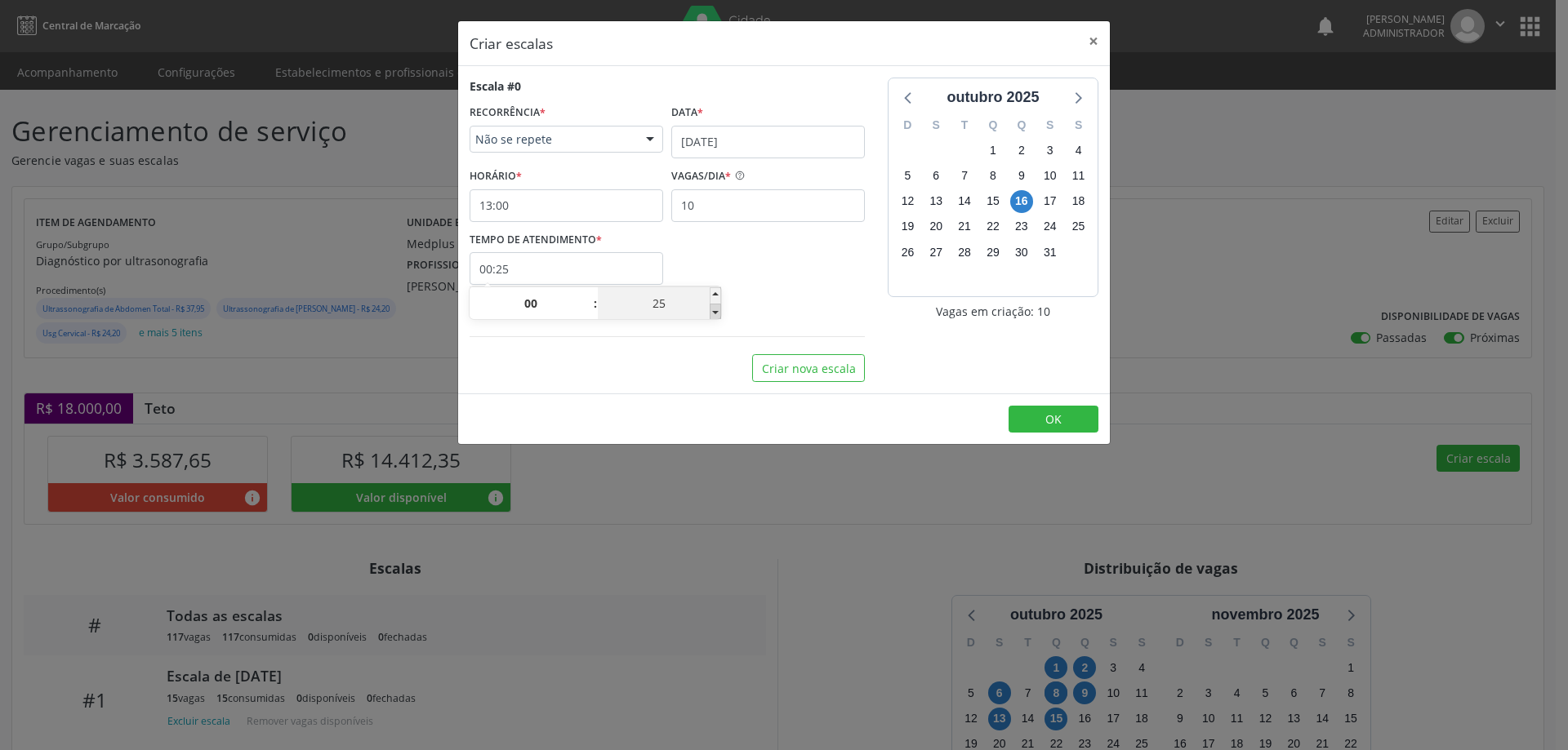
type input "00:20"
type input "20"
click at [718, 314] on span at bounding box center [716, 311] width 11 height 16
type input "00:15"
type input "15"
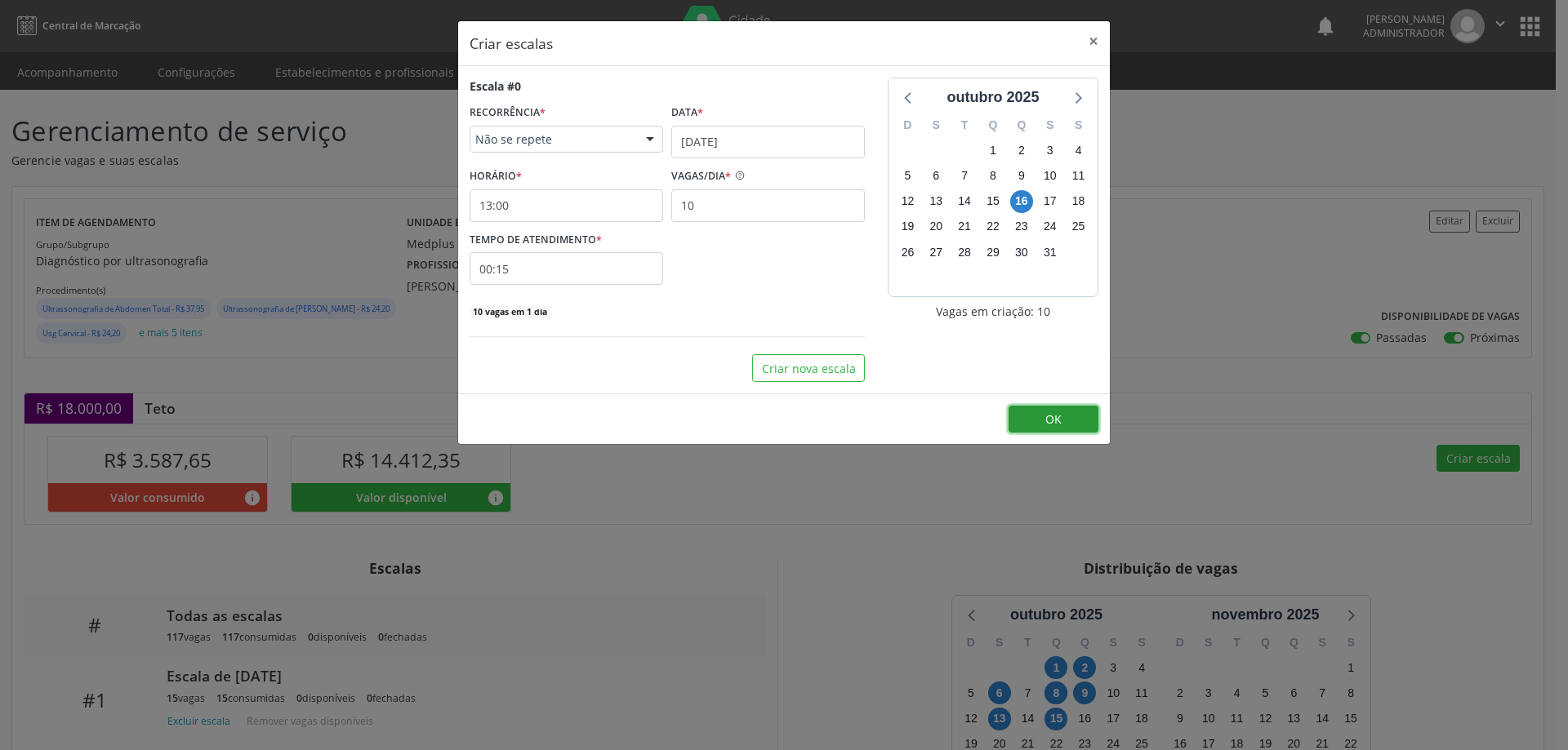
click at [1043, 417] on button "OK" at bounding box center [1053, 419] width 90 height 28
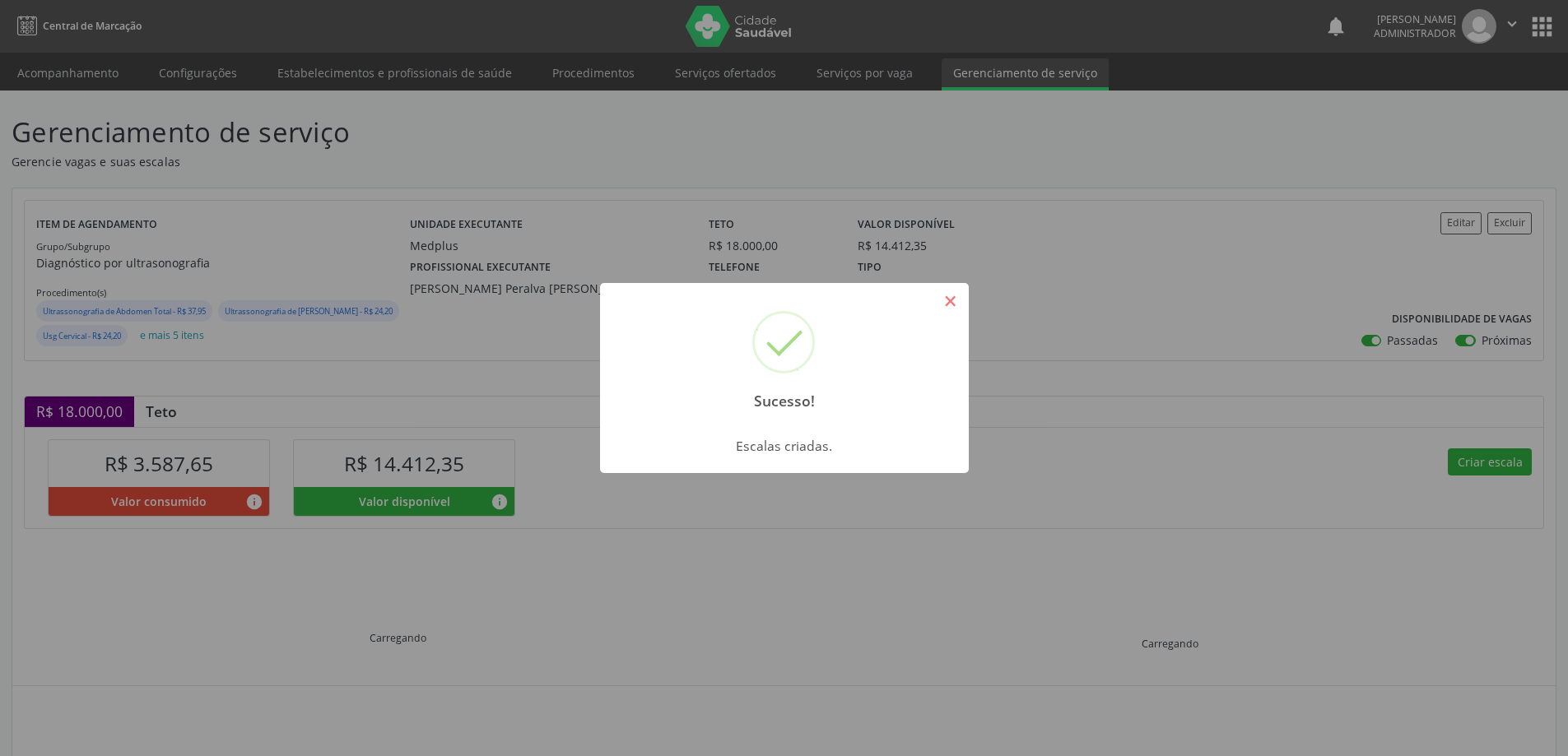
click at [946, 295] on button "×" at bounding box center [950, 301] width 28 height 28
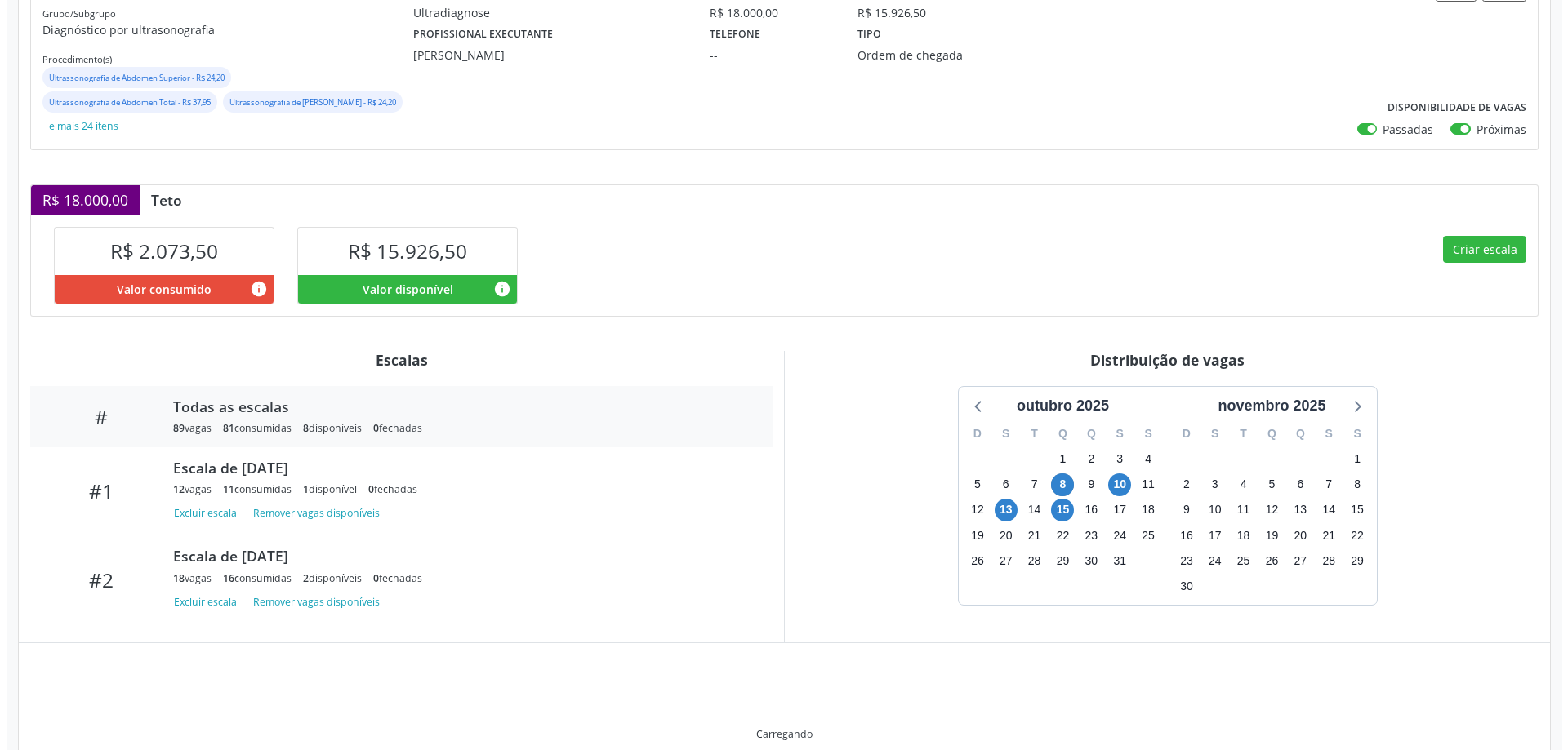
scroll to position [245, 0]
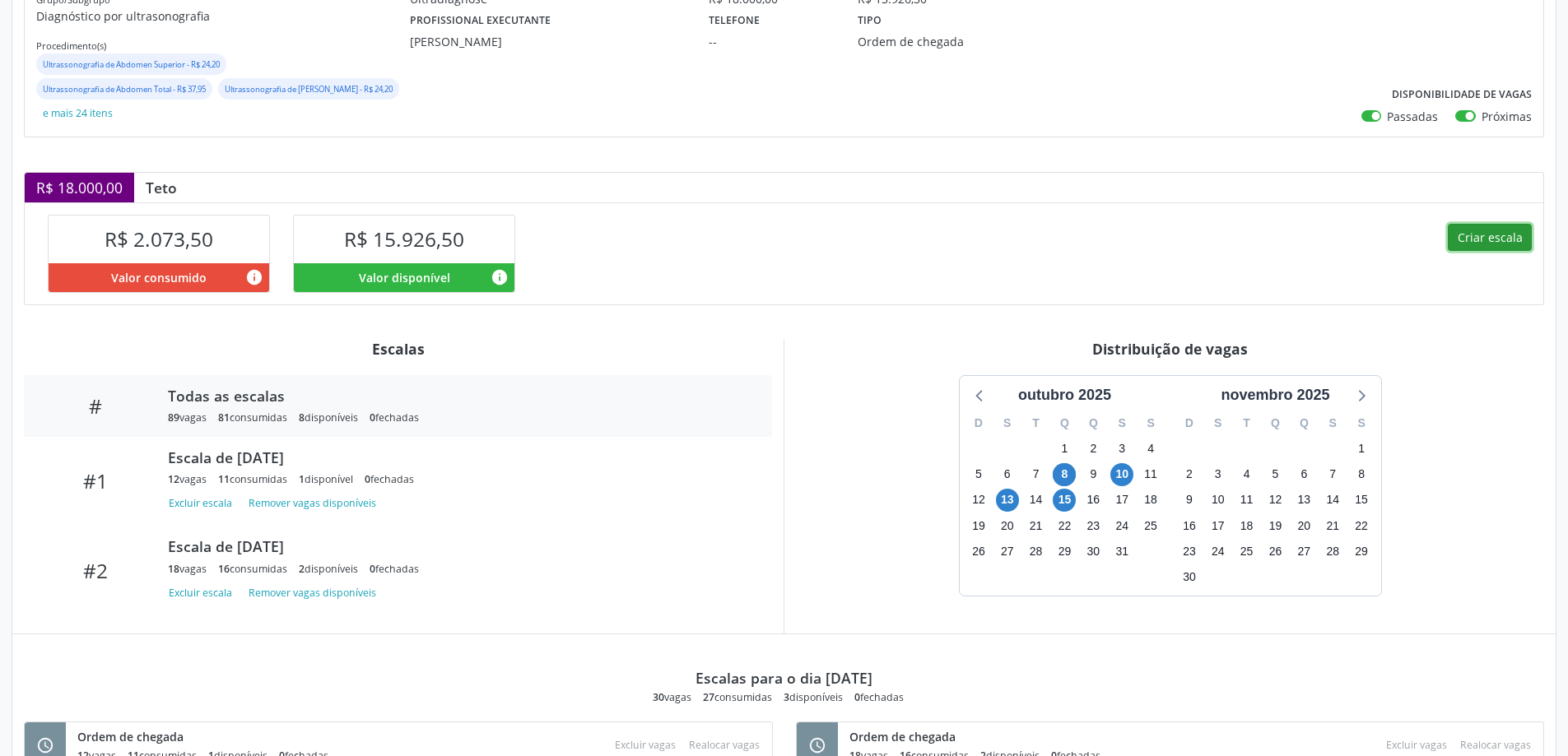
click at [1471, 242] on button "Criar escala" at bounding box center [1489, 237] width 84 height 28
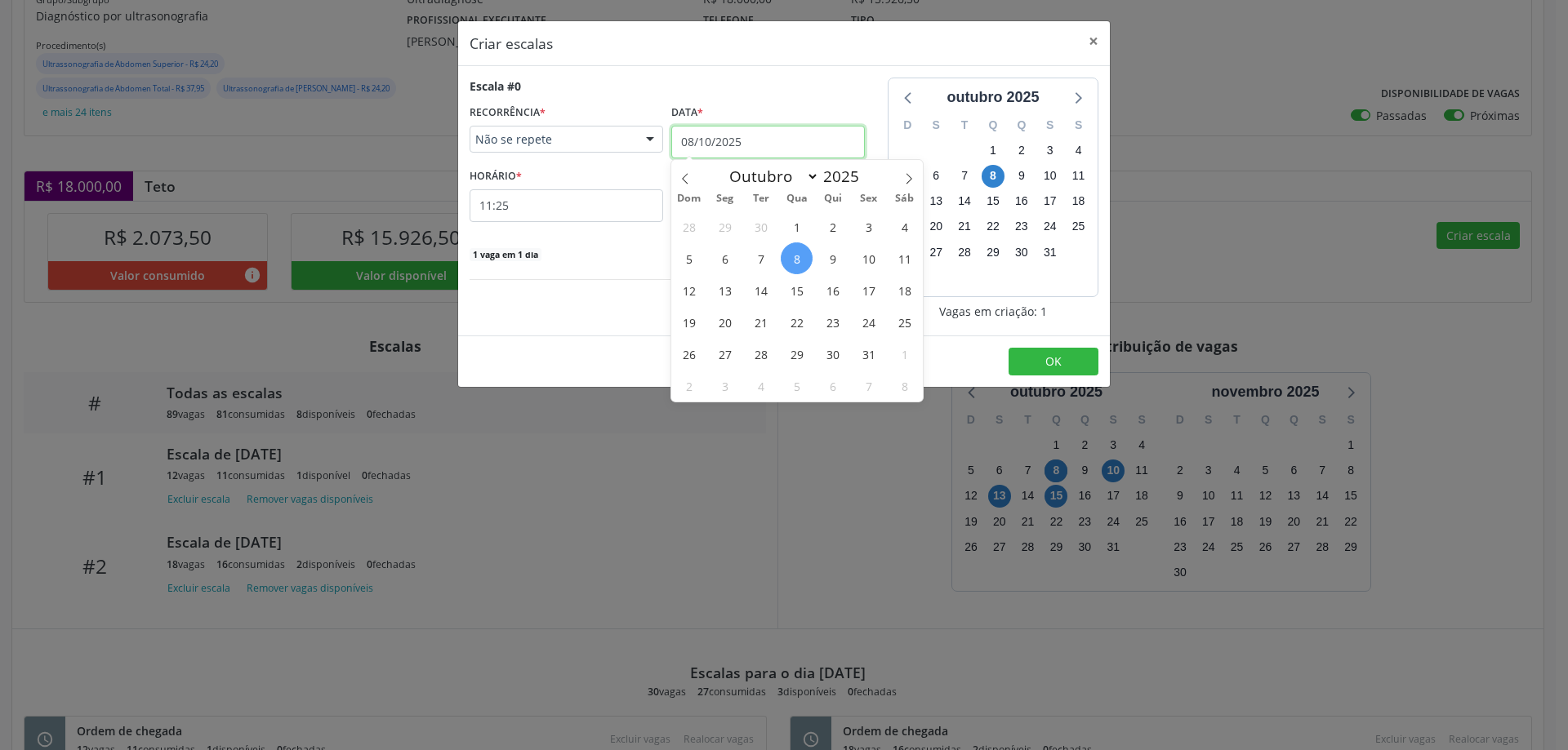
click at [722, 134] on input "08/10/2025" at bounding box center [768, 142] width 193 height 33
click at [871, 294] on span "17" at bounding box center [868, 290] width 32 height 32
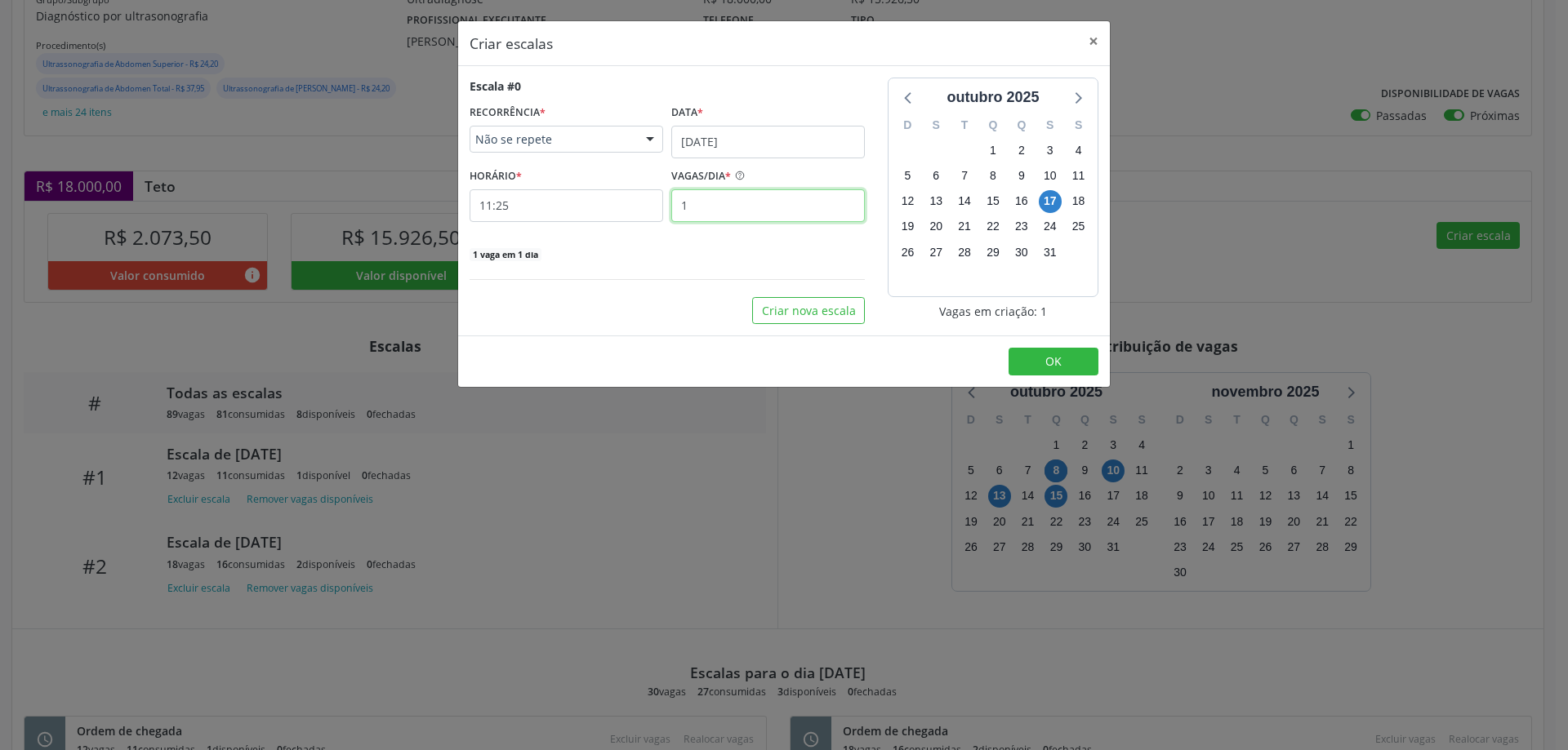
click at [712, 206] on input "1" at bounding box center [768, 206] width 193 height 33
type input "14"
click at [618, 206] on input "11:25" at bounding box center [566, 206] width 193 height 33
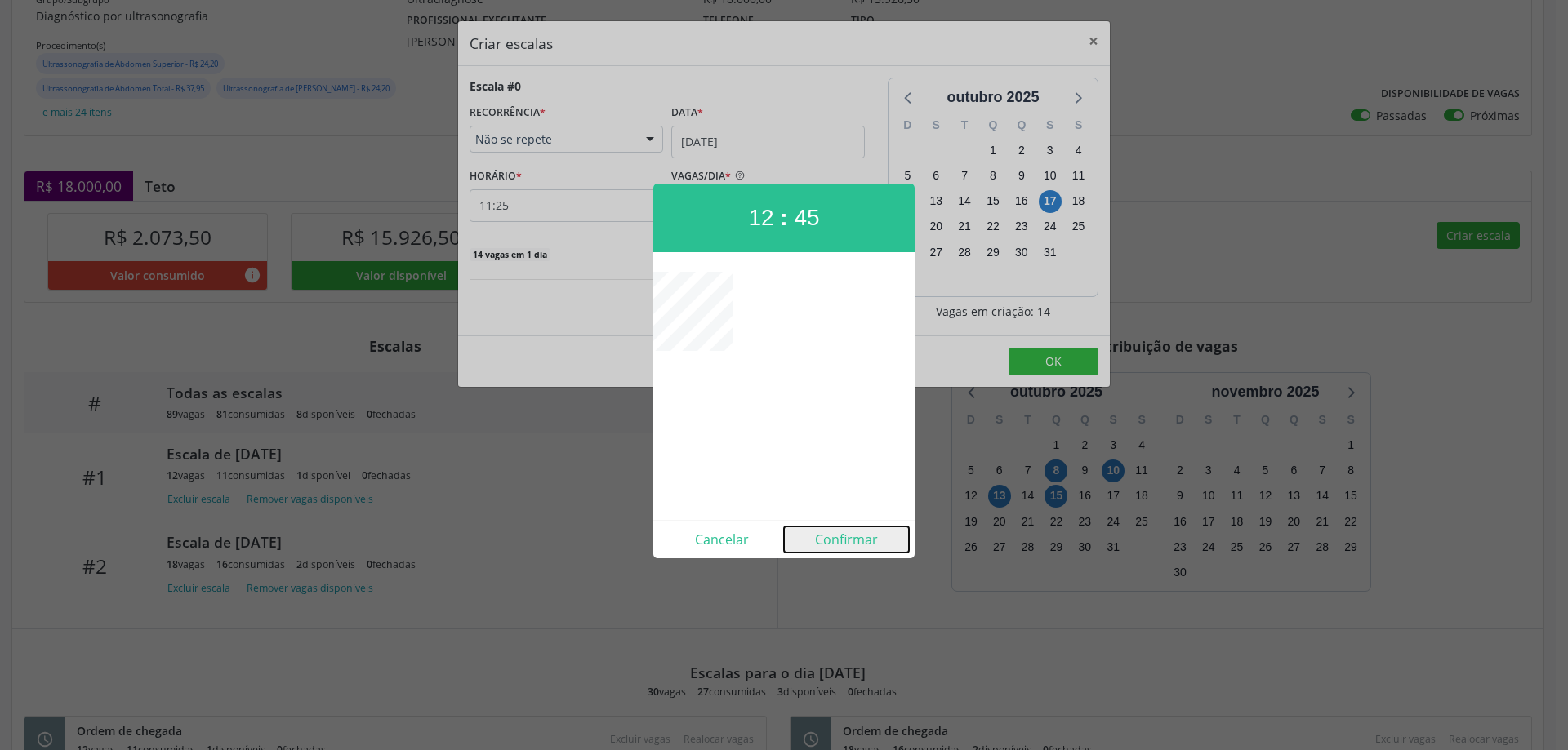
click at [831, 541] on button "Confirmar" at bounding box center [846, 539] width 125 height 26
type input "12:45"
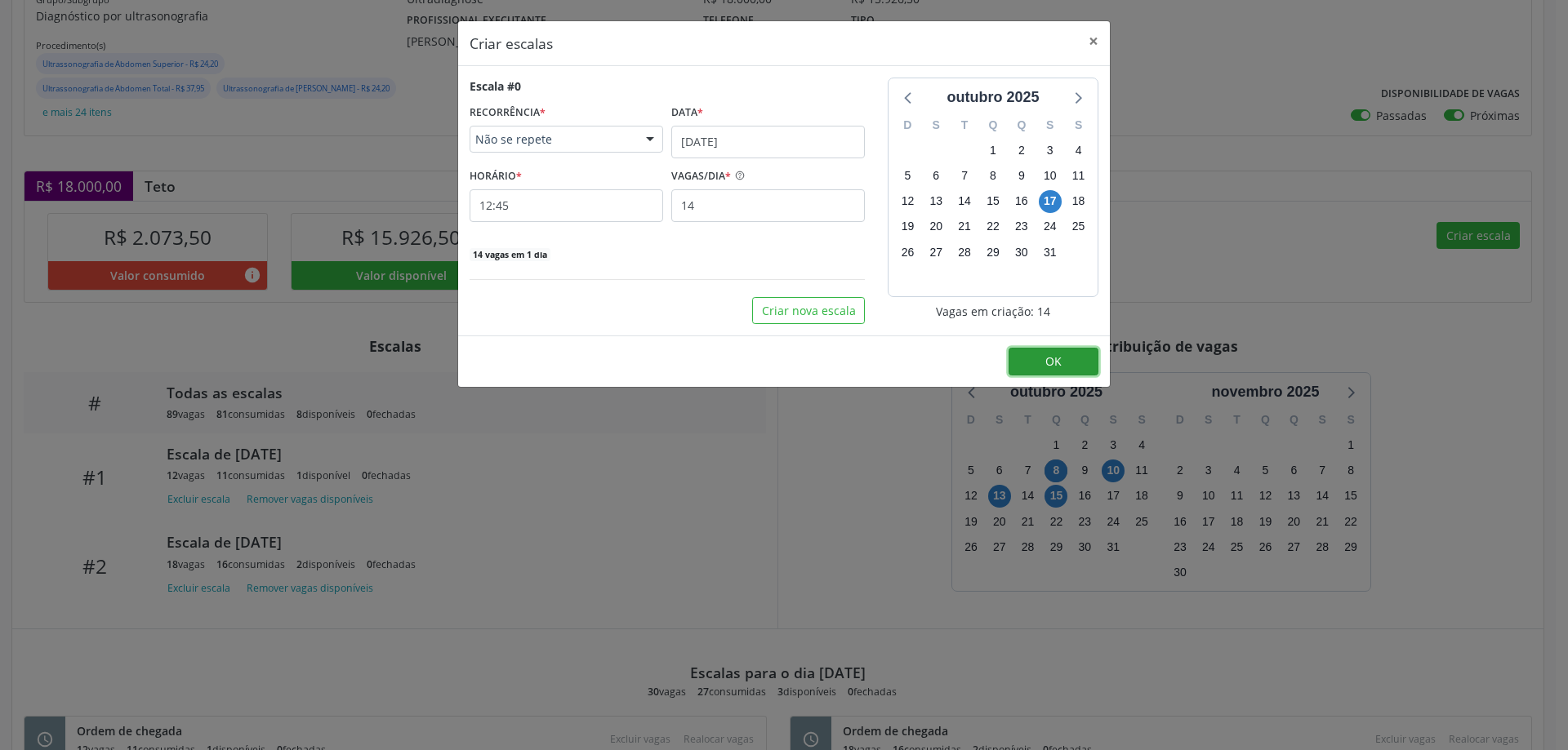
click at [1083, 364] on button "OK" at bounding box center [1053, 362] width 90 height 28
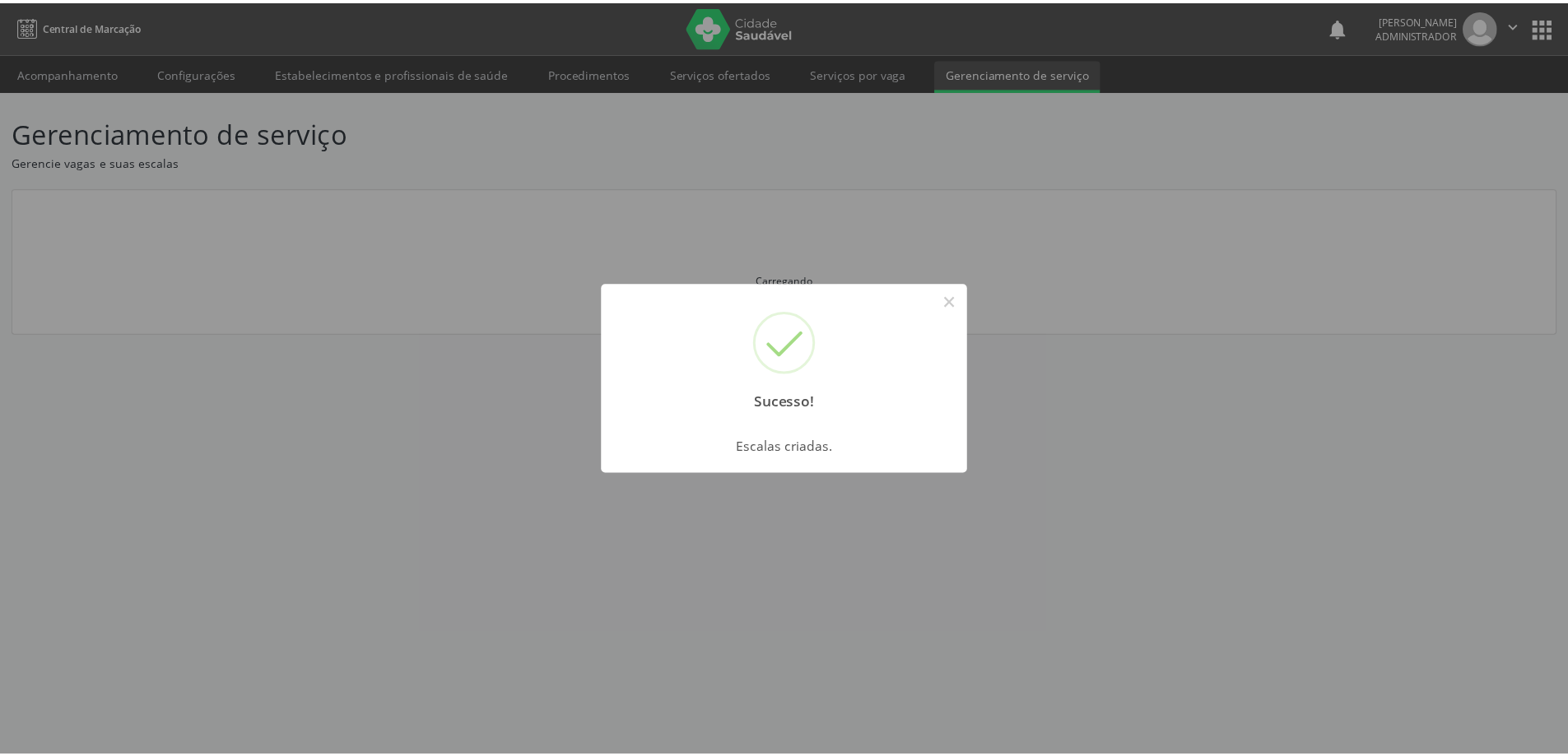
scroll to position [0, 0]
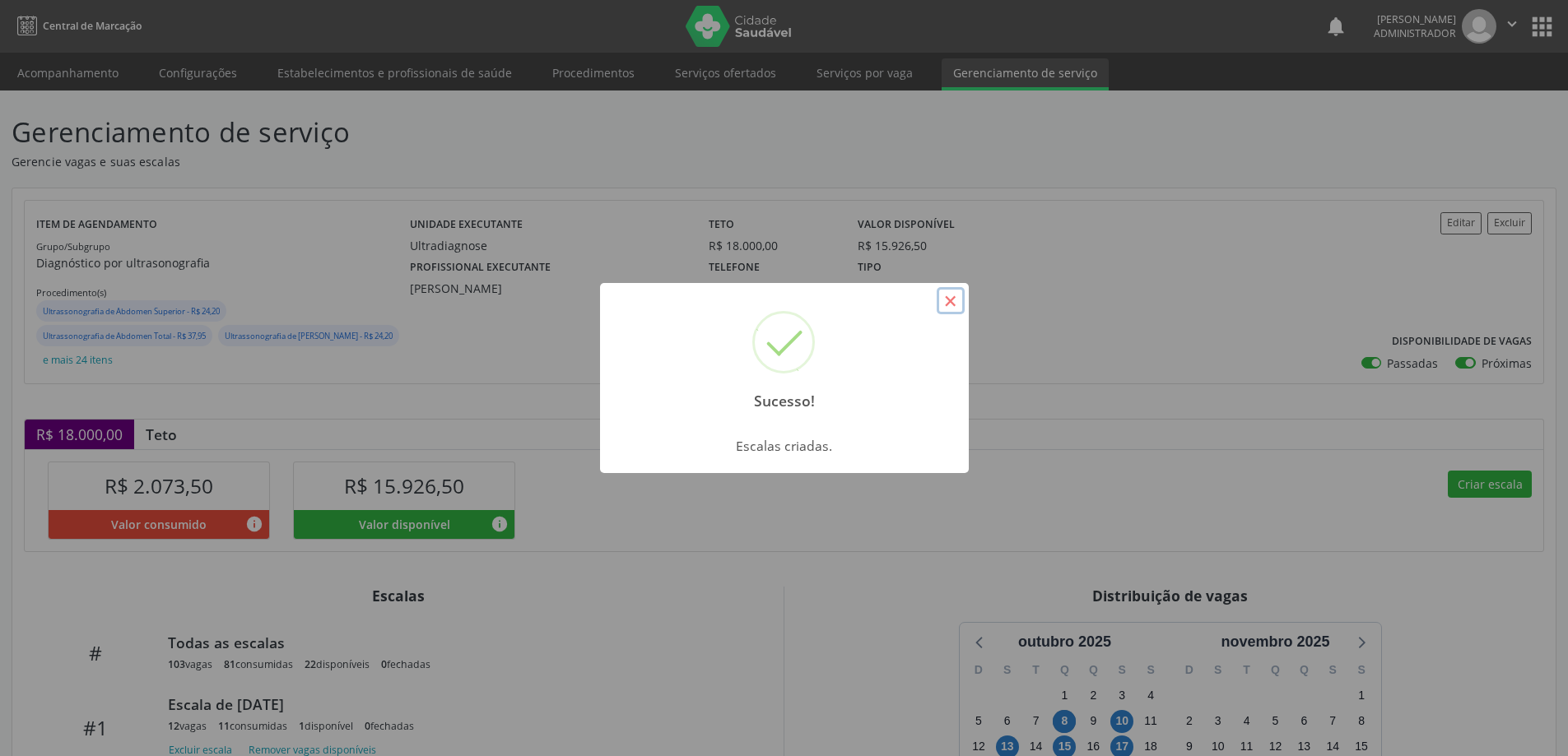
click at [949, 295] on button "×" at bounding box center [950, 301] width 28 height 28
